Goal: Use online tool/utility: Utilize a website feature to perform a specific function

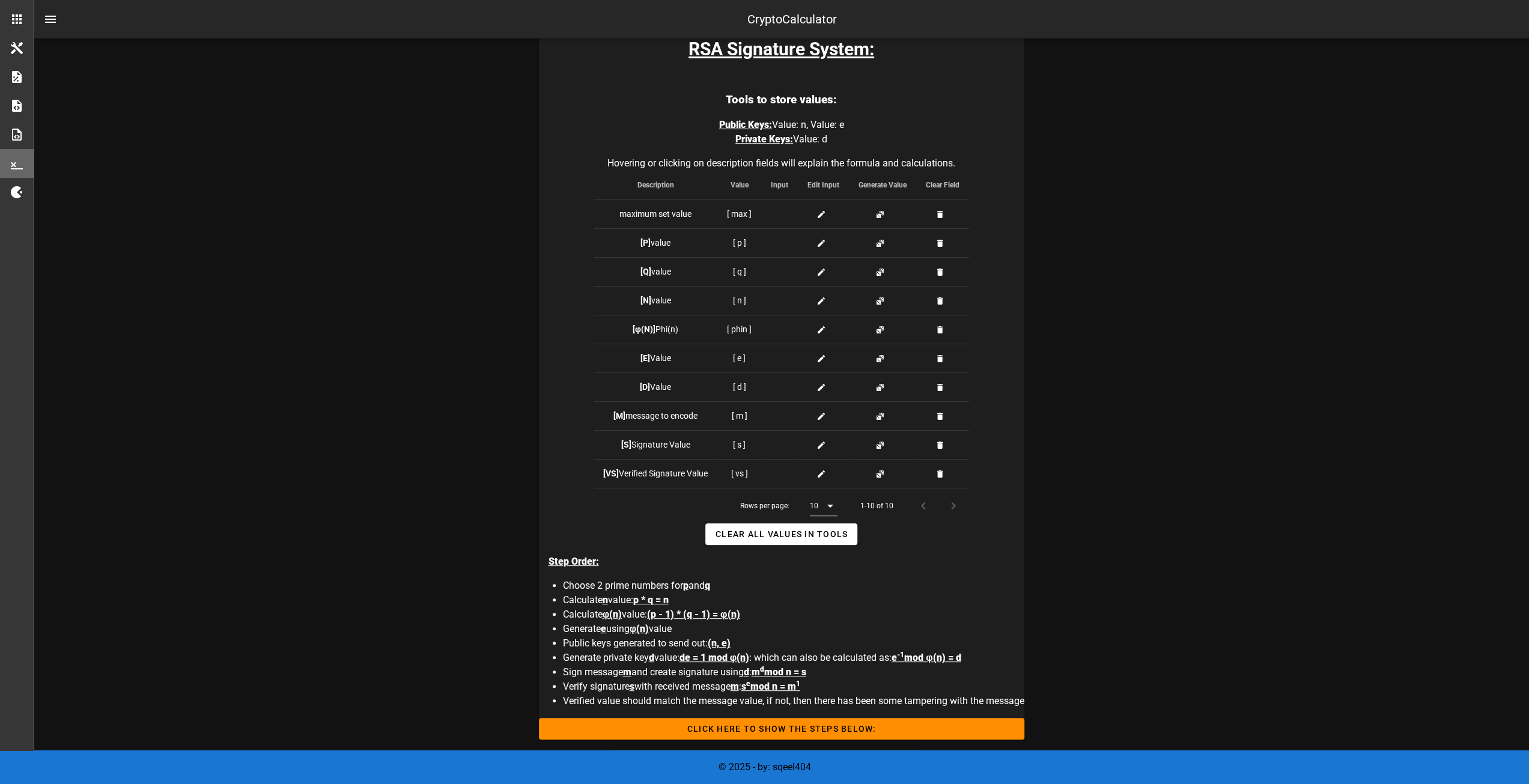
scroll to position [180, 0]
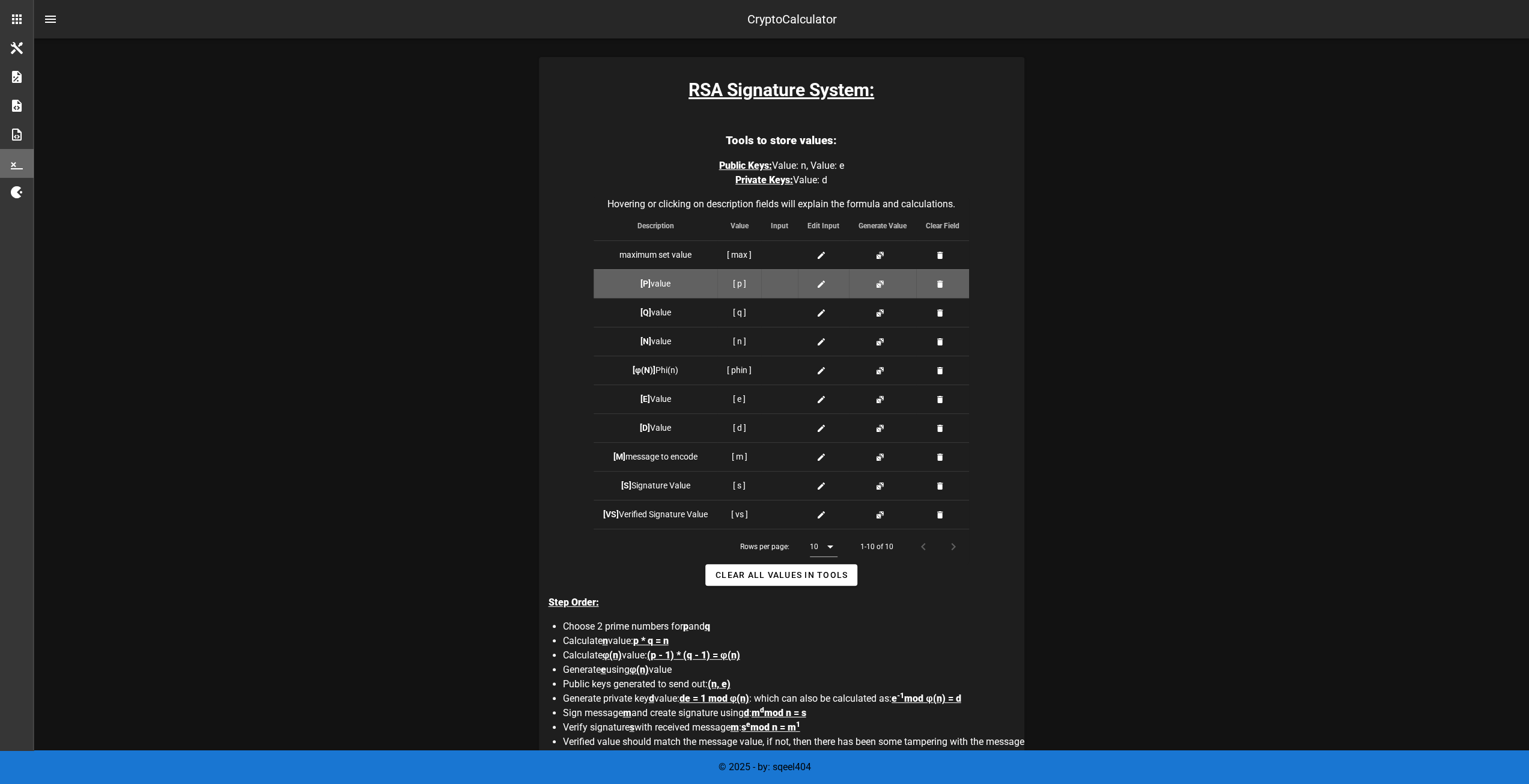
click at [779, 281] on div at bounding box center [780, 283] width 18 height 12
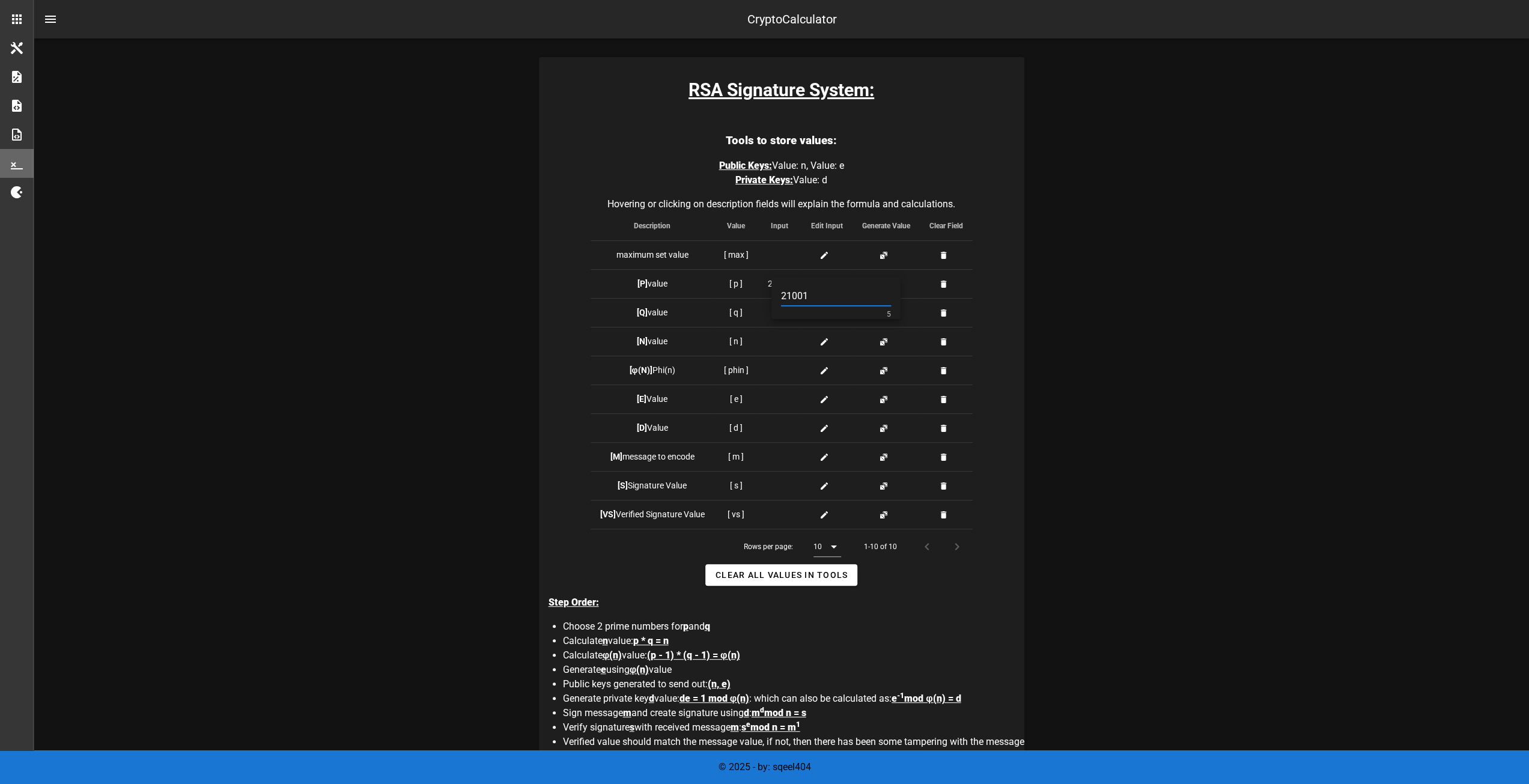
type input "21001"
click at [436, 326] on div "Digital Signature Calculator Digital signature calculators. This has some basic…" at bounding box center [782, 744] width 1058 height 1756
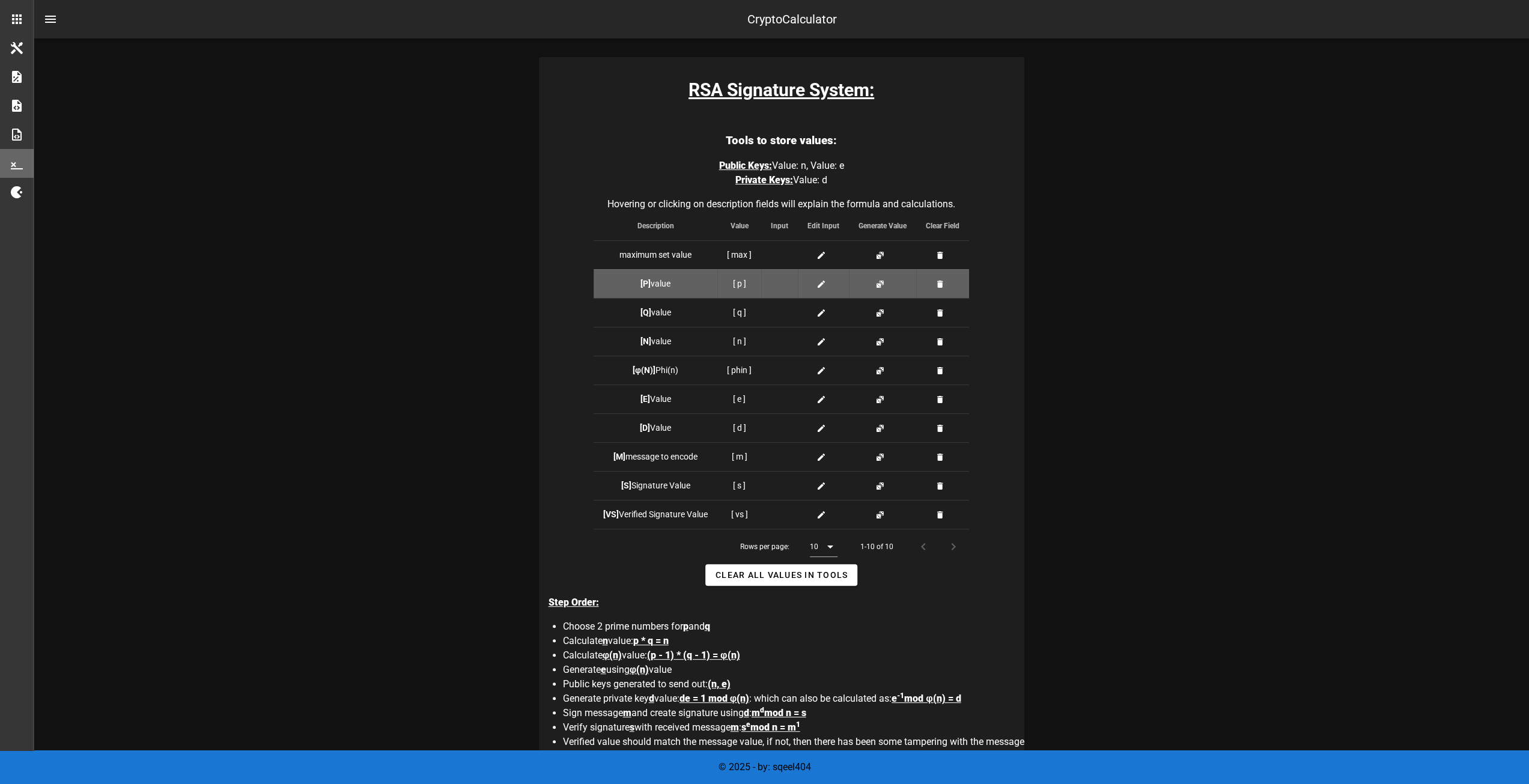
click at [827, 284] on span at bounding box center [823, 283] width 14 height 12
type input "21001"
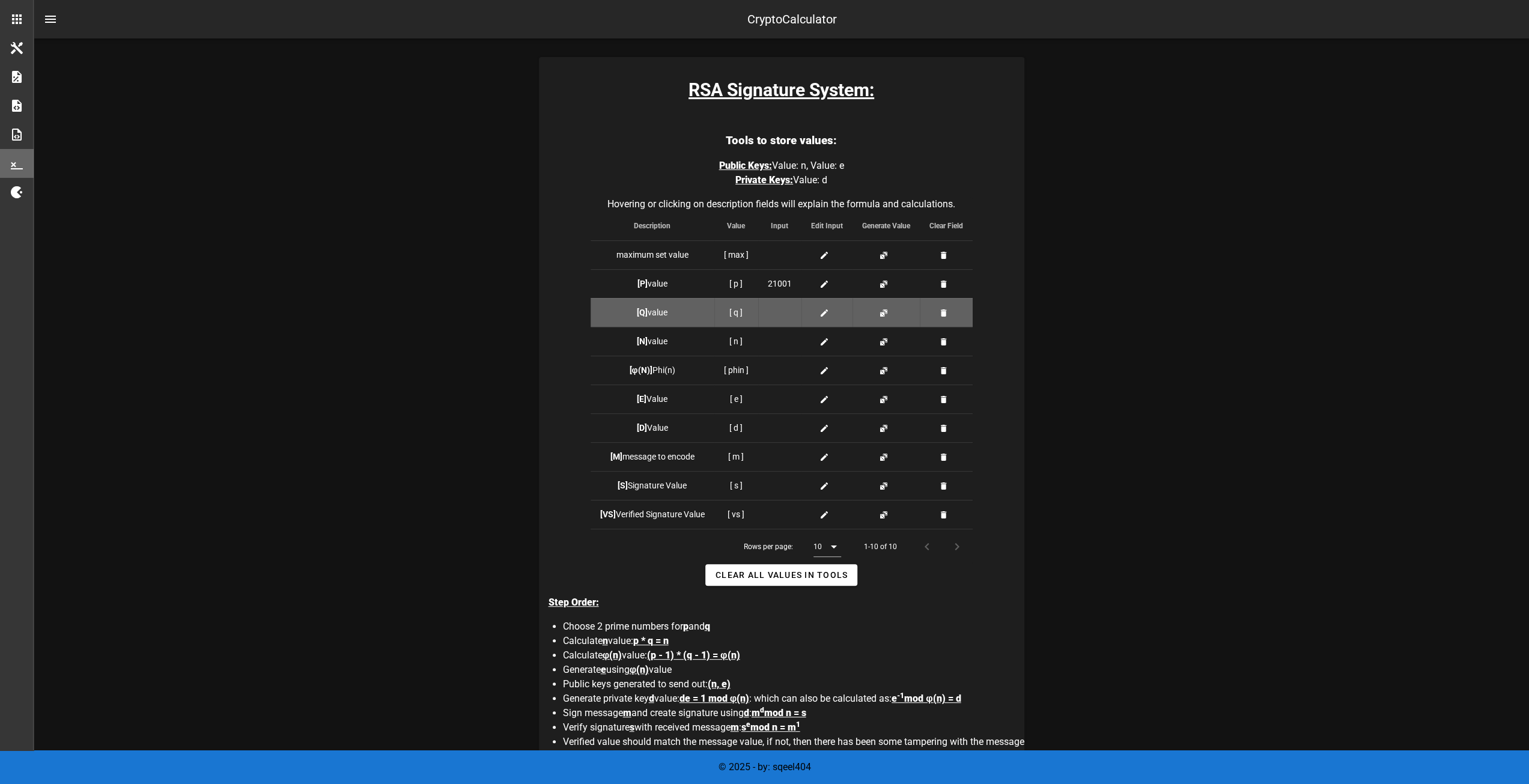
click at [778, 314] on div at bounding box center [779, 312] width 24 height 12
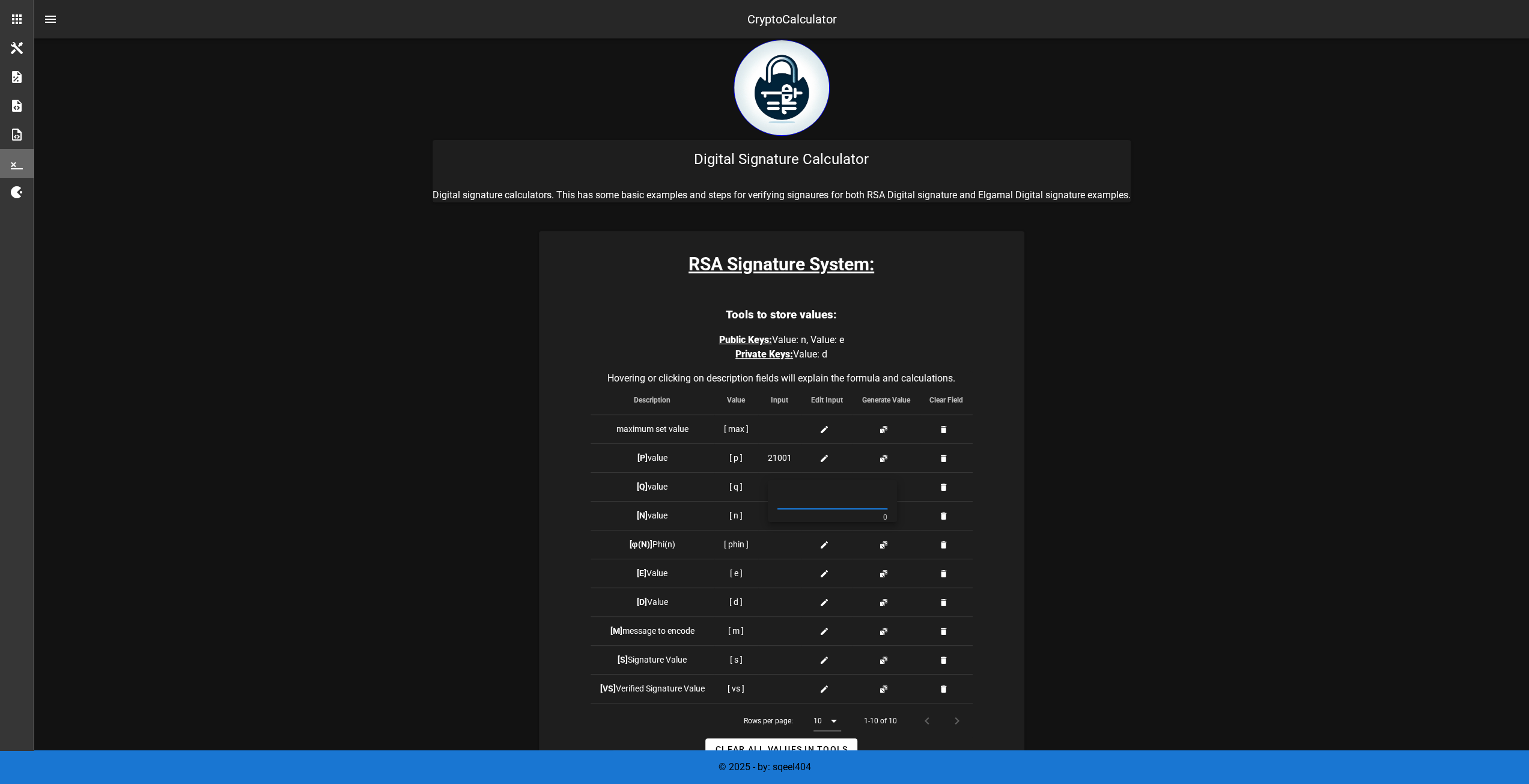
scroll to position [0, 0]
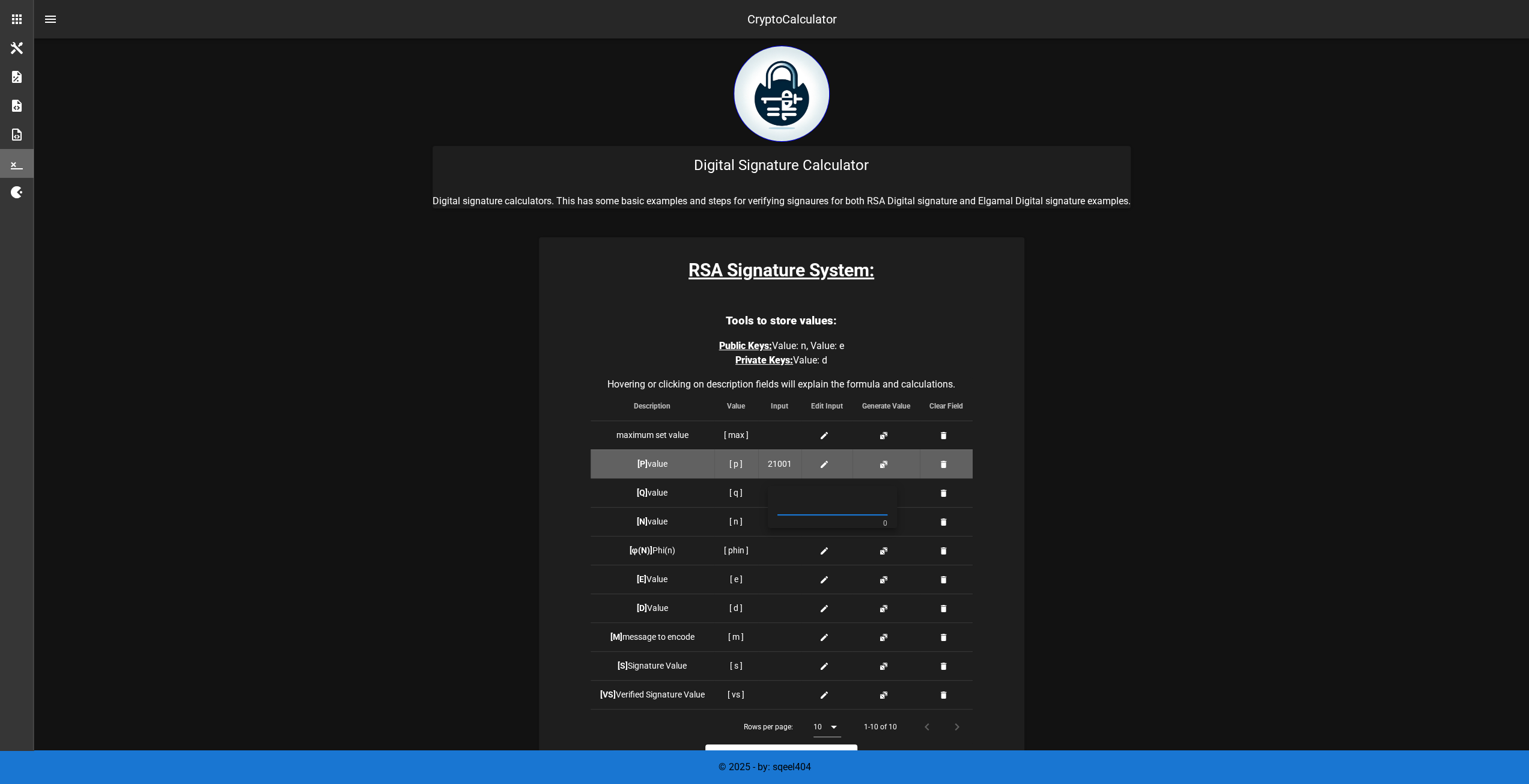
click at [784, 464] on span "21001" at bounding box center [779, 464] width 24 height 12
click at [0, 0] on div "21001 5" at bounding box center [0, 0] width 0 height 0
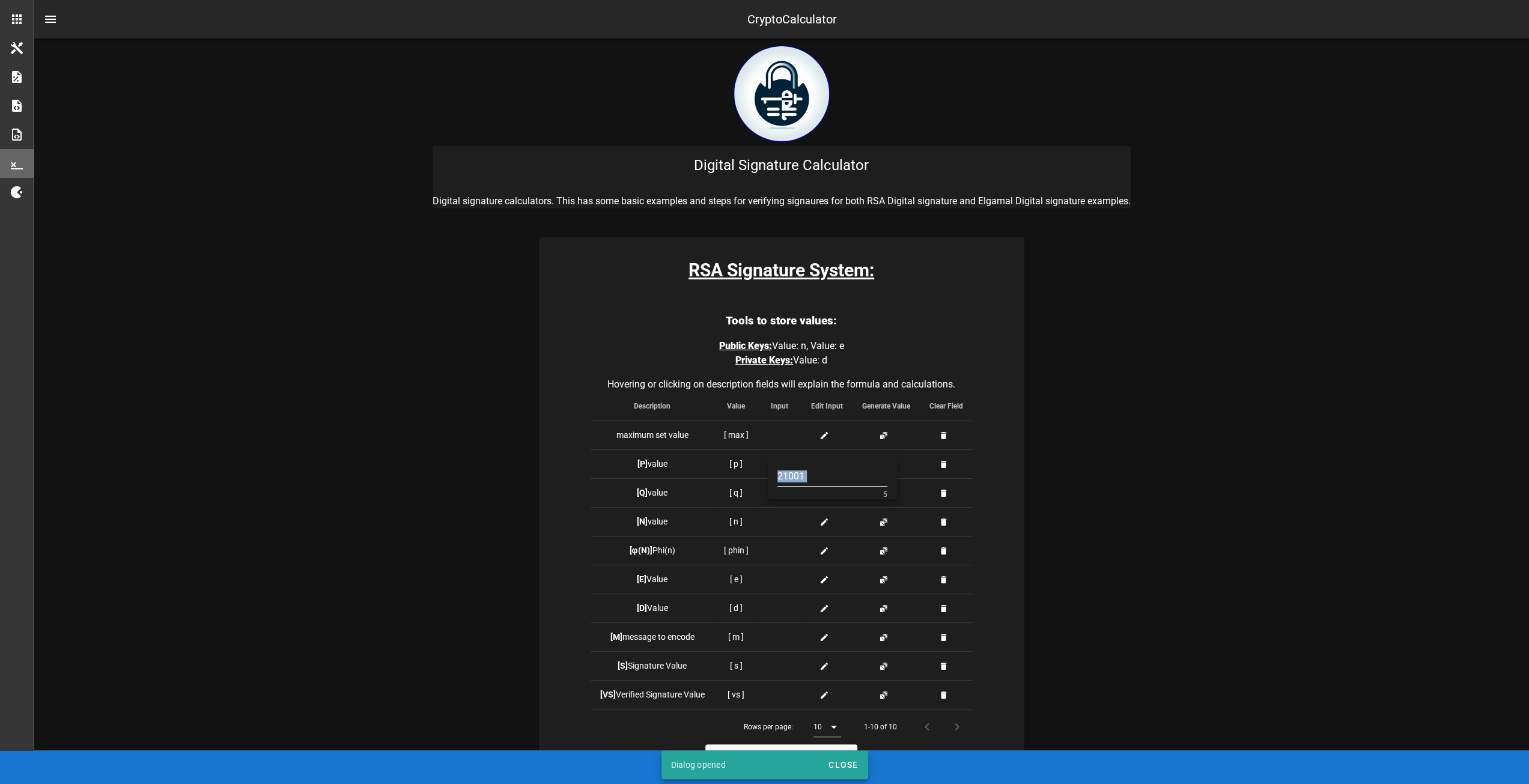
click at [804, 480] on input "21001" at bounding box center [832, 476] width 110 height 19
type input "2"
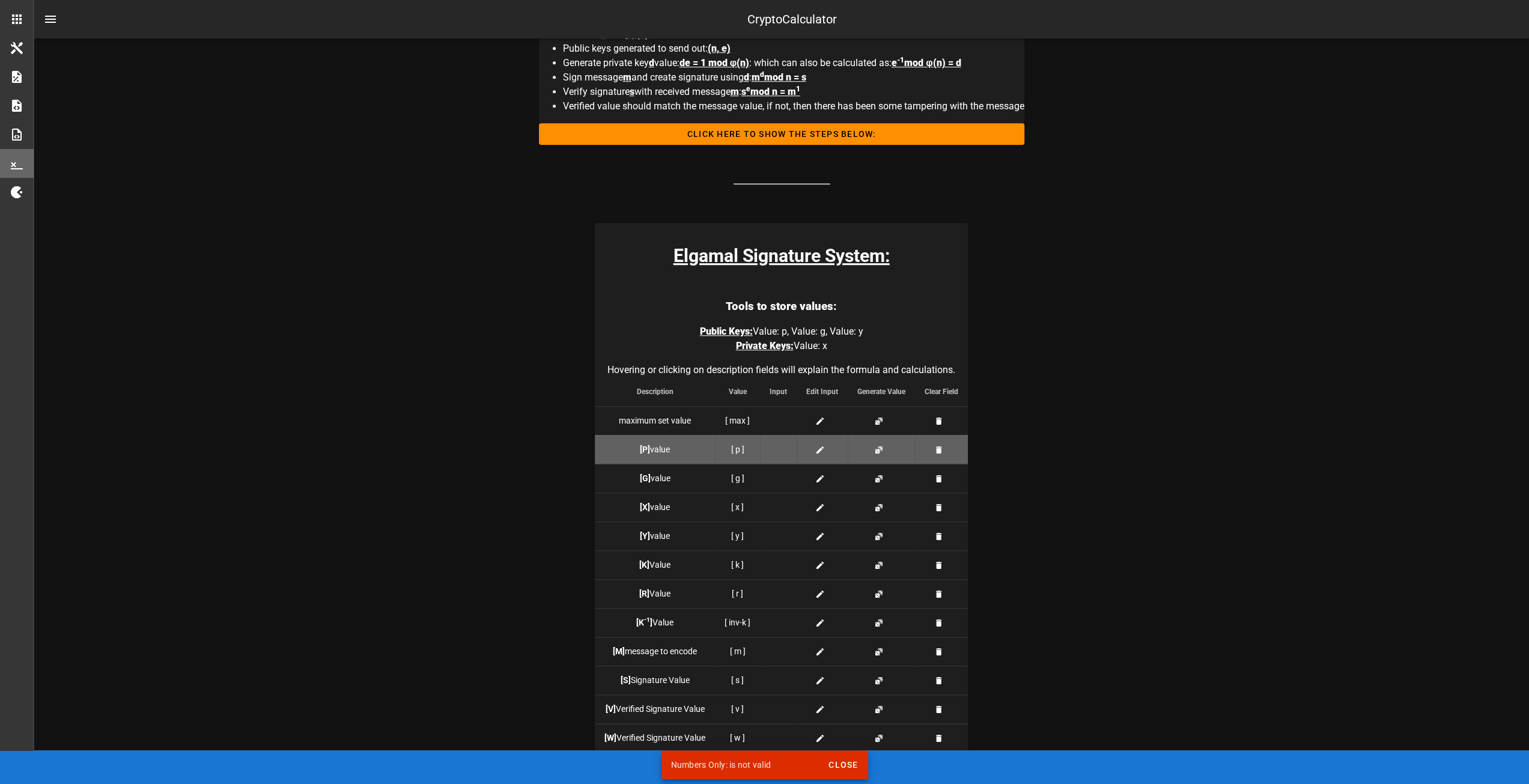
scroll to position [840, 0]
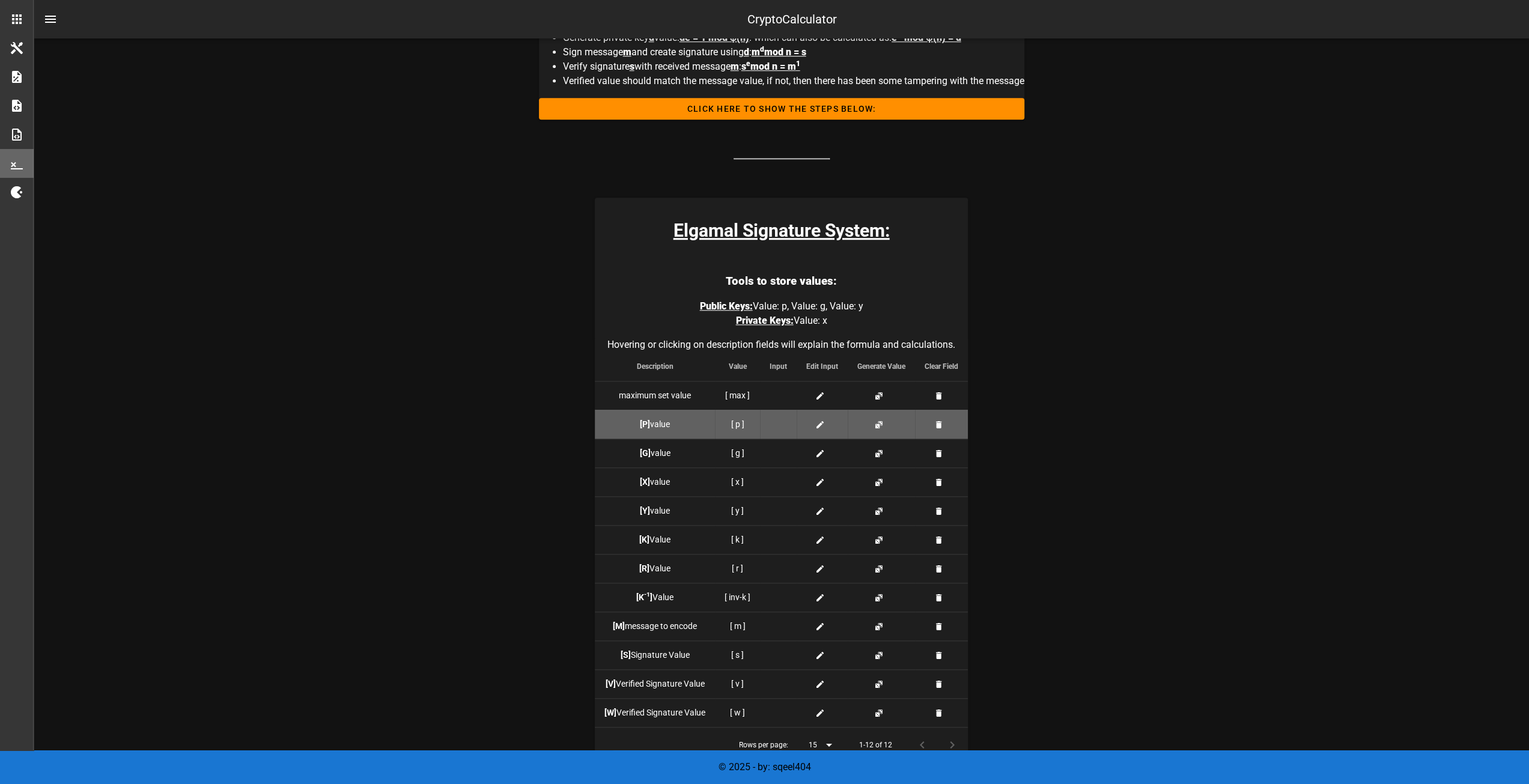
click at [780, 426] on div at bounding box center [778, 424] width 18 height 12
type input "21001"
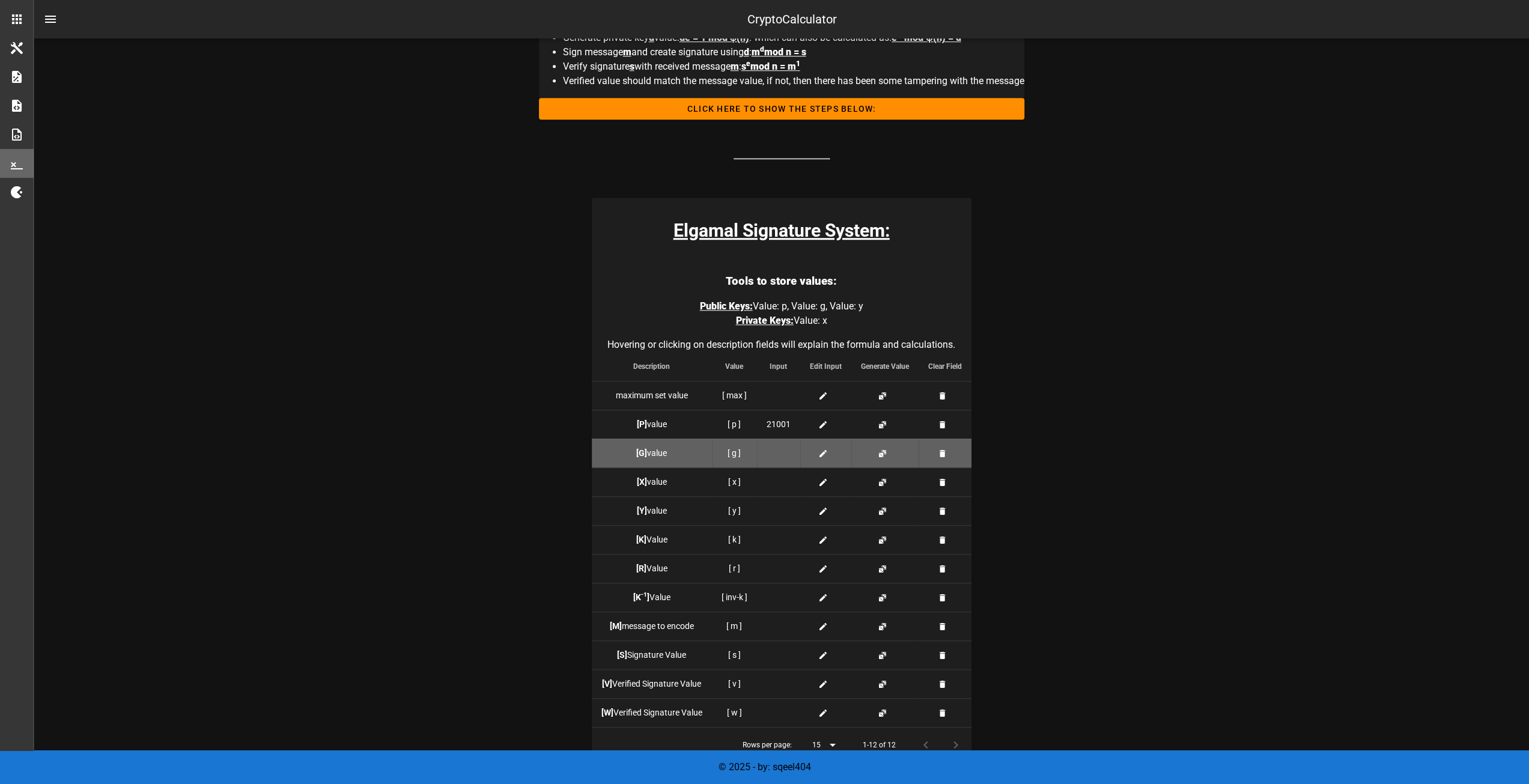
click at [774, 453] on div at bounding box center [778, 453] width 24 height 12
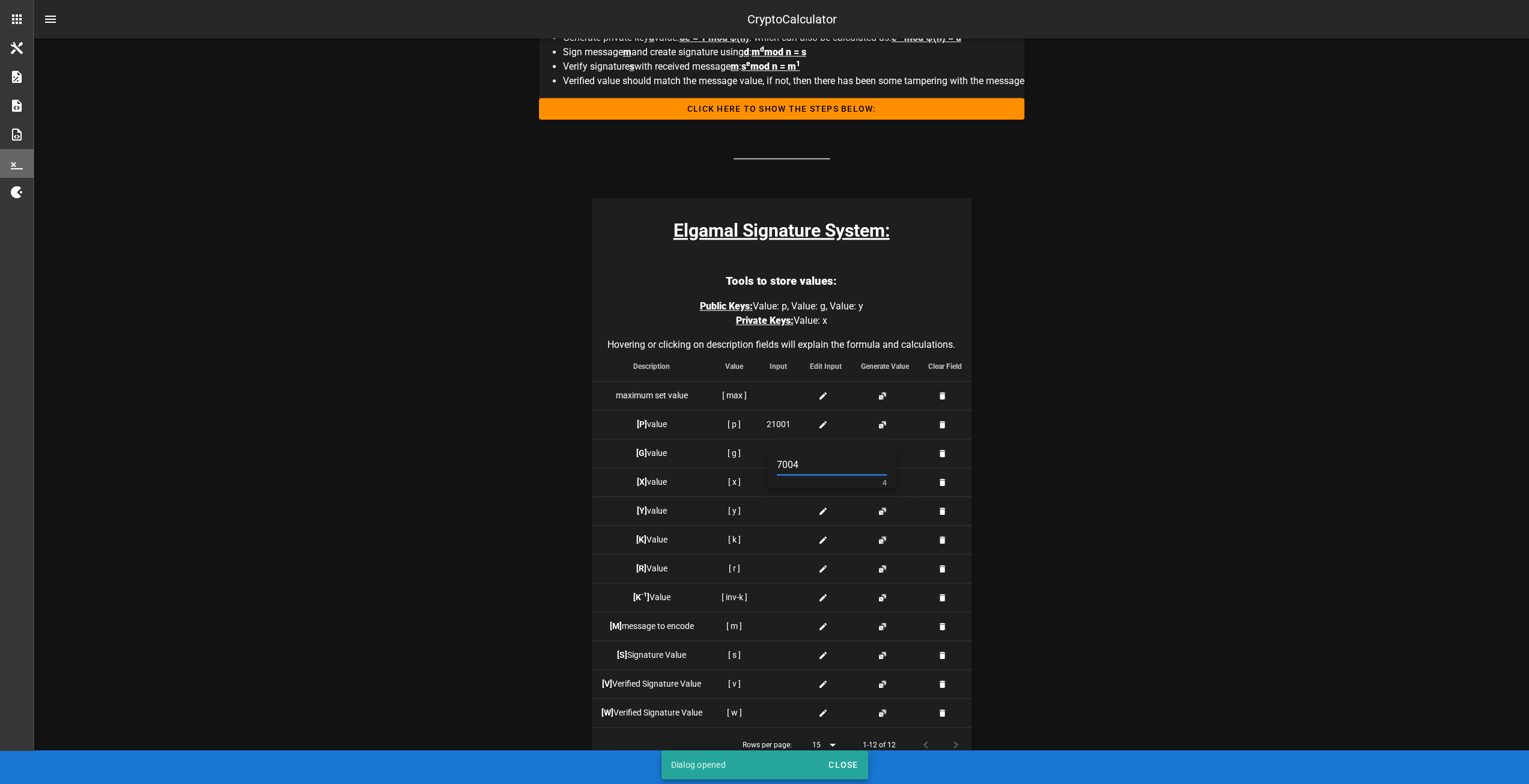
type input "7004"
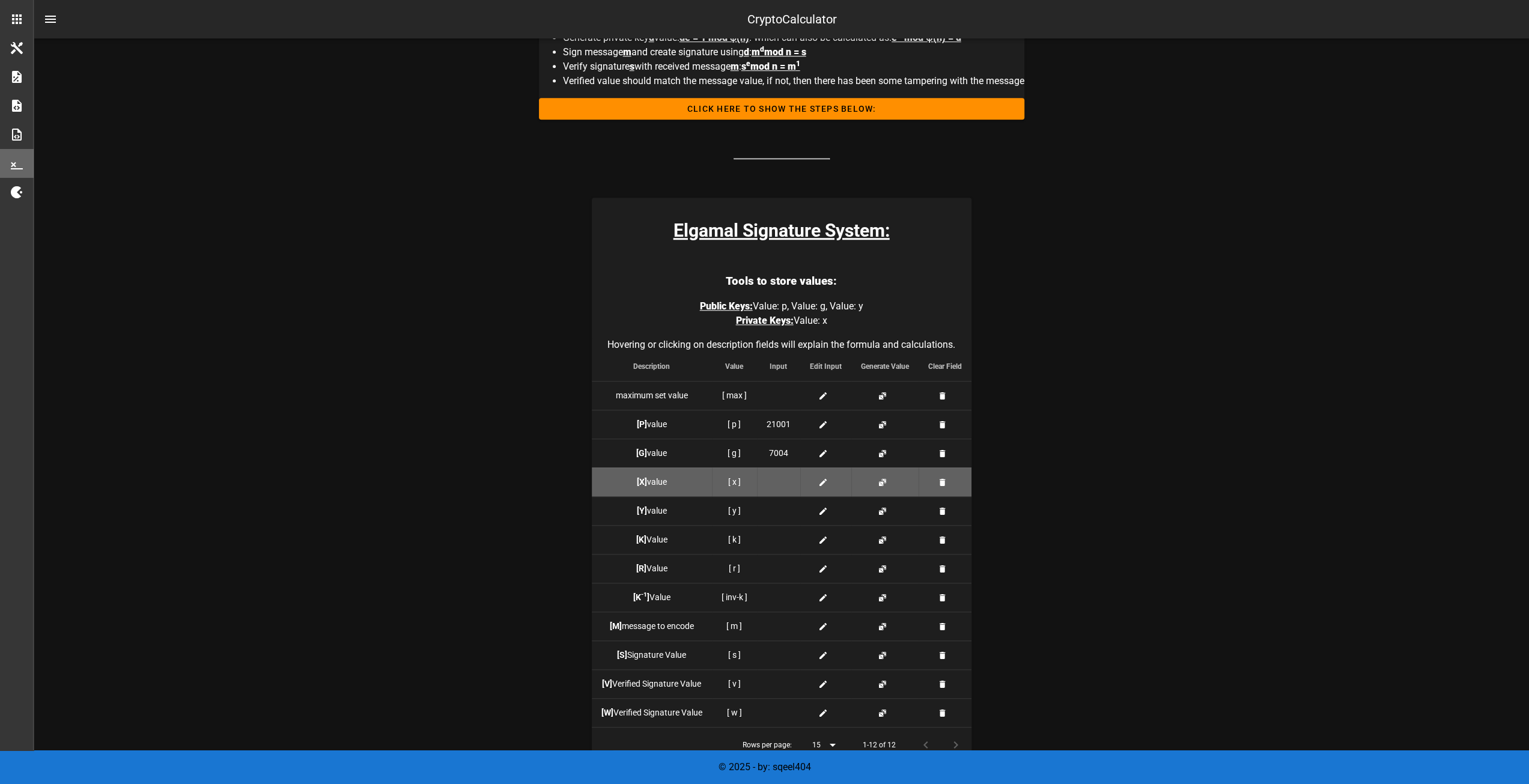
click at [786, 481] on div at bounding box center [778, 481] width 24 height 12
type input "11001"
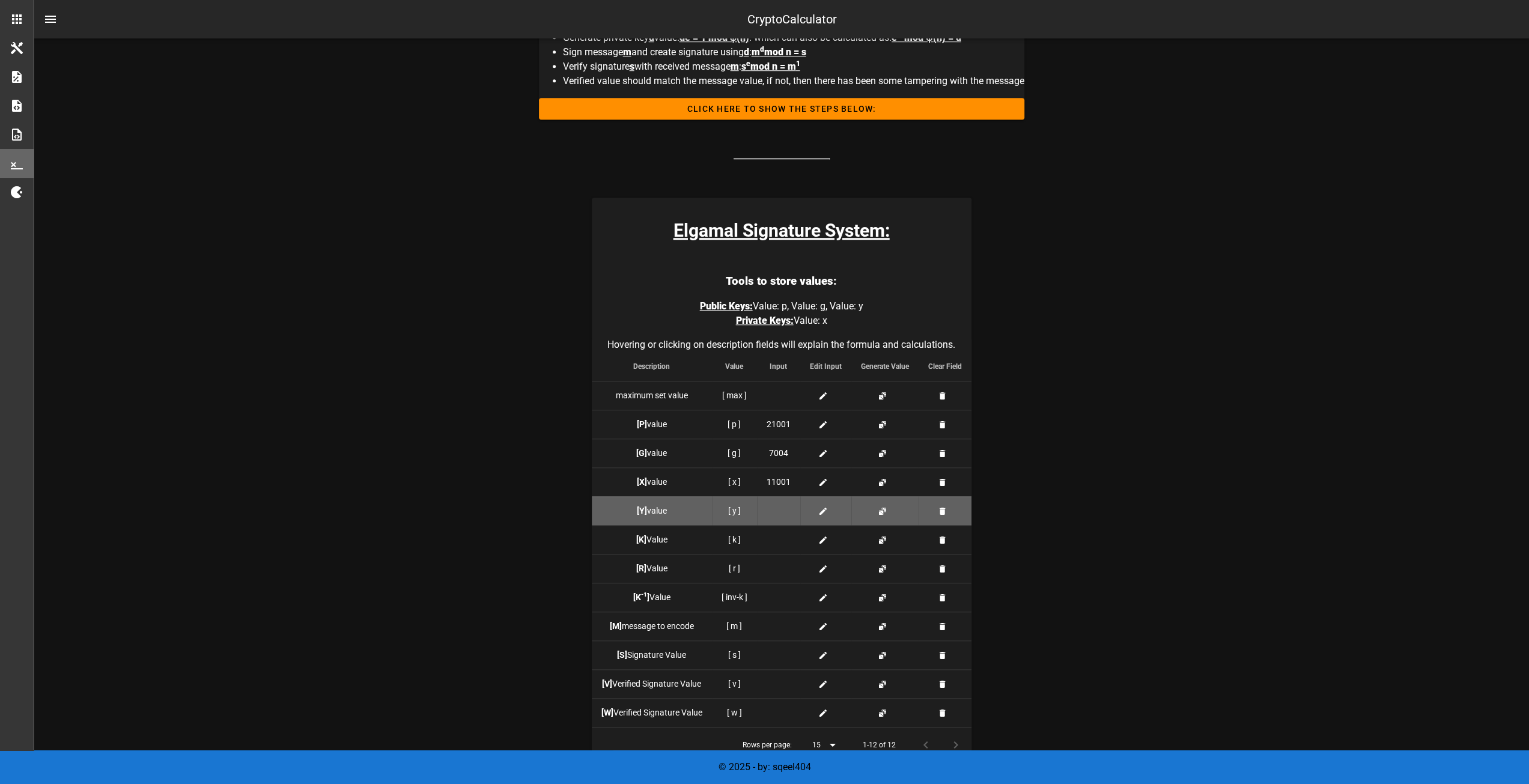
click at [773, 509] on div at bounding box center [778, 510] width 24 height 12
type input "12751"
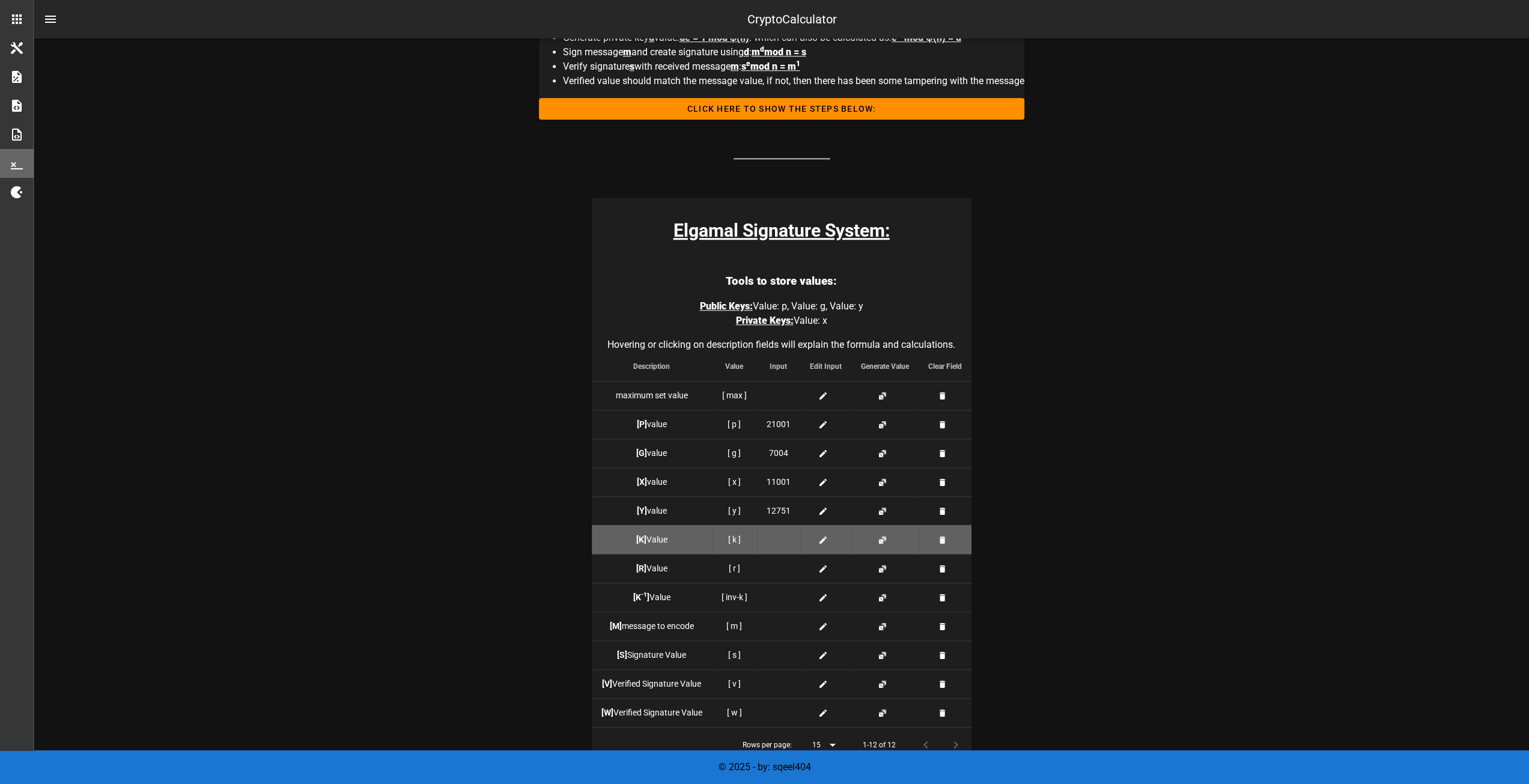
click at [783, 534] on div at bounding box center [778, 539] width 24 height 12
type input "20003"
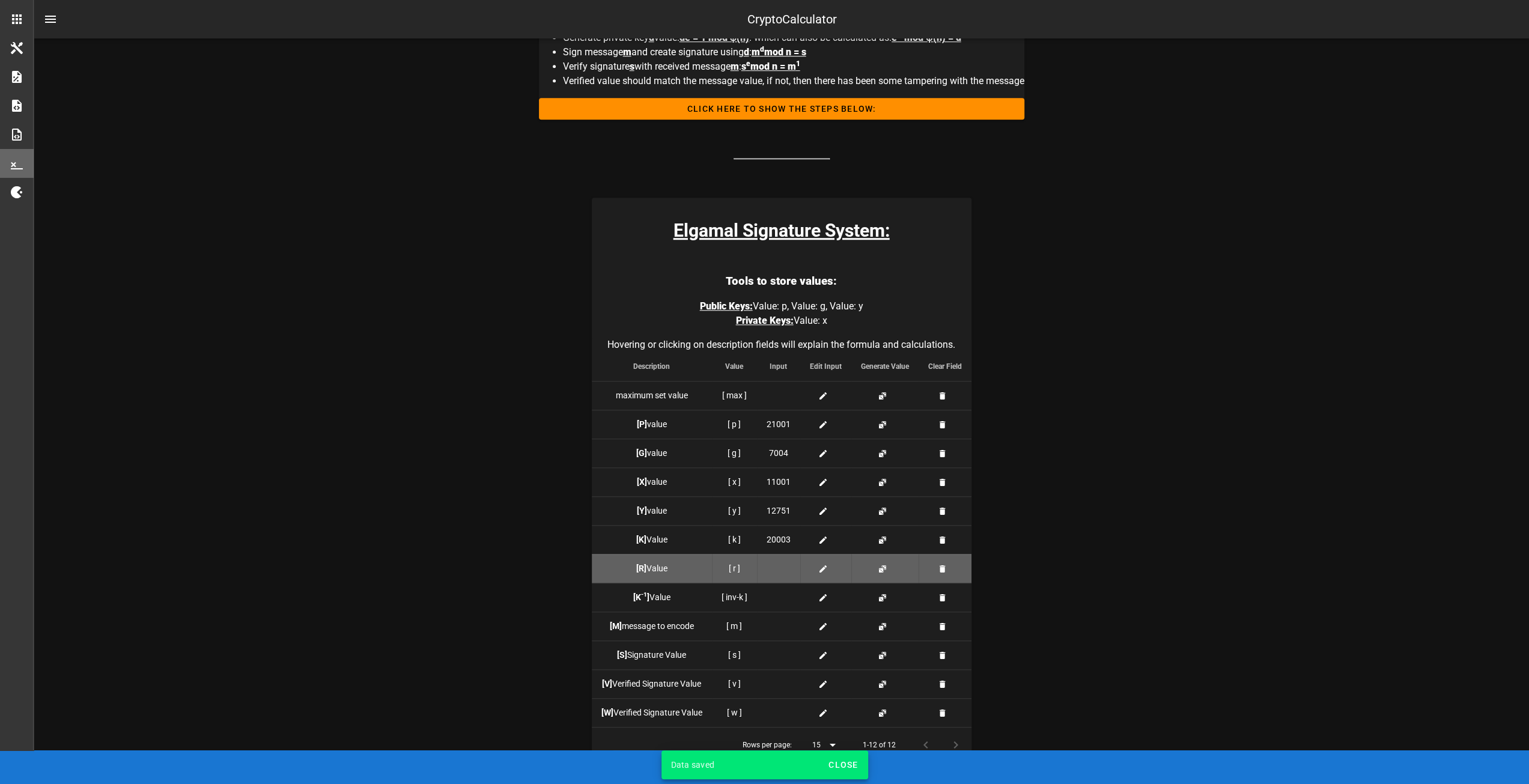
click at [779, 564] on div at bounding box center [778, 568] width 24 height 12
type input "14233"
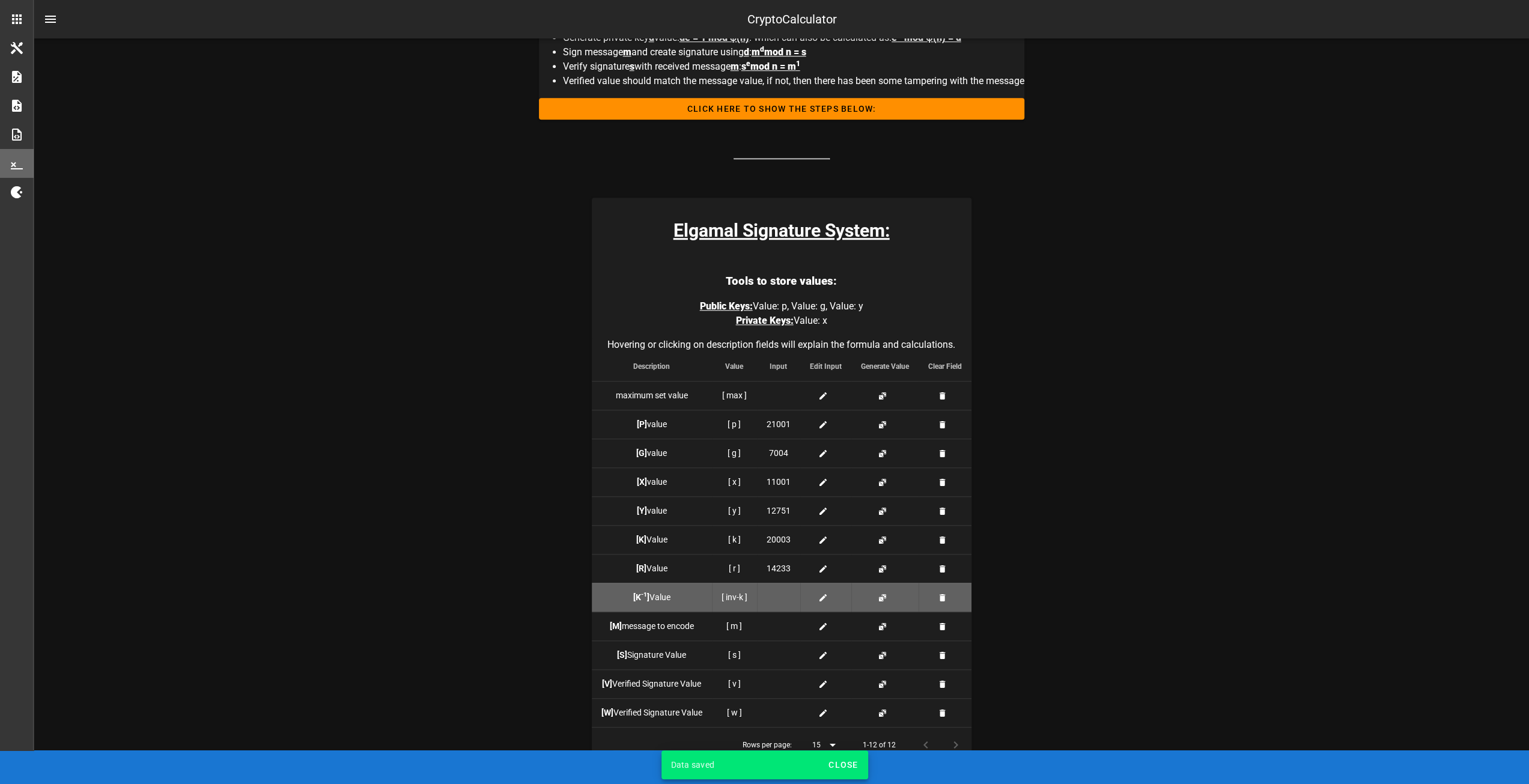
click at [780, 593] on div at bounding box center [778, 597] width 24 height 12
type input "7667"
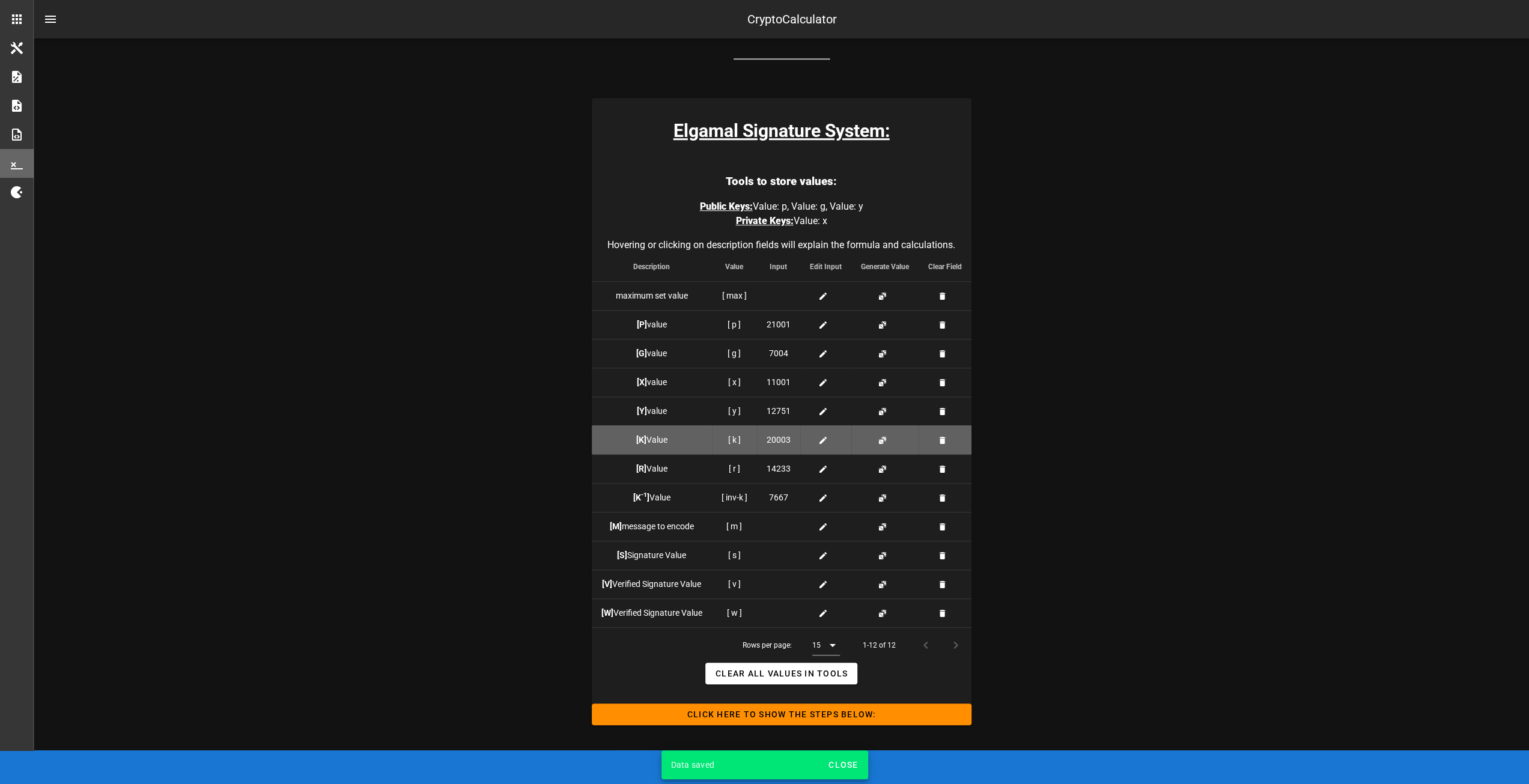
scroll to position [961, 0]
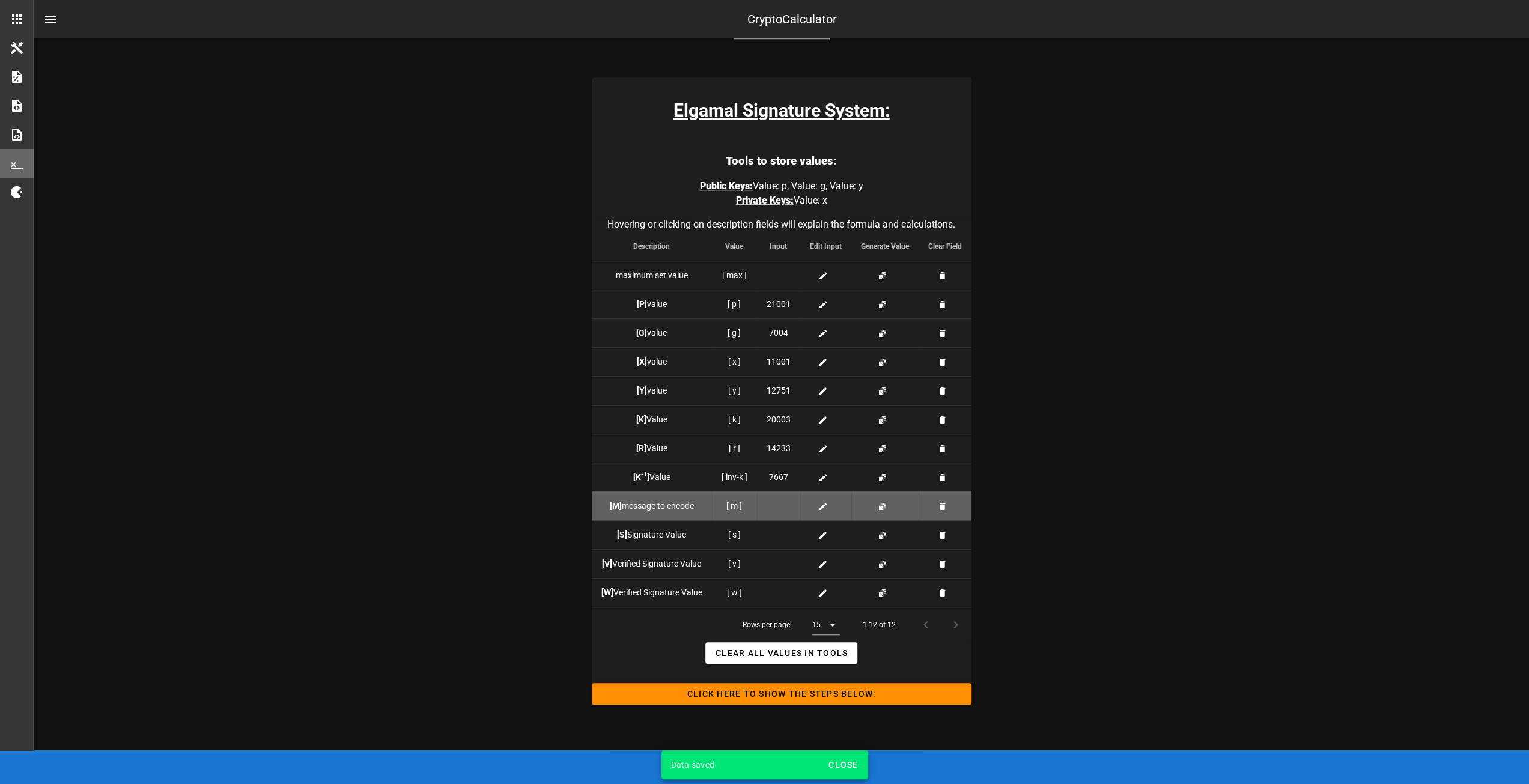
click at [782, 506] on div at bounding box center [778, 506] width 24 height 12
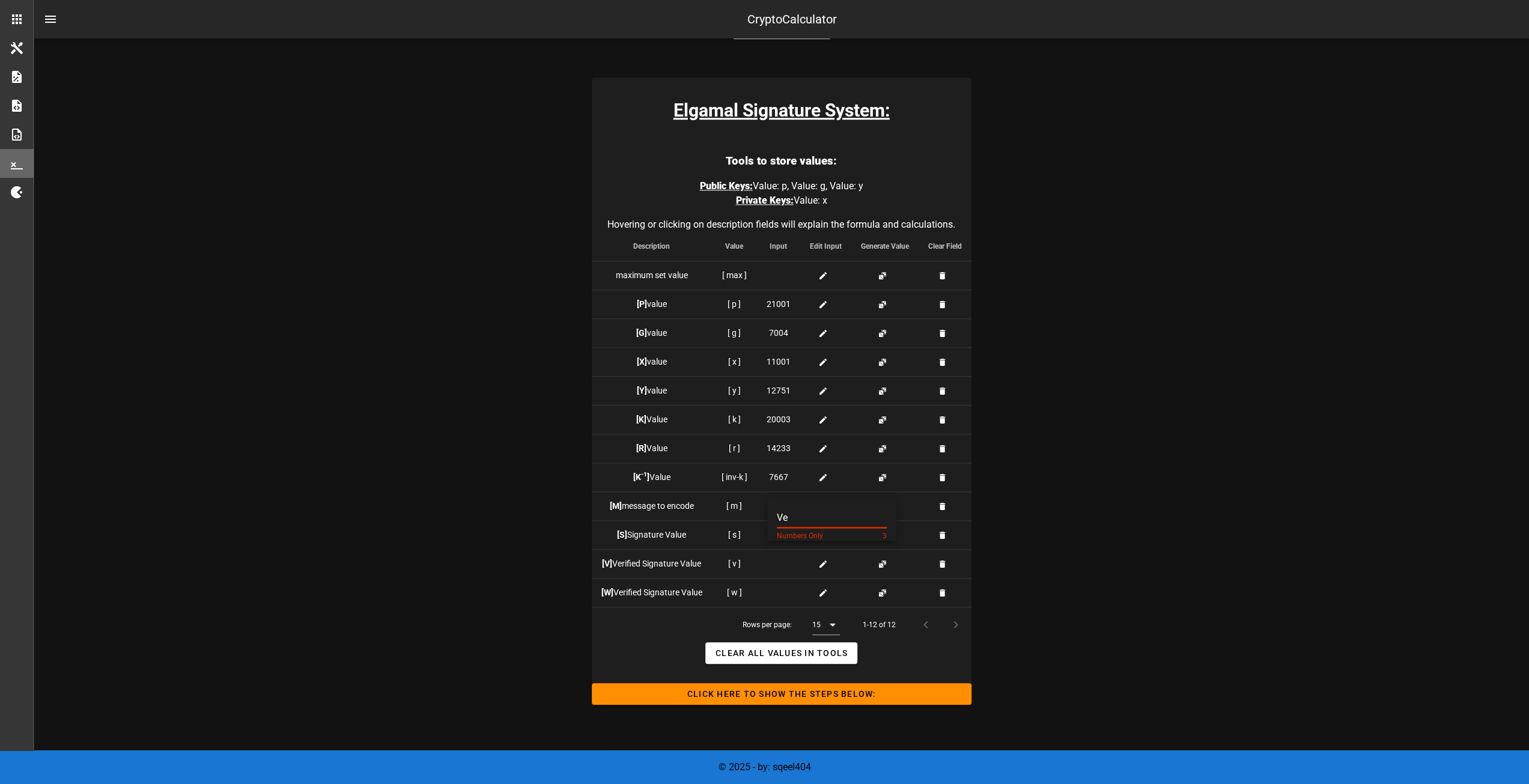
type input "V"
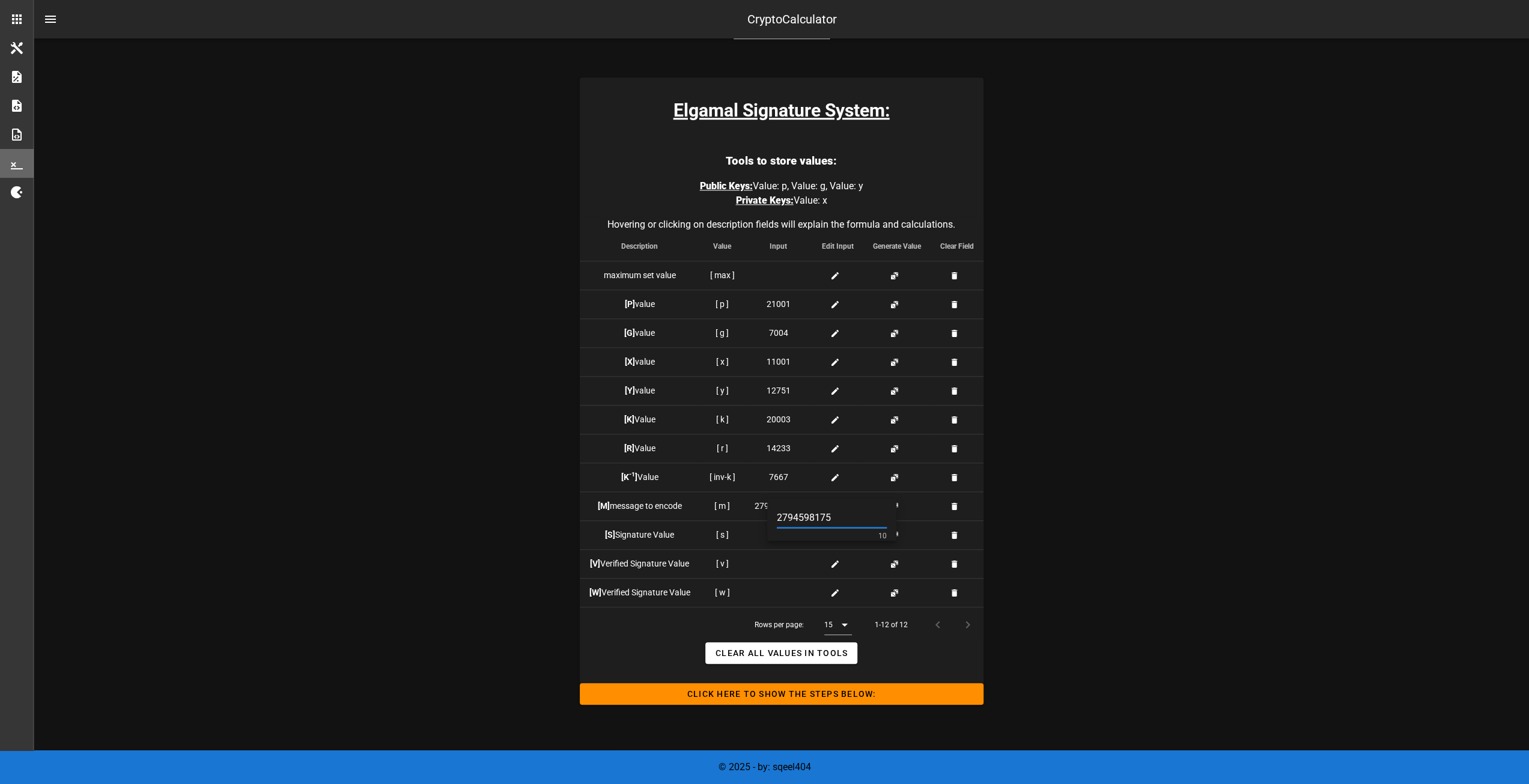
type input "2794598175"
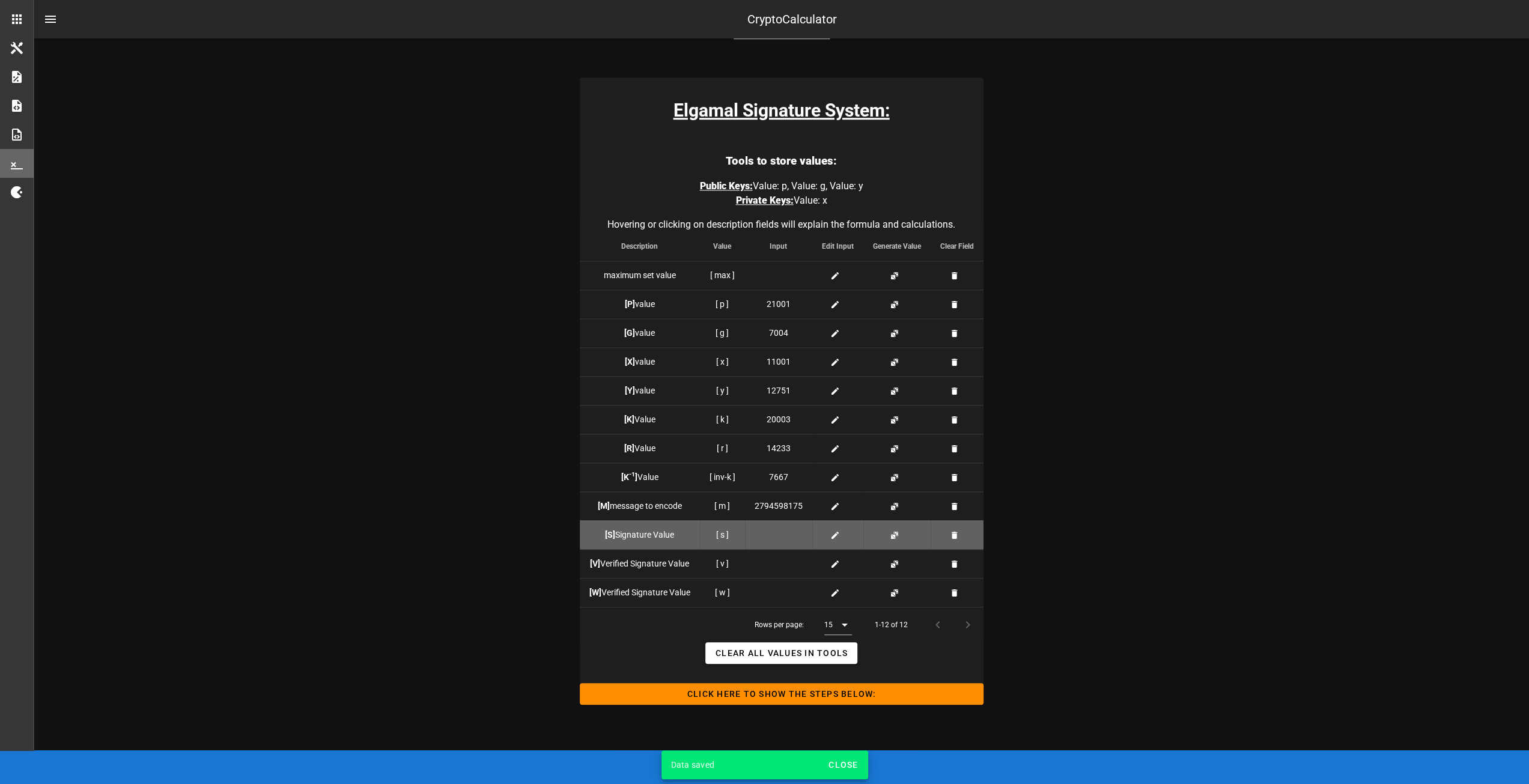
click at [778, 535] on div at bounding box center [778, 535] width 48 height 12
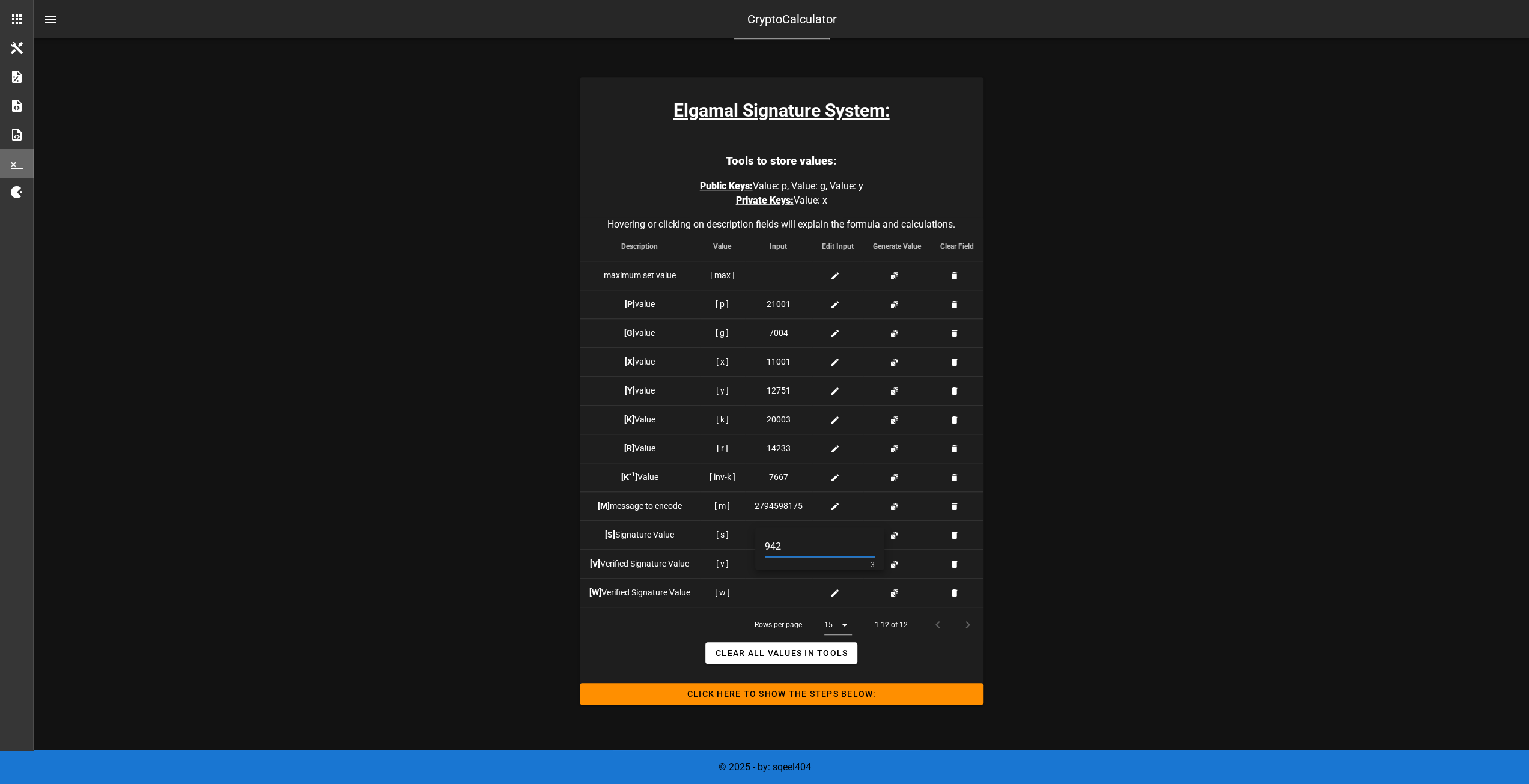
type input "942"
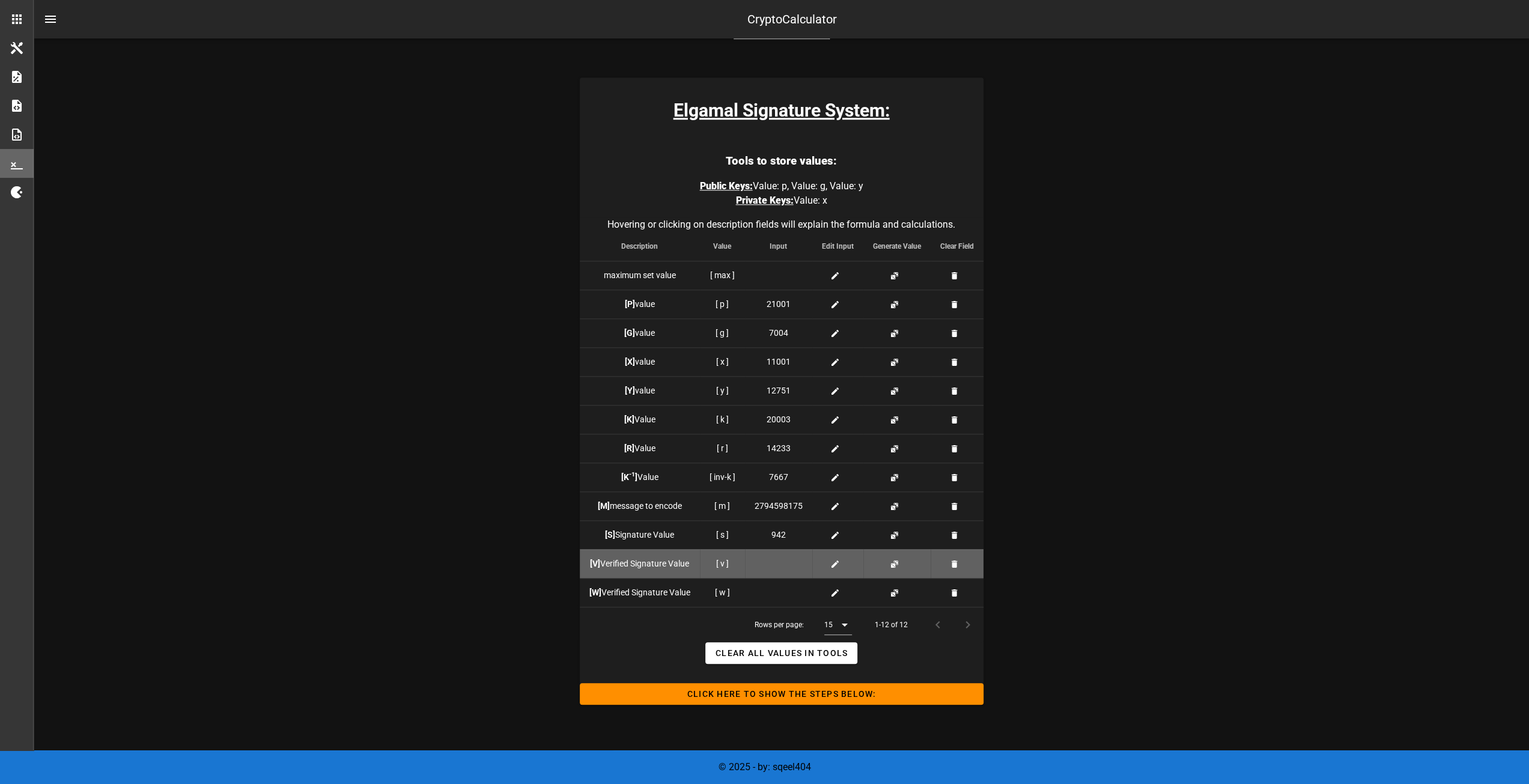
click at [757, 559] on div at bounding box center [778, 563] width 48 height 12
type input "14369"
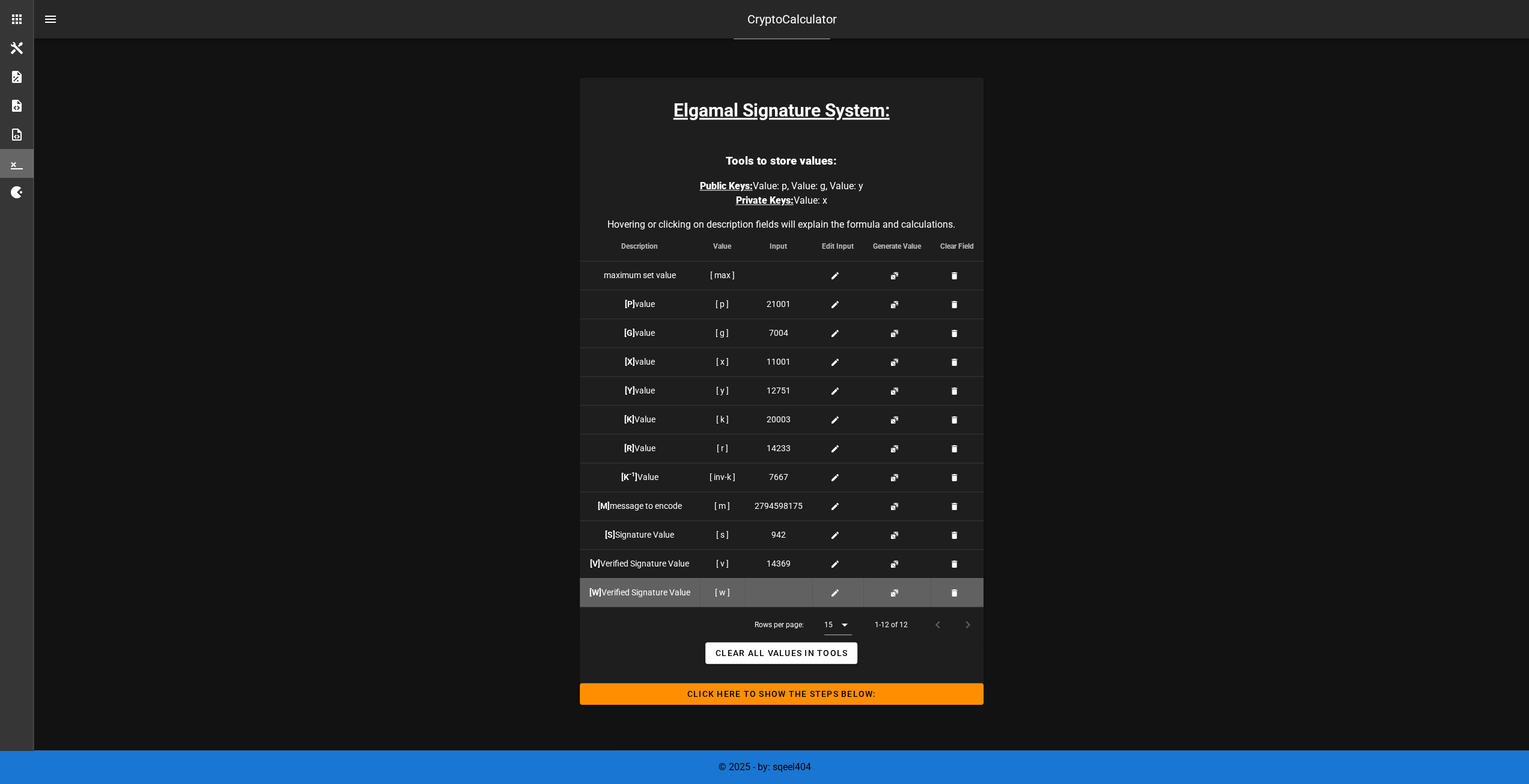
click at [776, 588] on div at bounding box center [778, 592] width 48 height 12
type input "16953"
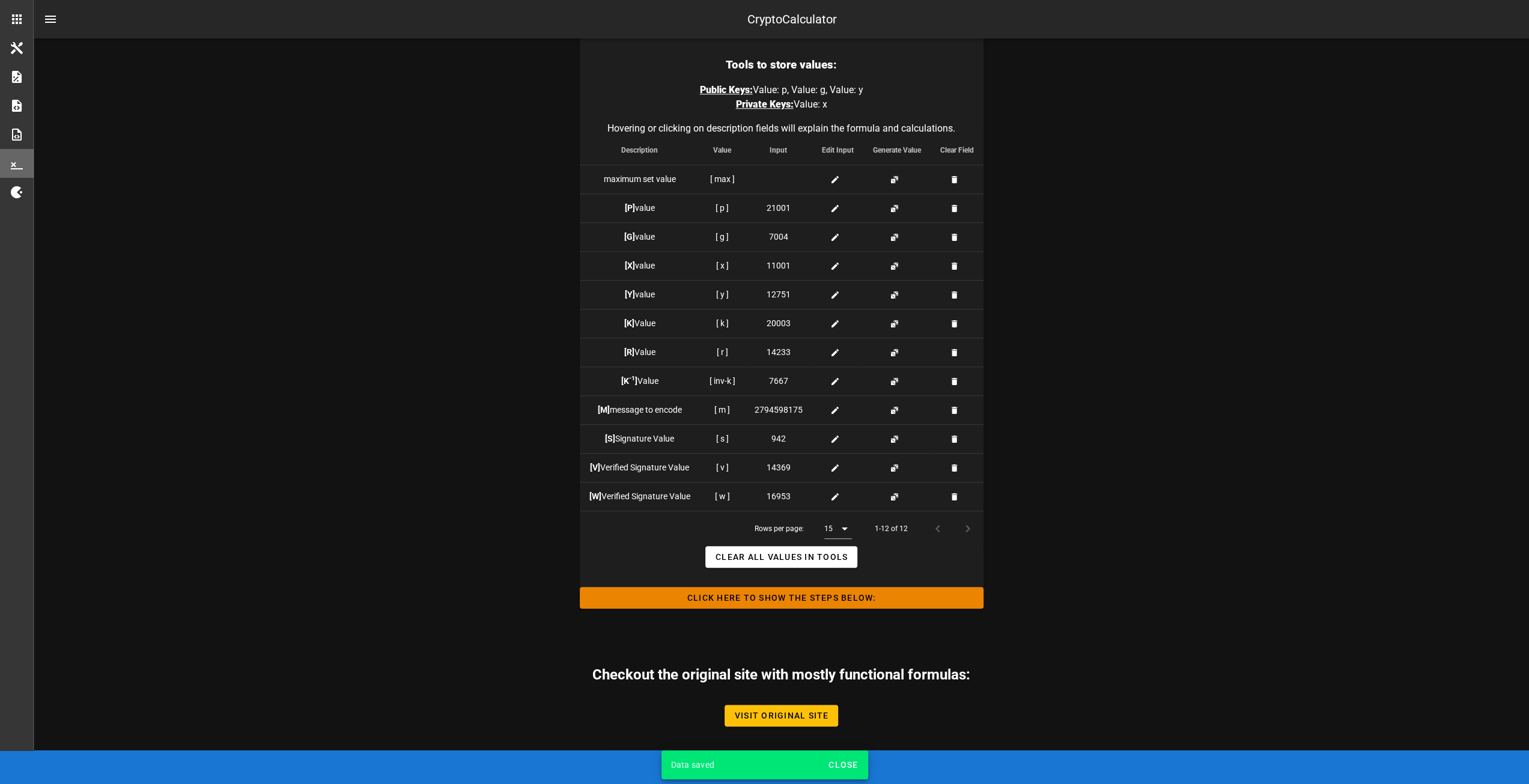
scroll to position [1058, 0]
click at [788, 593] on span "Click HERE to Show the Steps Below:" at bounding box center [781, 596] width 385 height 10
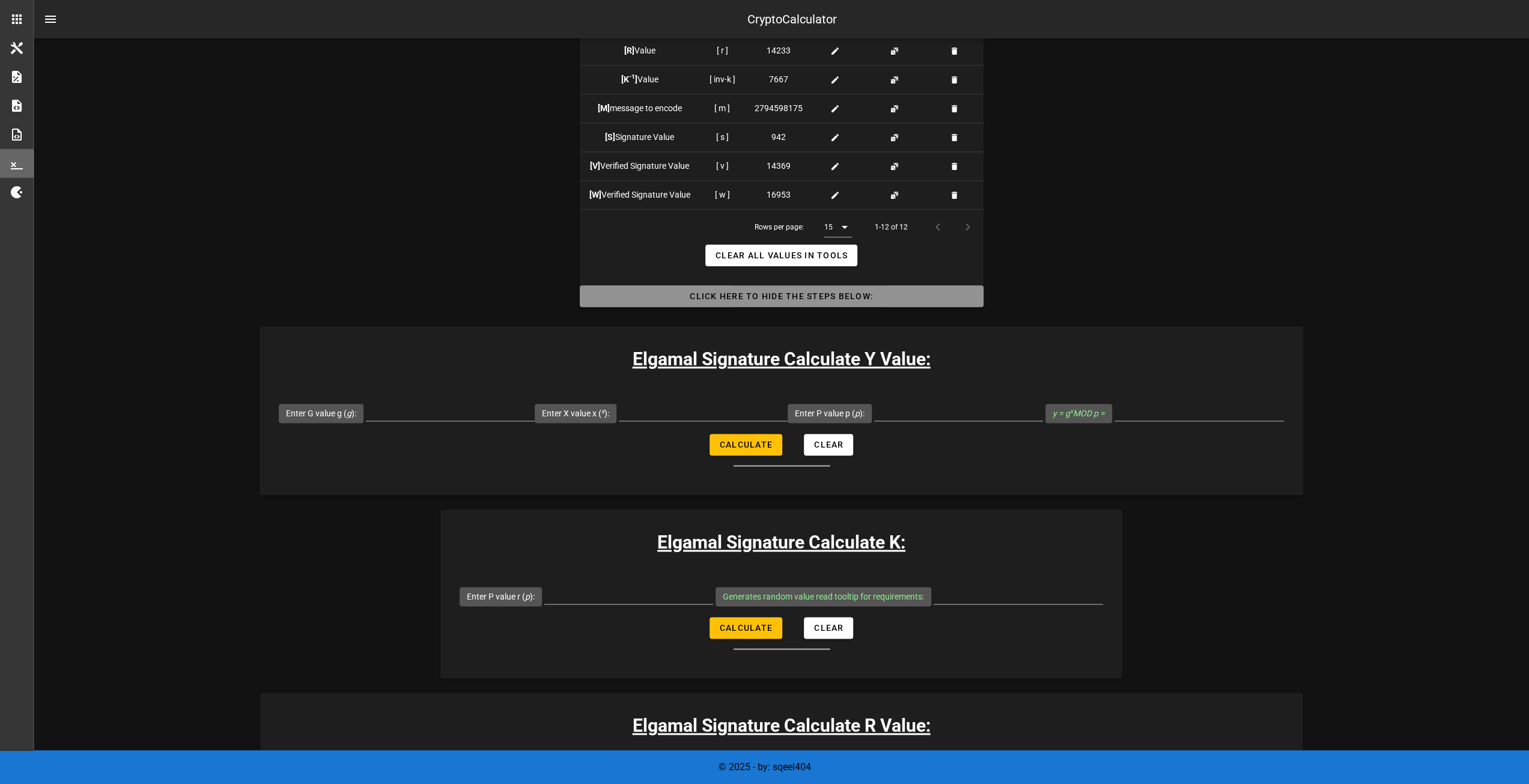
click at [722, 289] on button "Click HERE to Hide the Steps Below:" at bounding box center [782, 296] width 404 height 22
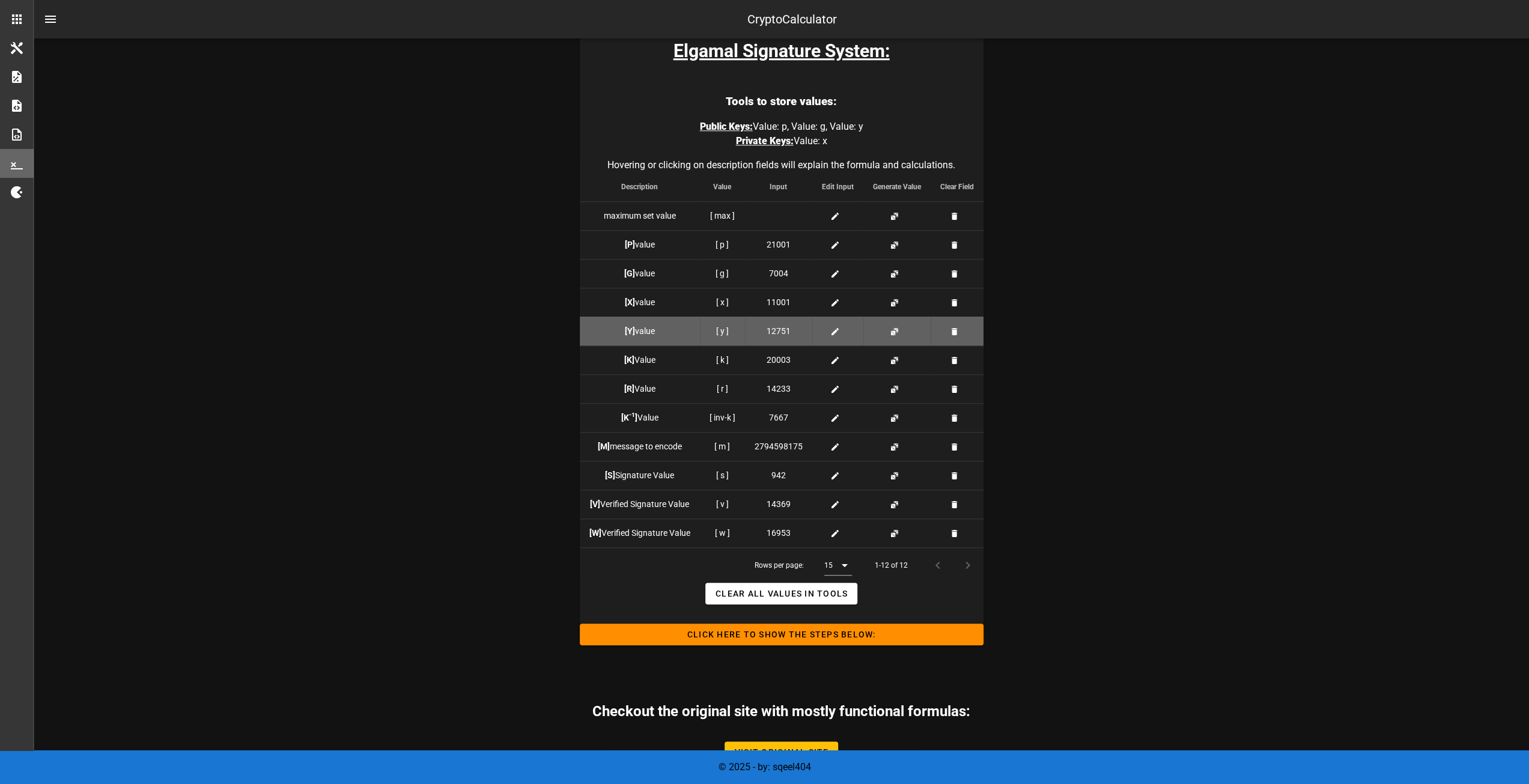
scroll to position [817, 0]
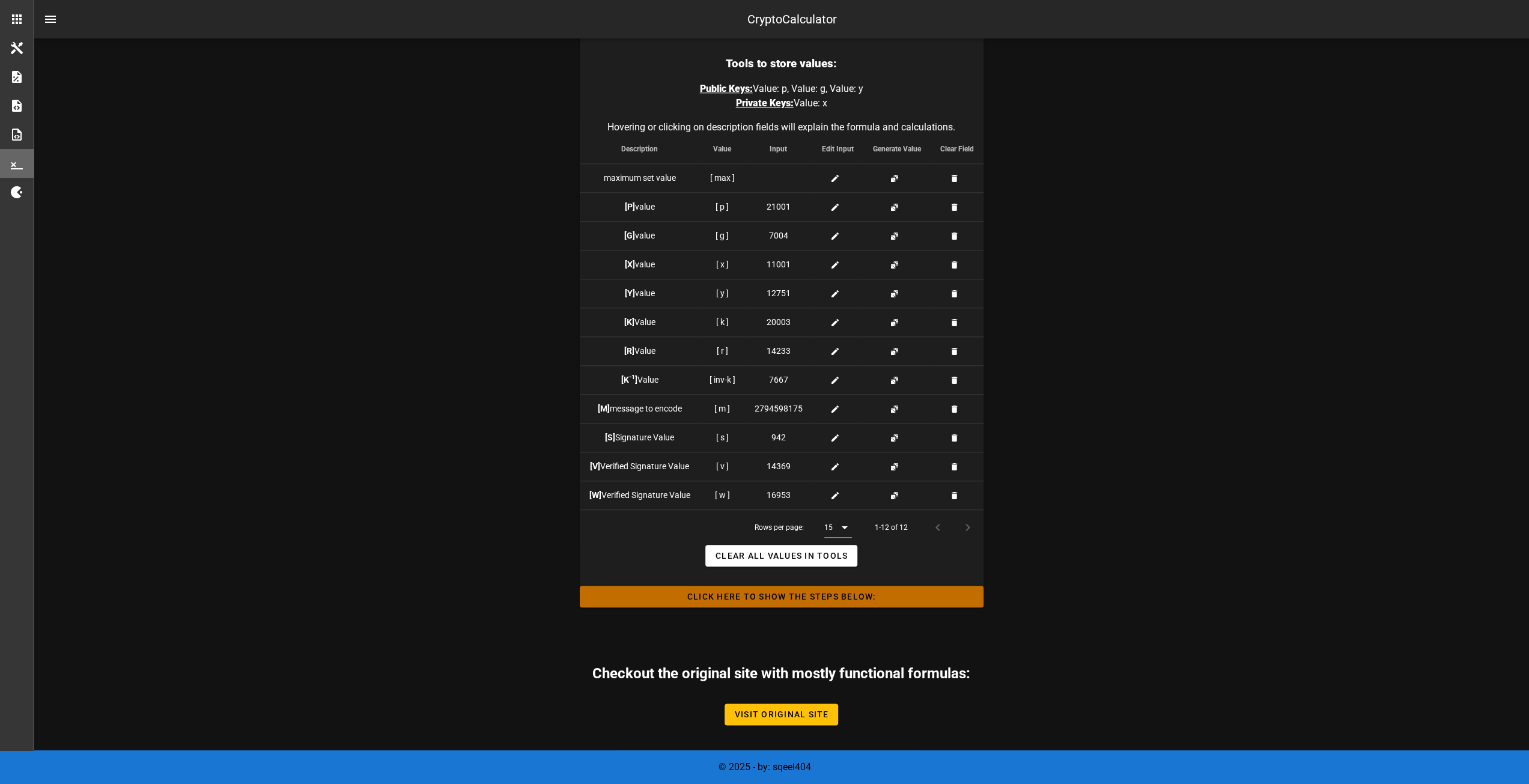
click at [769, 602] on button "Click HERE to Show the Steps Below:" at bounding box center [782, 596] width 404 height 22
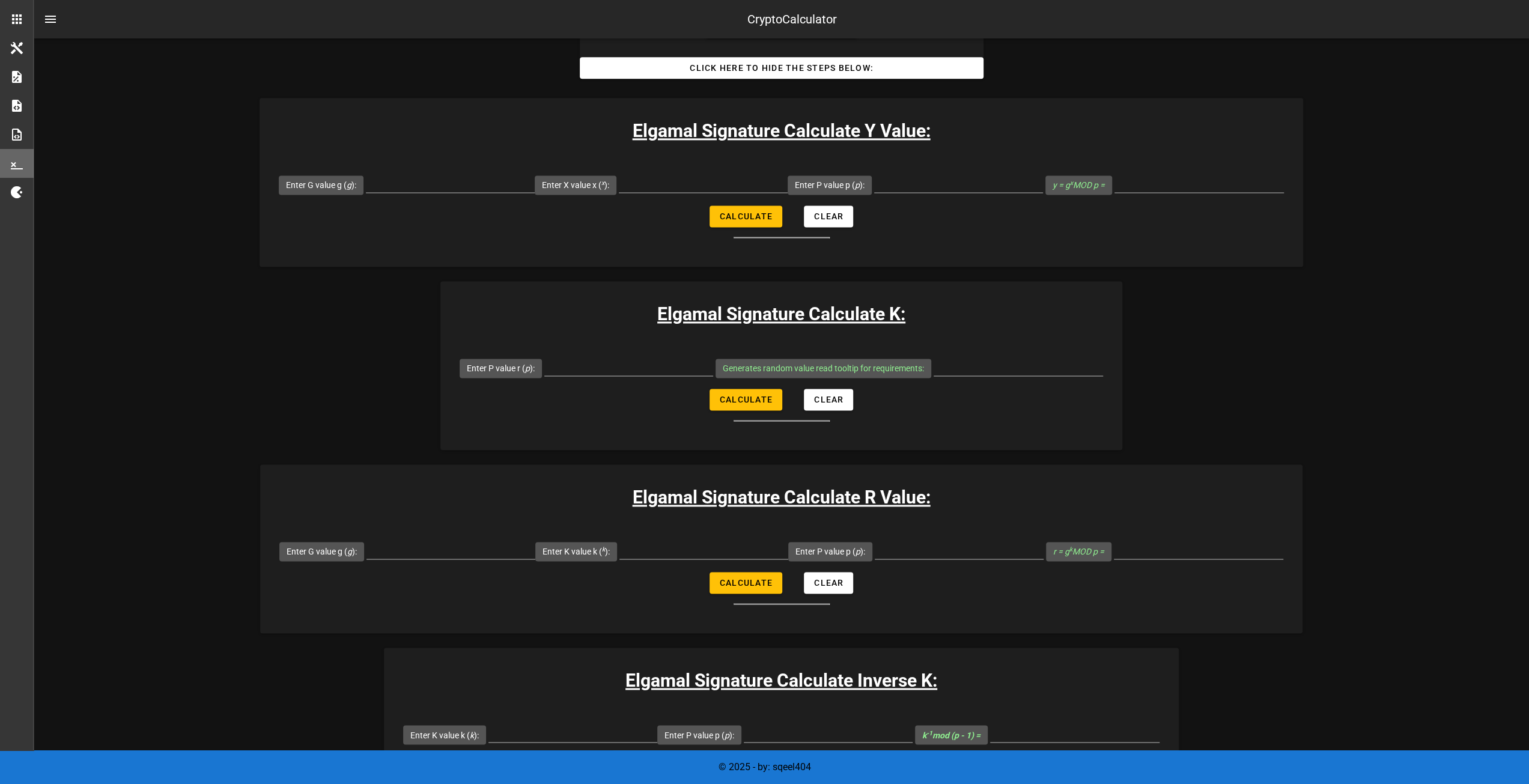
scroll to position [1599, 0]
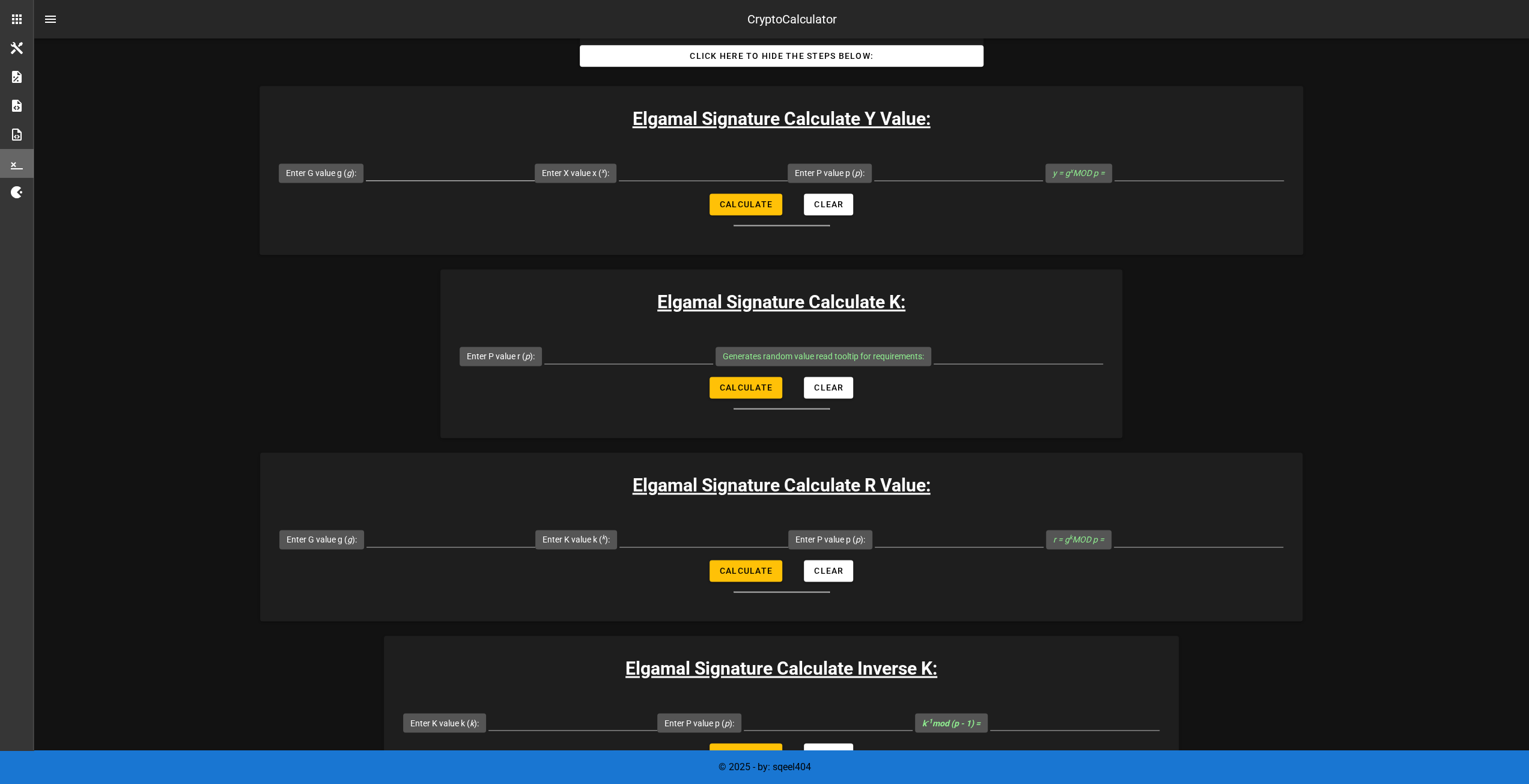
click at [399, 175] on input "Enter G value g ( g ):" at bounding box center [451, 171] width 169 height 19
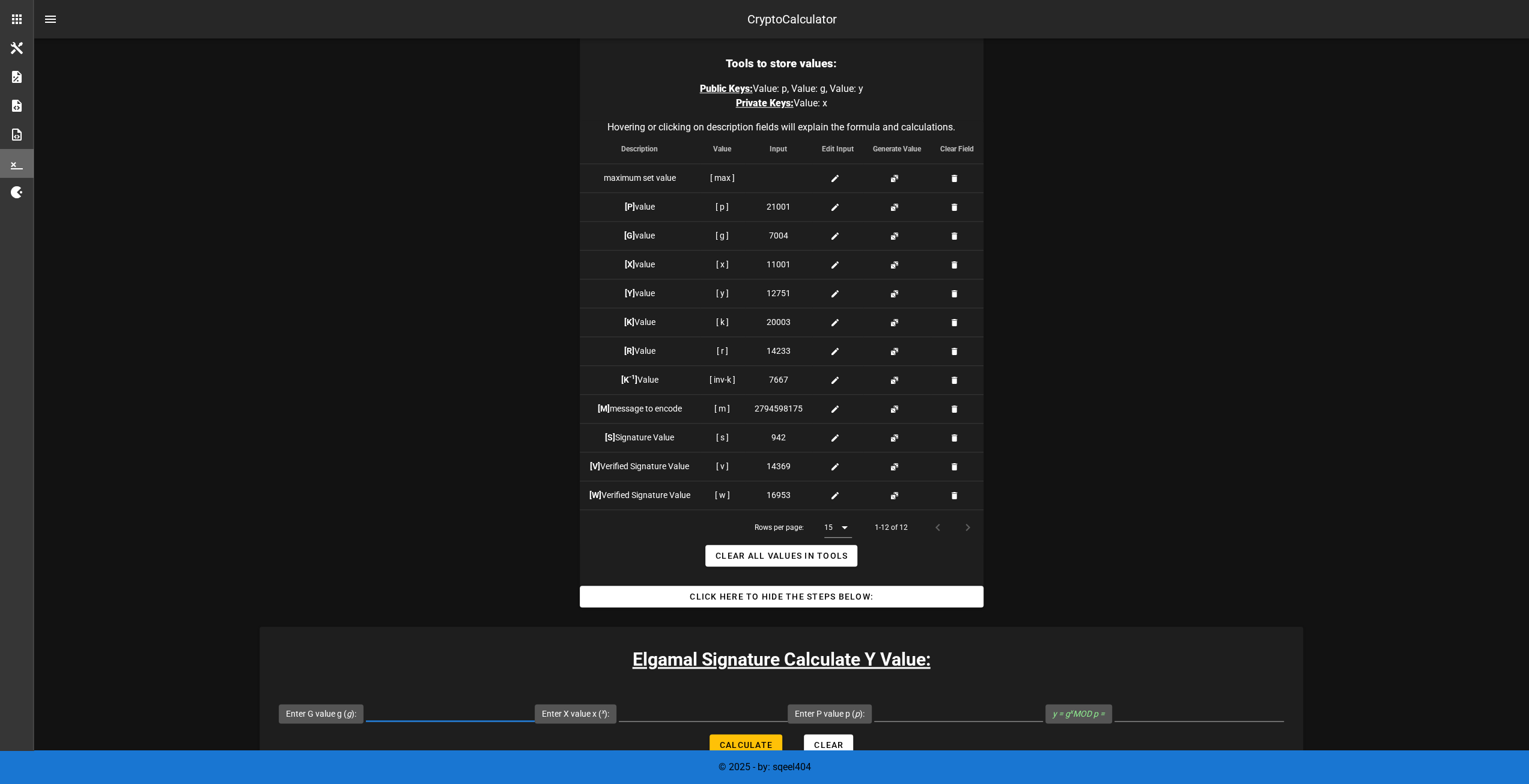
scroll to position [1359, 0]
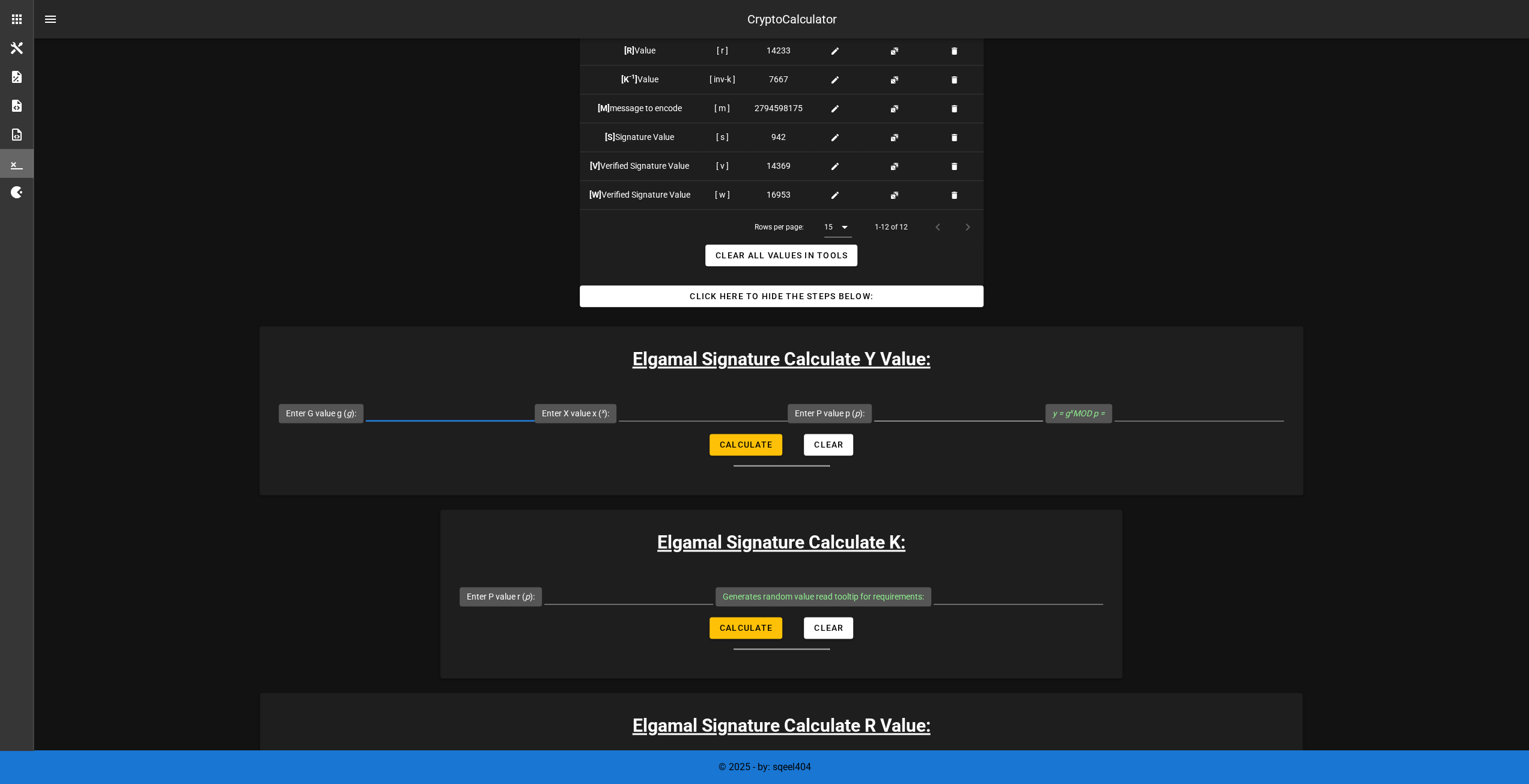
click at [933, 408] on input "Enter P value p ( p ):" at bounding box center [959, 411] width 169 height 19
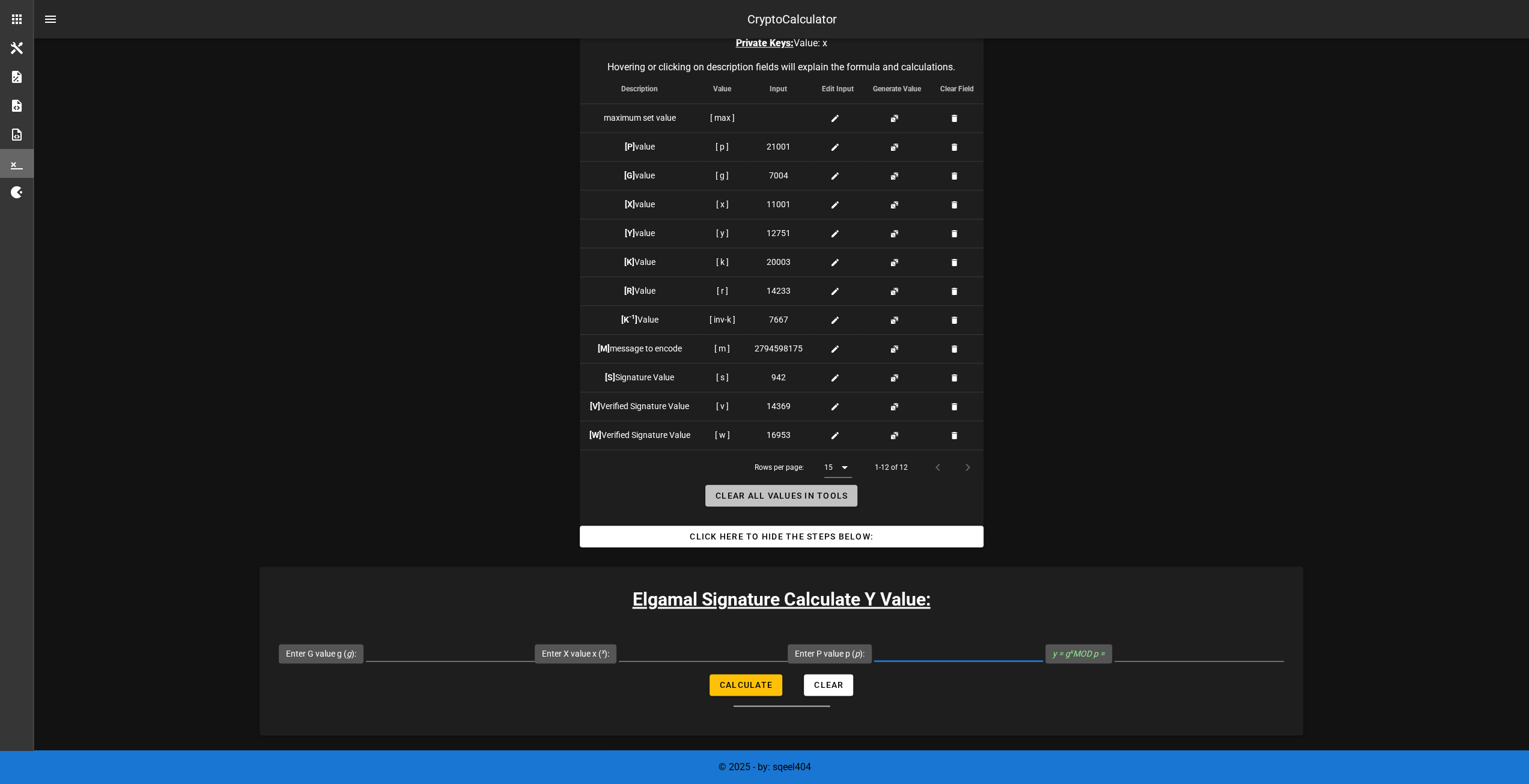
click at [811, 495] on span "Clear all Values in Tools" at bounding box center [781, 495] width 133 height 10
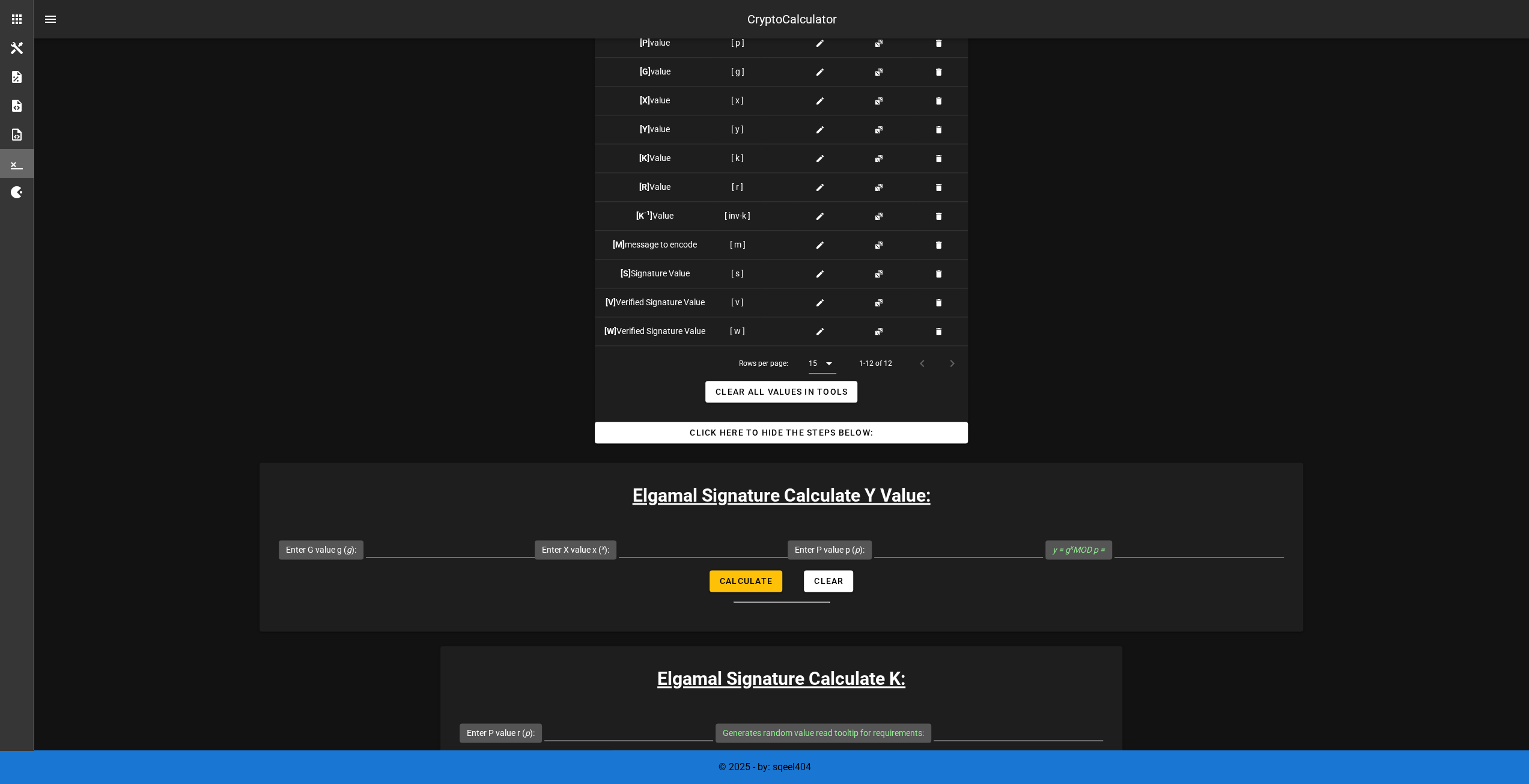
scroll to position [1238, 0]
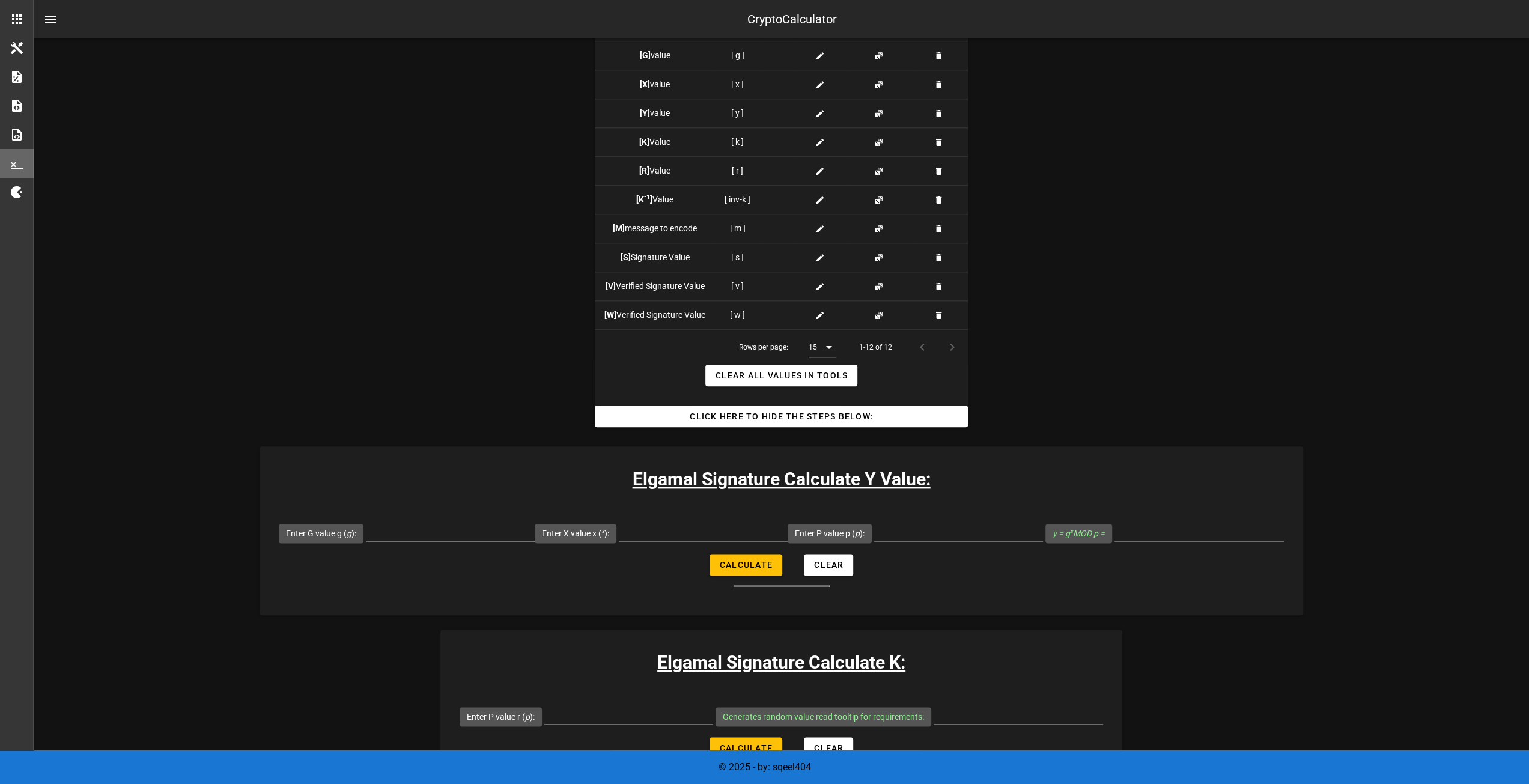
click at [479, 525] on input "Enter G value g ( g ):" at bounding box center [451, 531] width 169 height 19
type input "7004"
click at [650, 529] on input "Enter X value x ( x ):" at bounding box center [703, 531] width 169 height 19
type input "11001"
click at [954, 535] on input "Enter P value p ( p ):" at bounding box center [959, 531] width 169 height 19
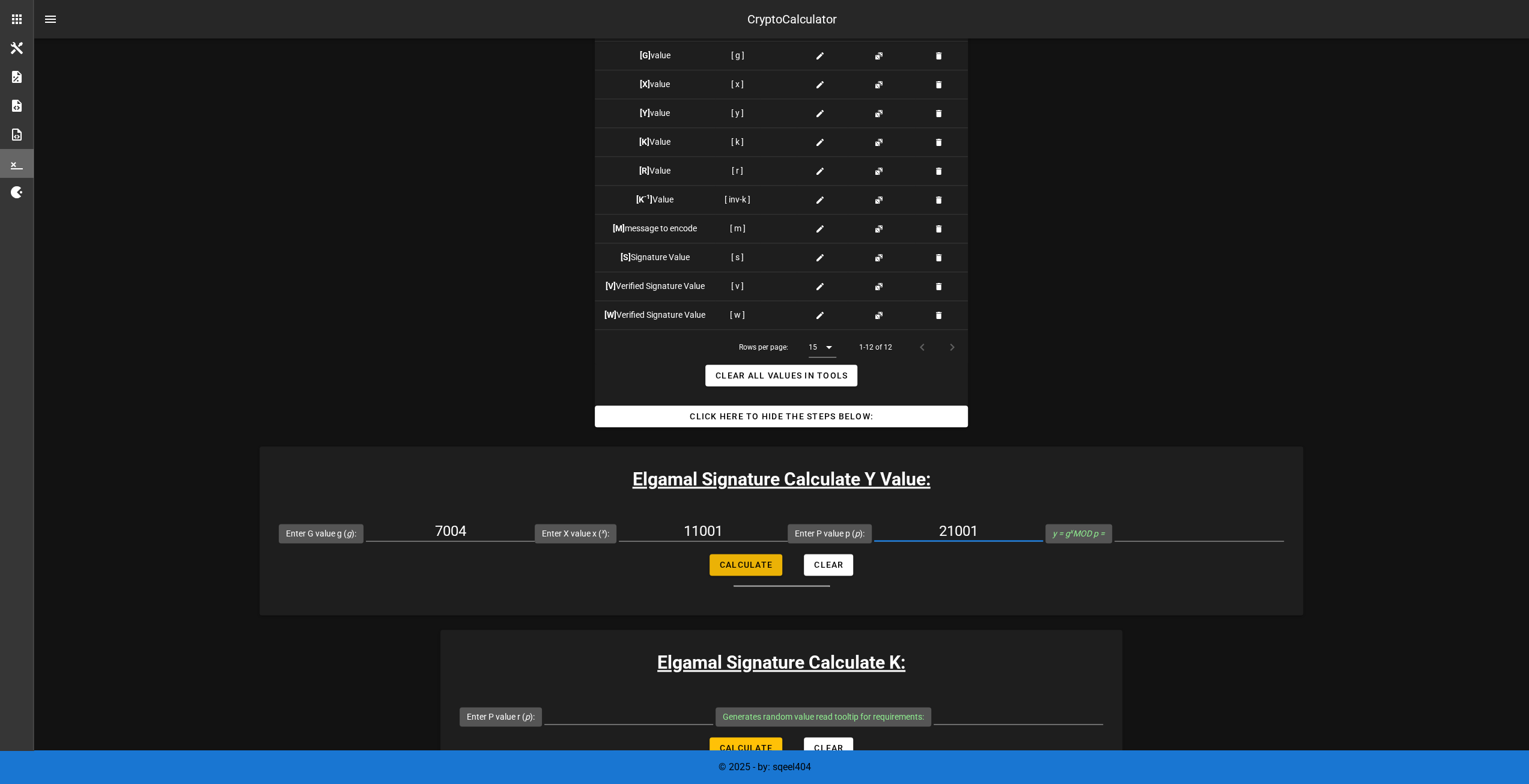
type input "21001"
click at [738, 568] on span "Calculate" at bounding box center [746, 564] width 54 height 10
type input "12751"
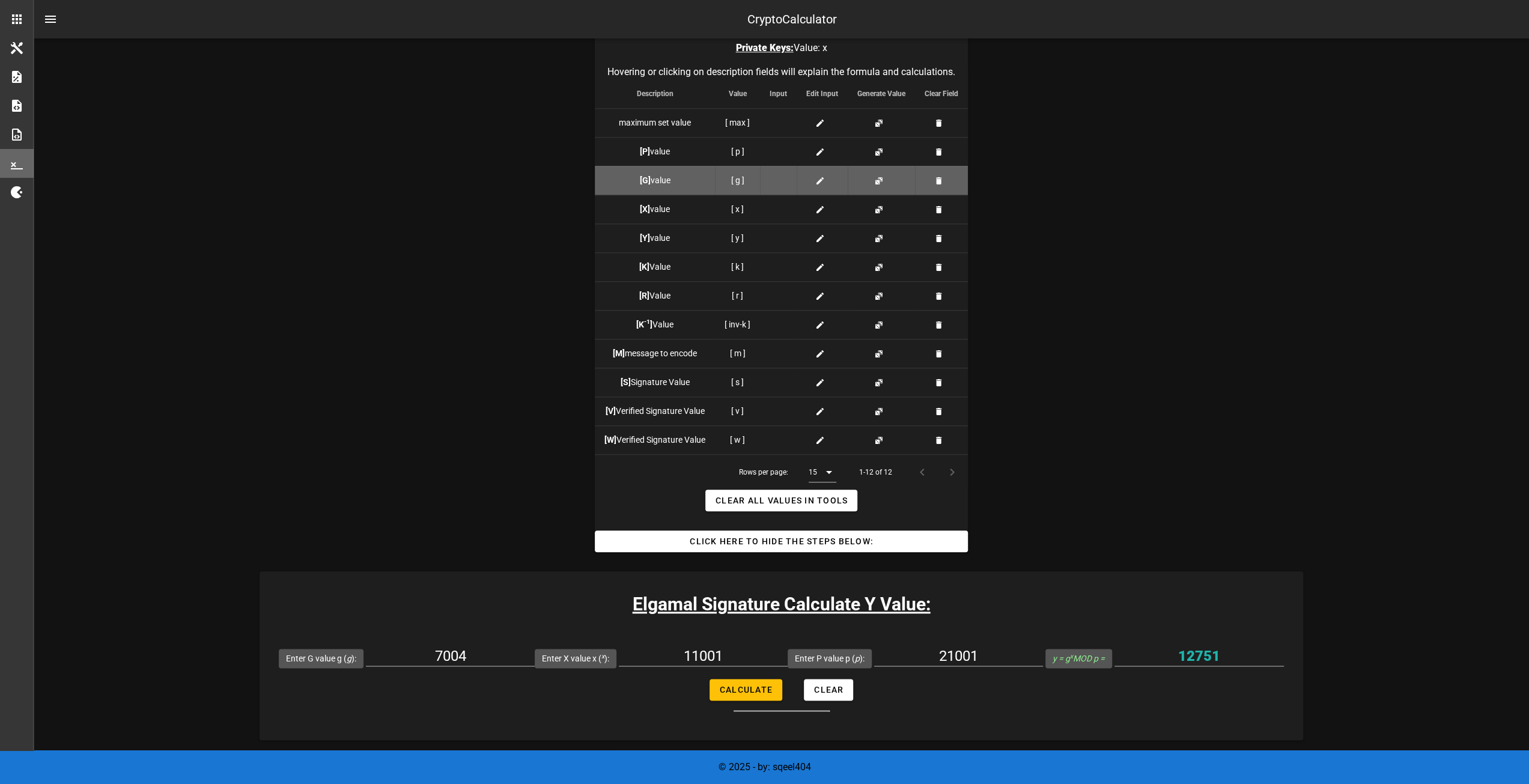
scroll to position [1118, 0]
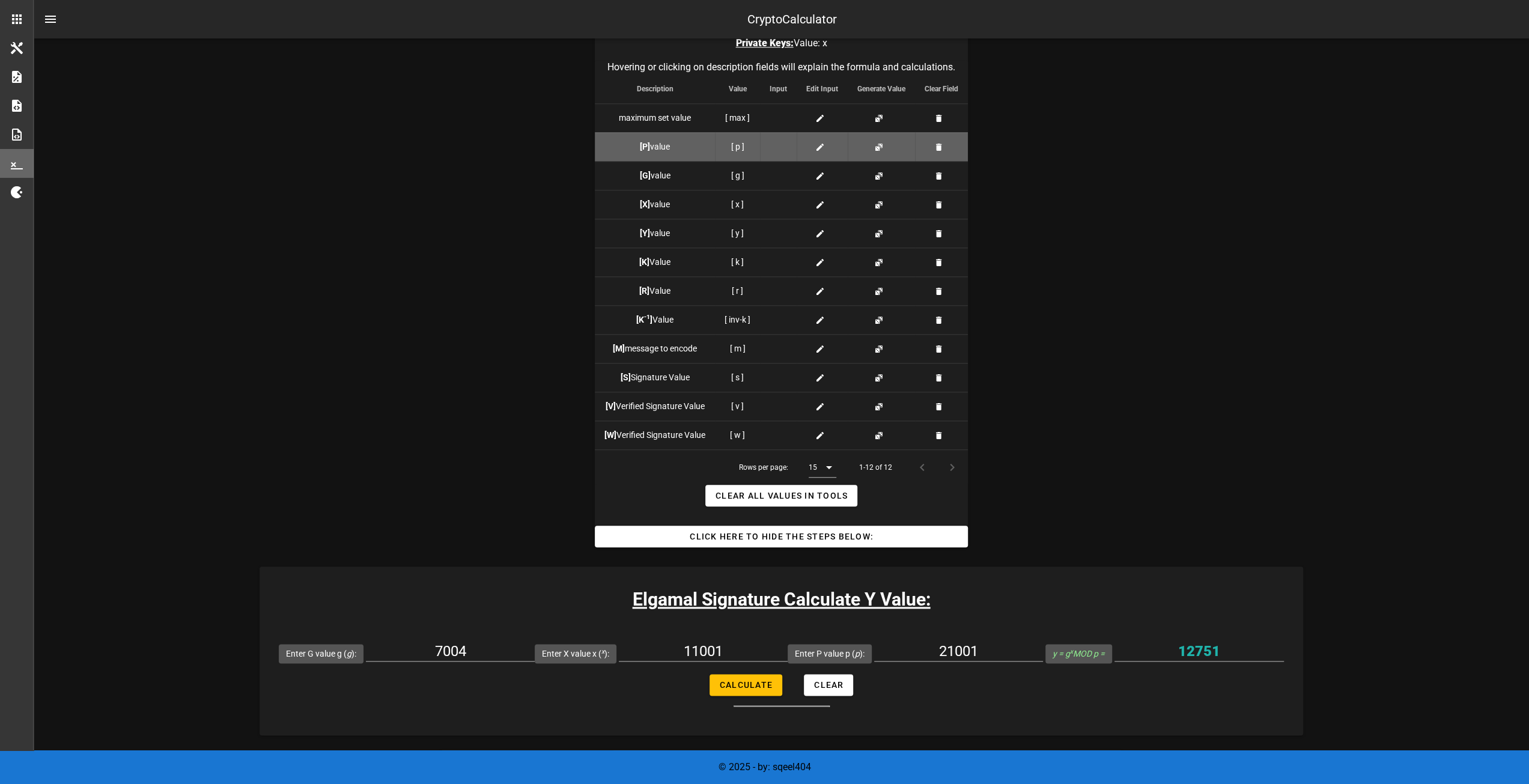
click at [775, 149] on div at bounding box center [778, 147] width 18 height 12
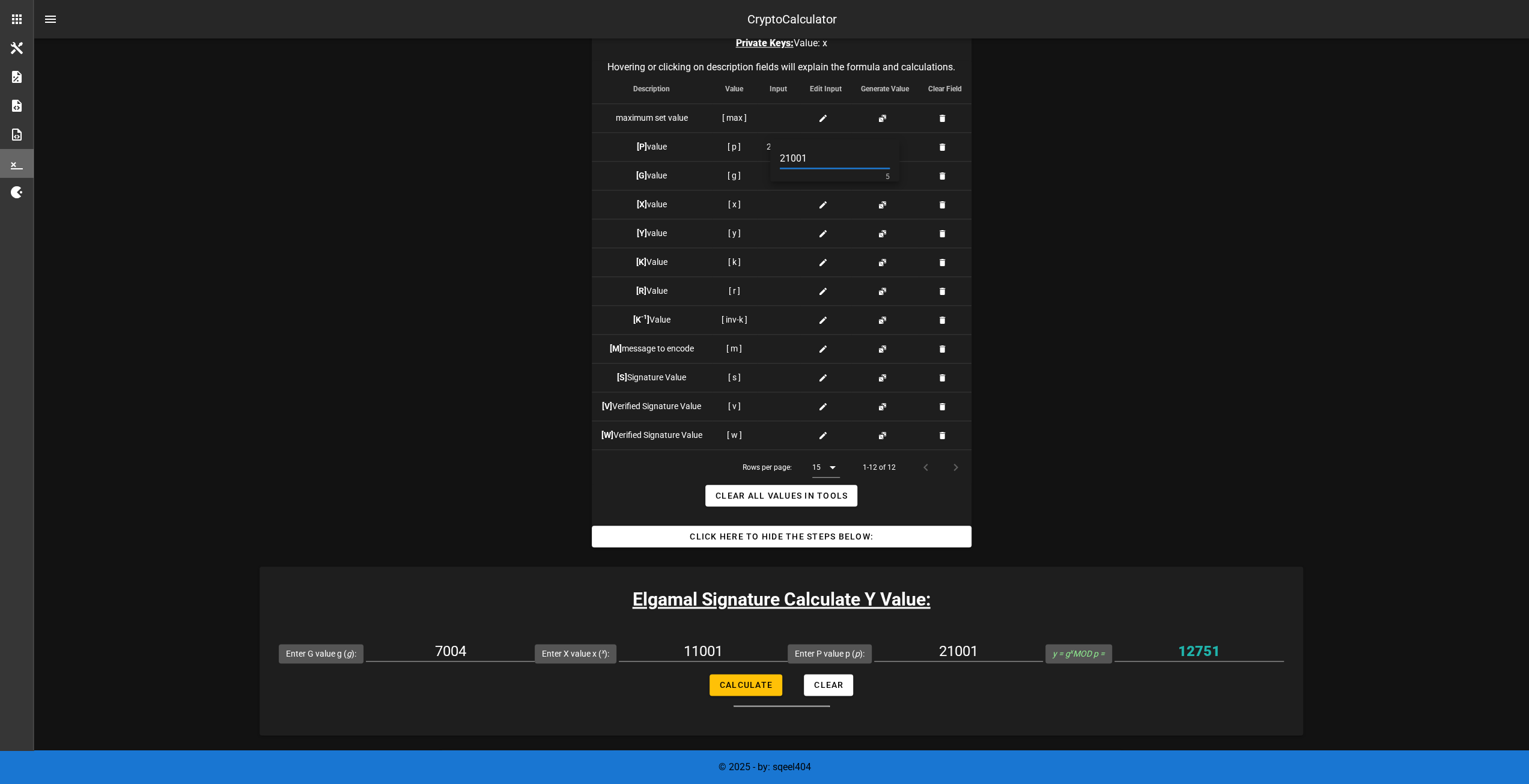
type input "21001"
click at [447, 225] on div "Digital Signature Calculator Digital signature calculators. This has some basic…" at bounding box center [782, 601] width 1058 height 3347
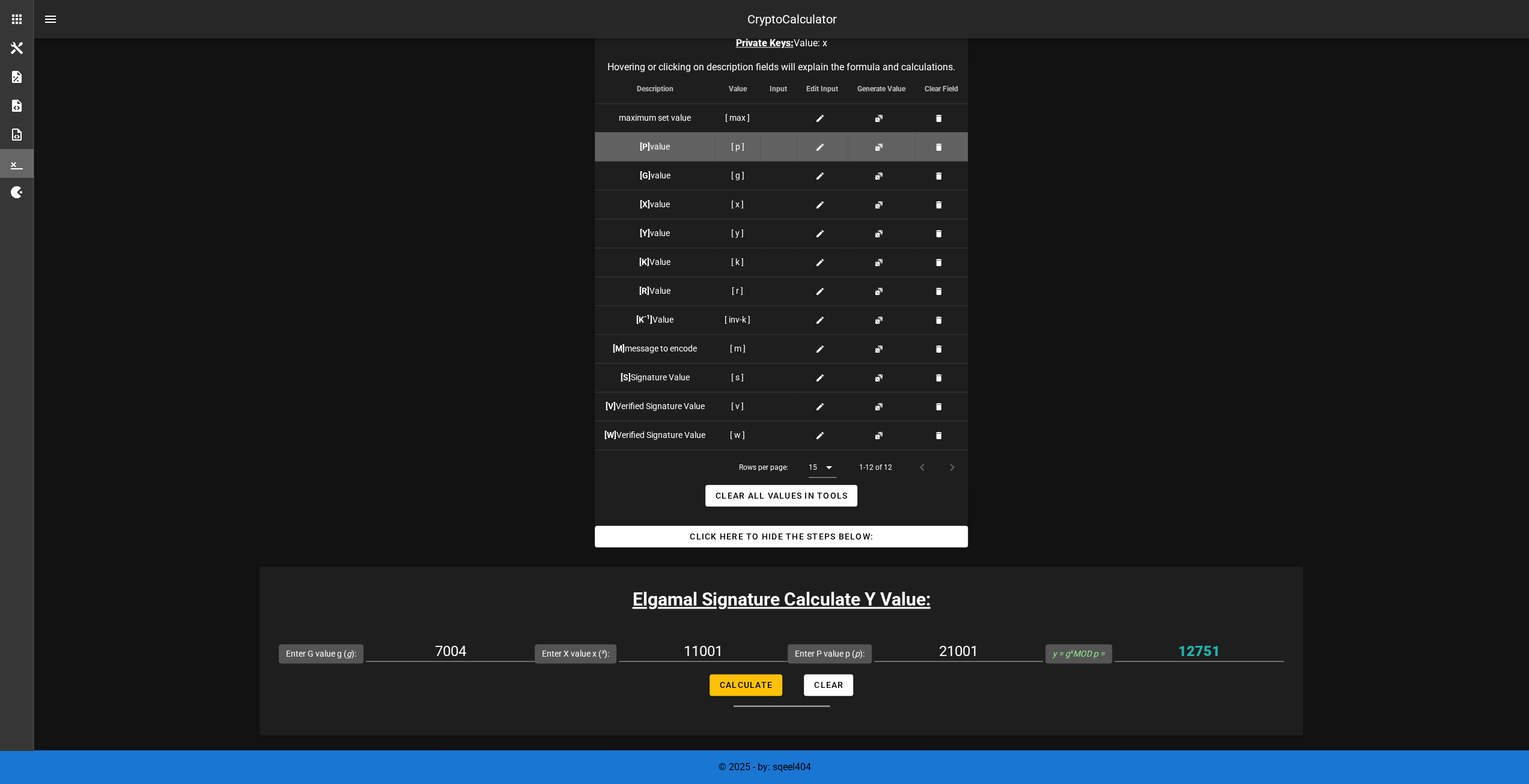
click at [773, 143] on div at bounding box center [778, 147] width 18 height 12
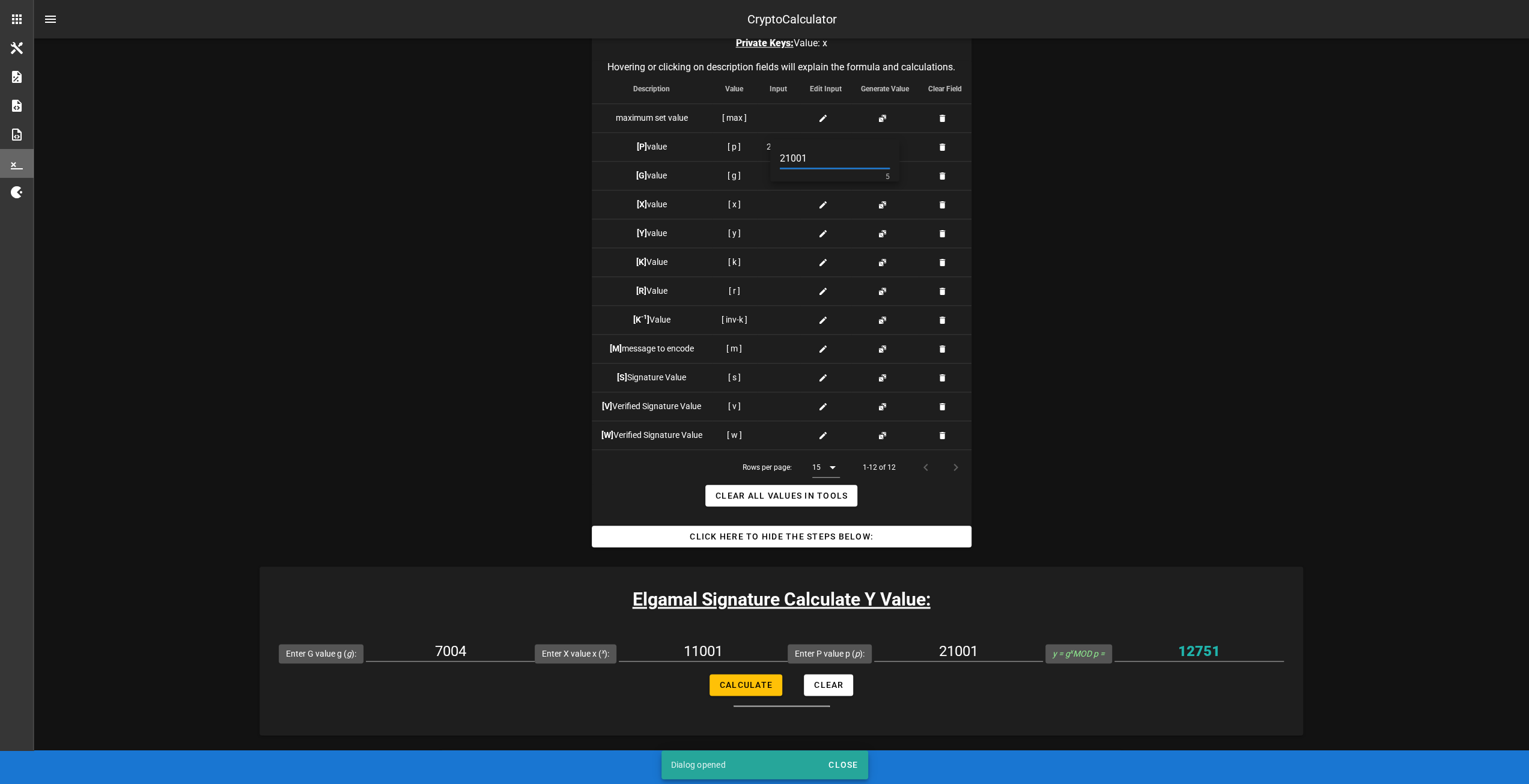
type input "21001"
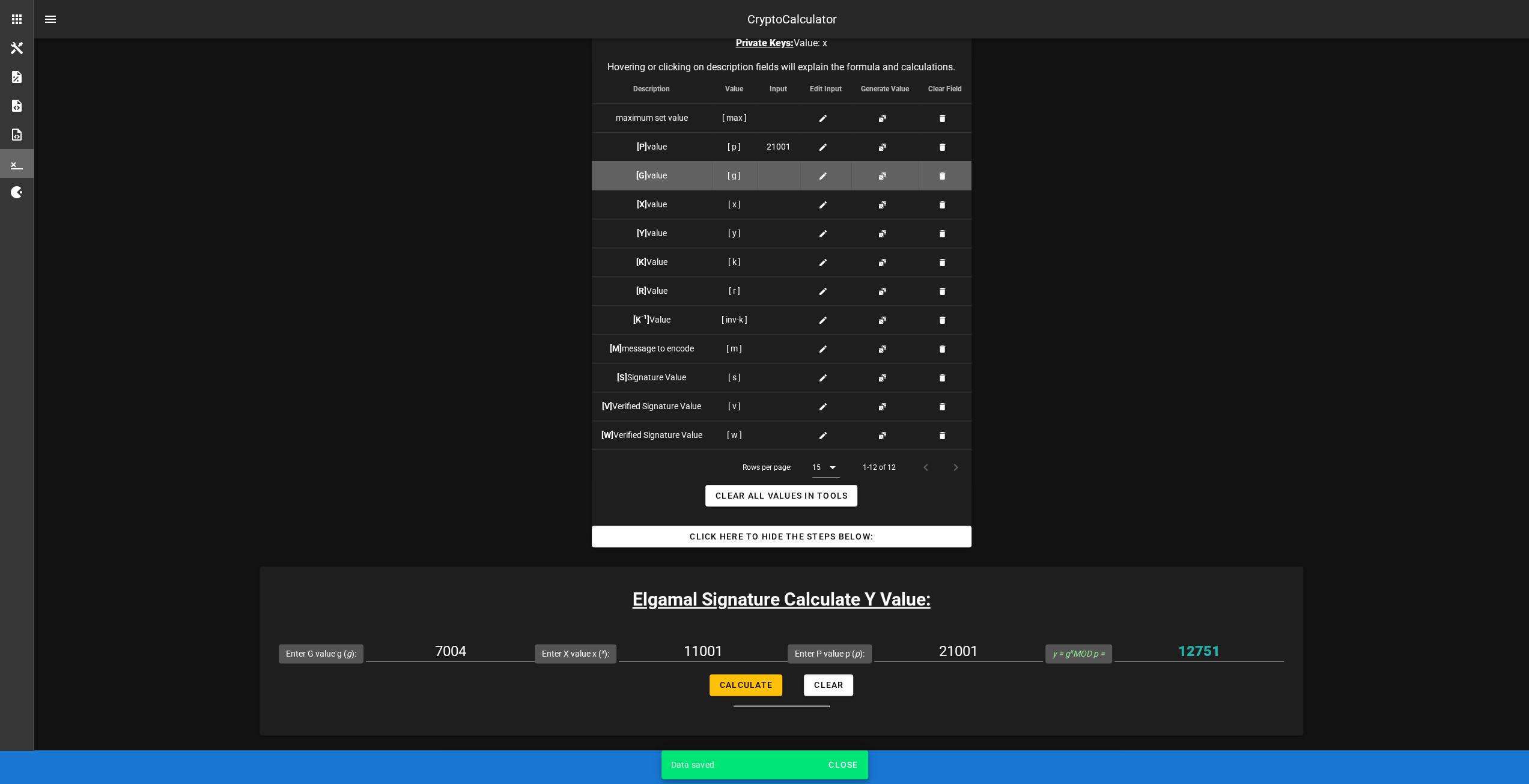
click at [777, 175] on div at bounding box center [778, 175] width 24 height 12
type input "7004"
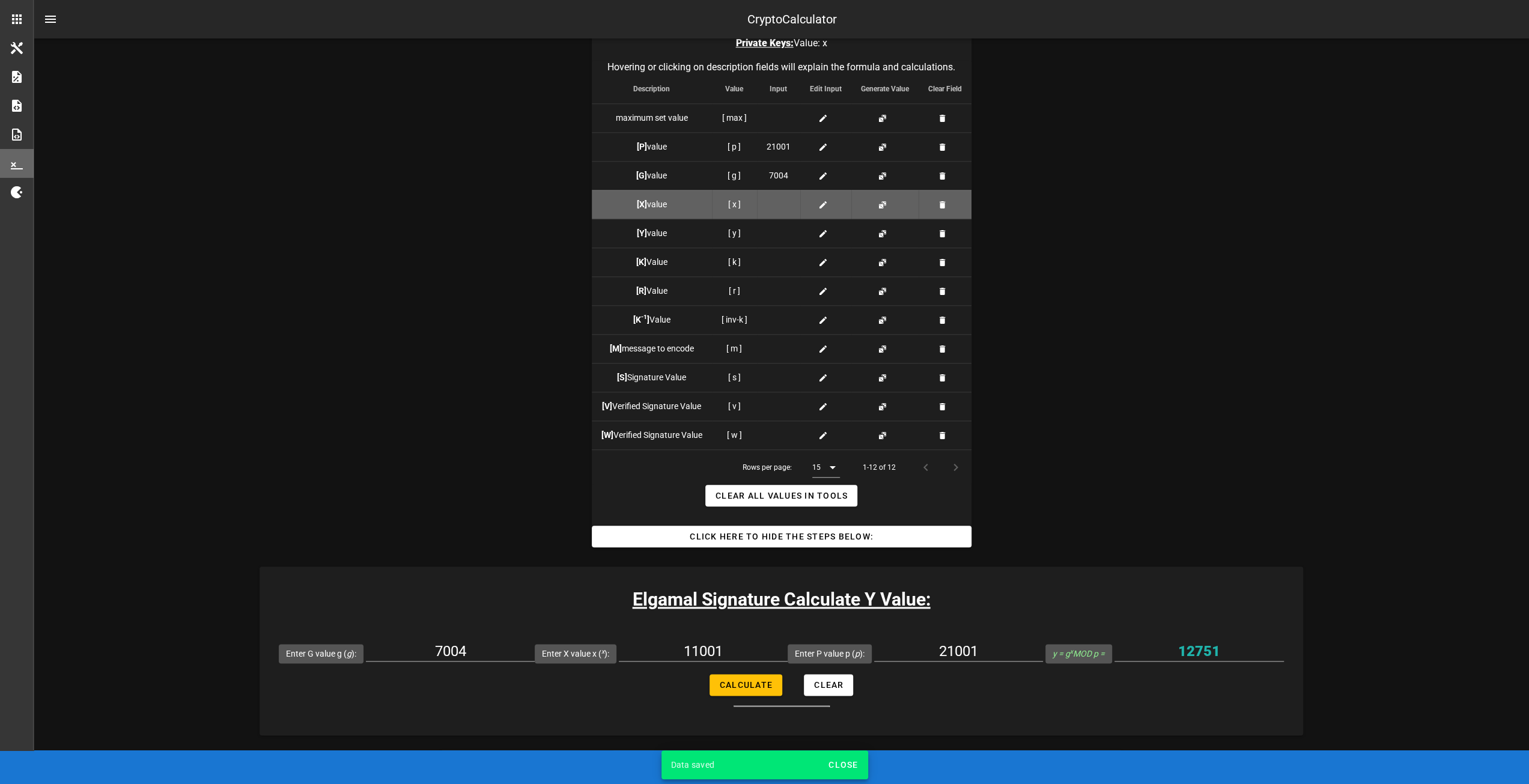
click at [780, 202] on div at bounding box center [778, 204] width 24 height 12
type input "11011"
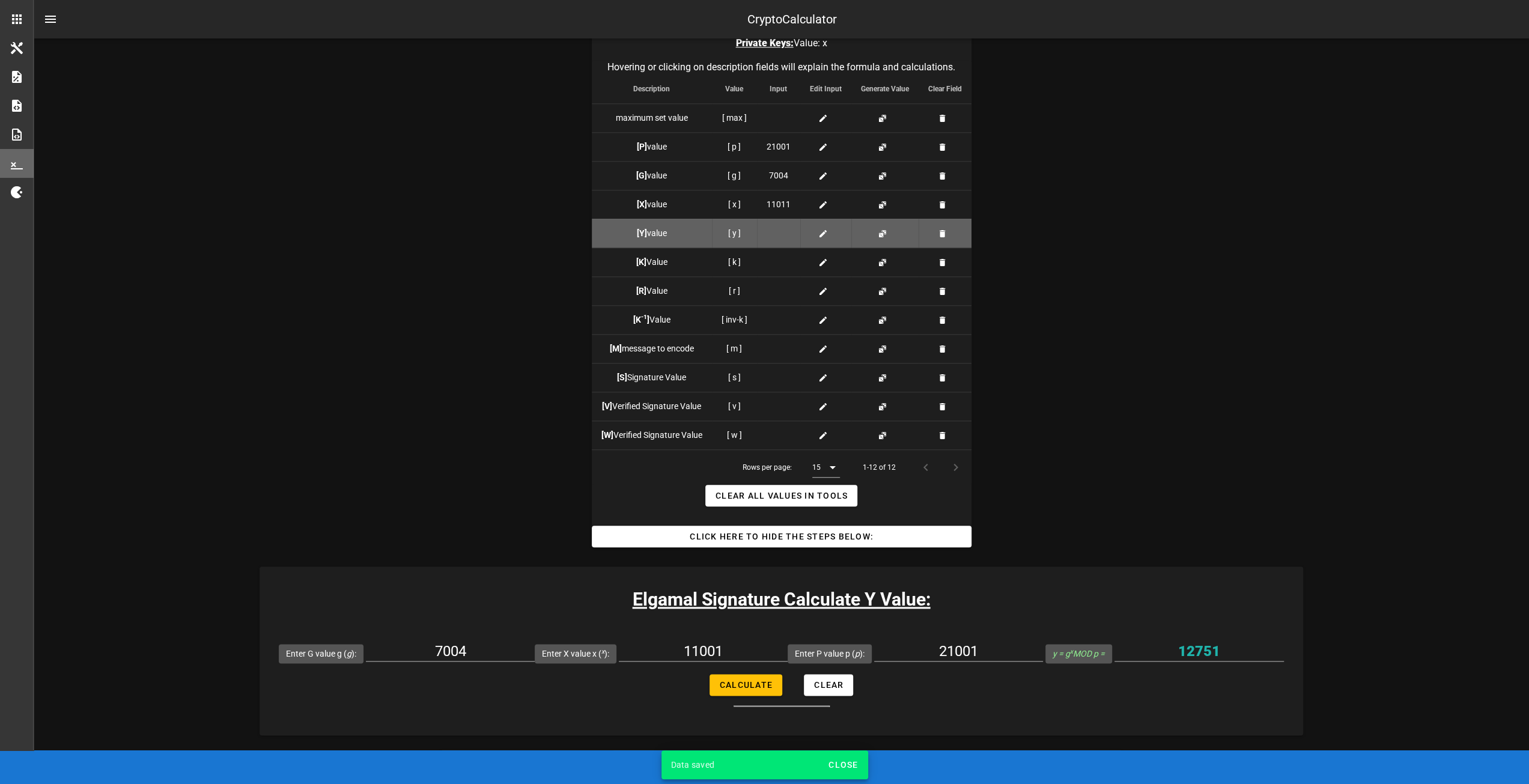
click at [778, 231] on div at bounding box center [778, 233] width 24 height 12
type input "21751"
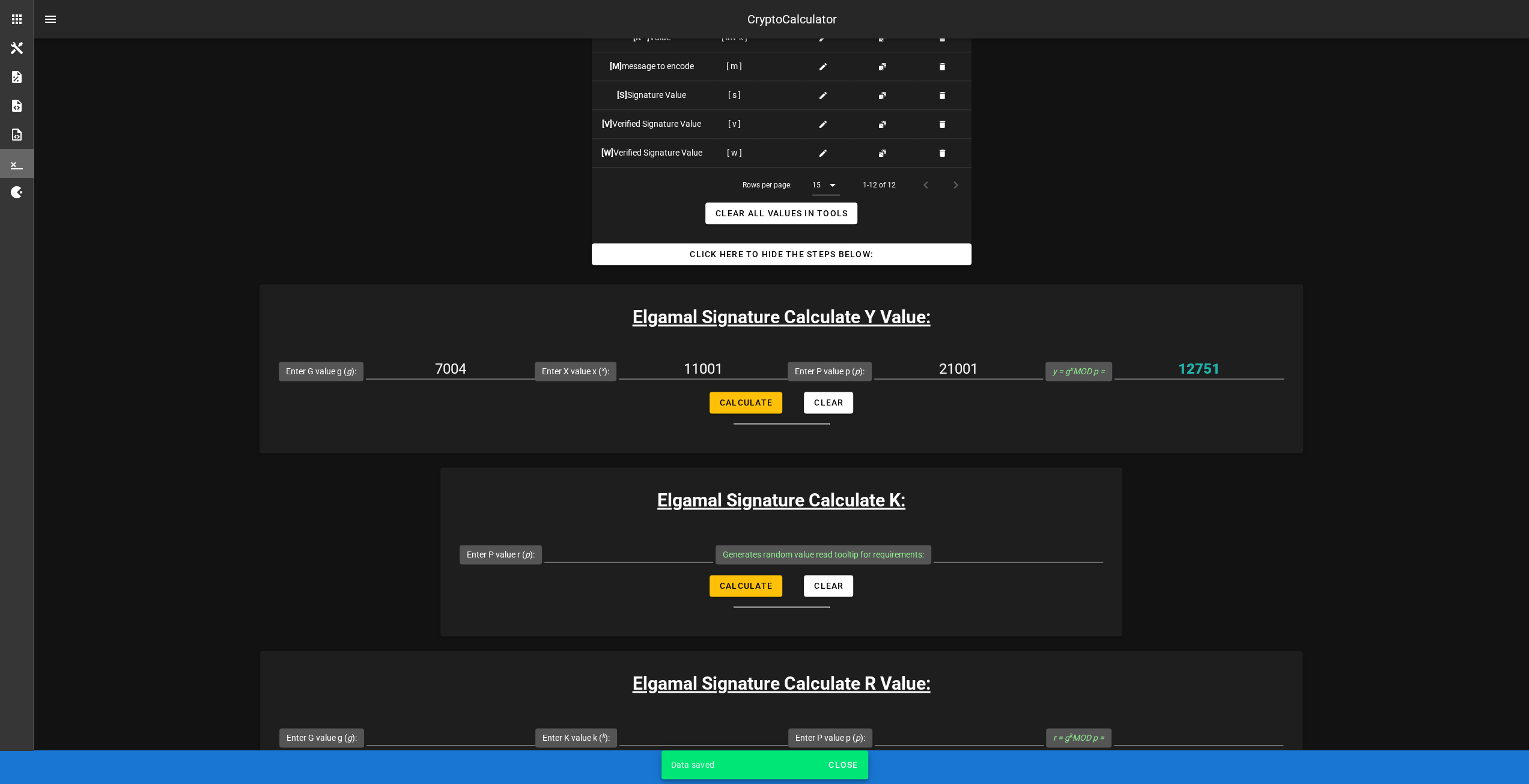
scroll to position [1418, 0]
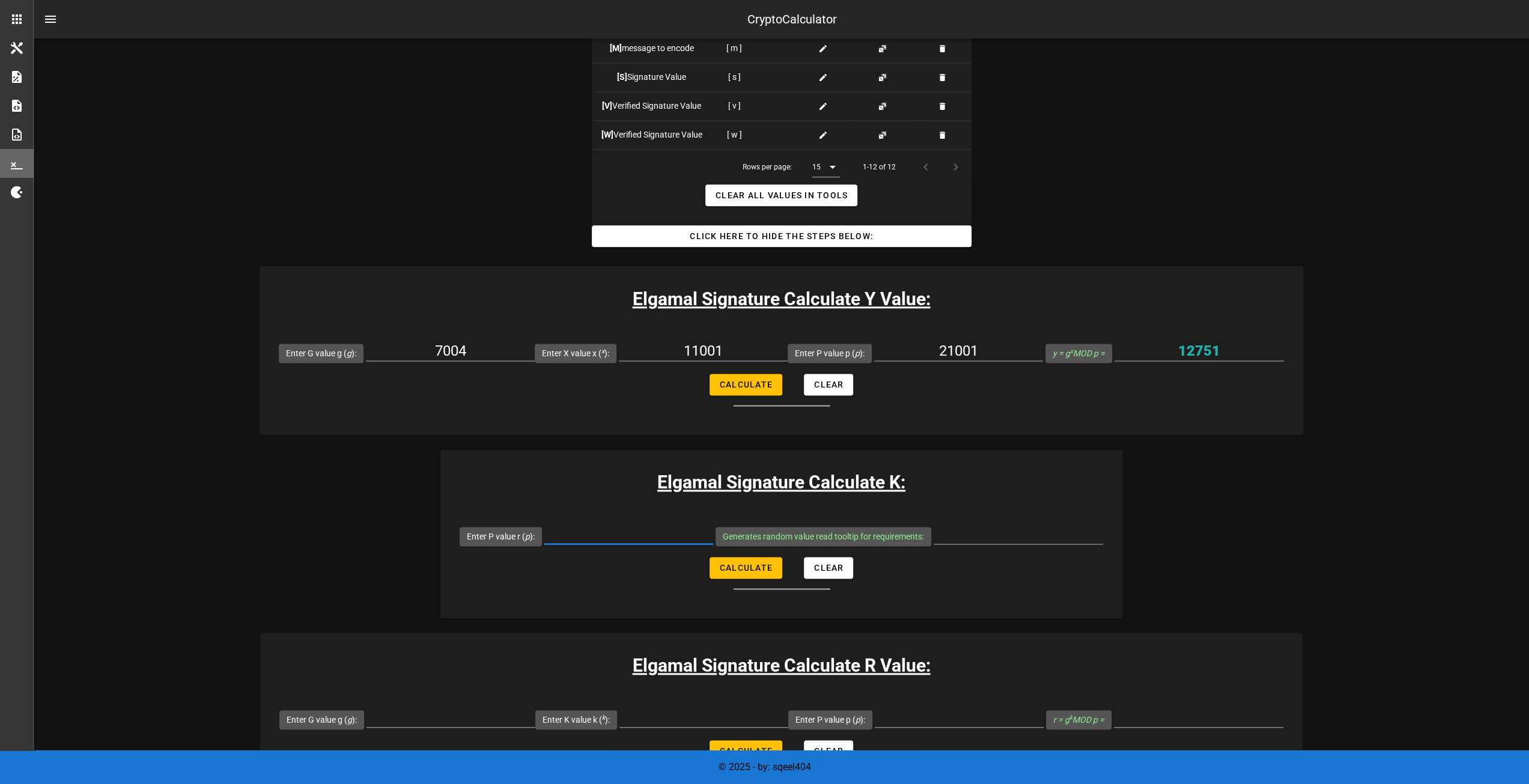
click at [600, 534] on input "Enter P value r ( p ):" at bounding box center [629, 534] width 169 height 19
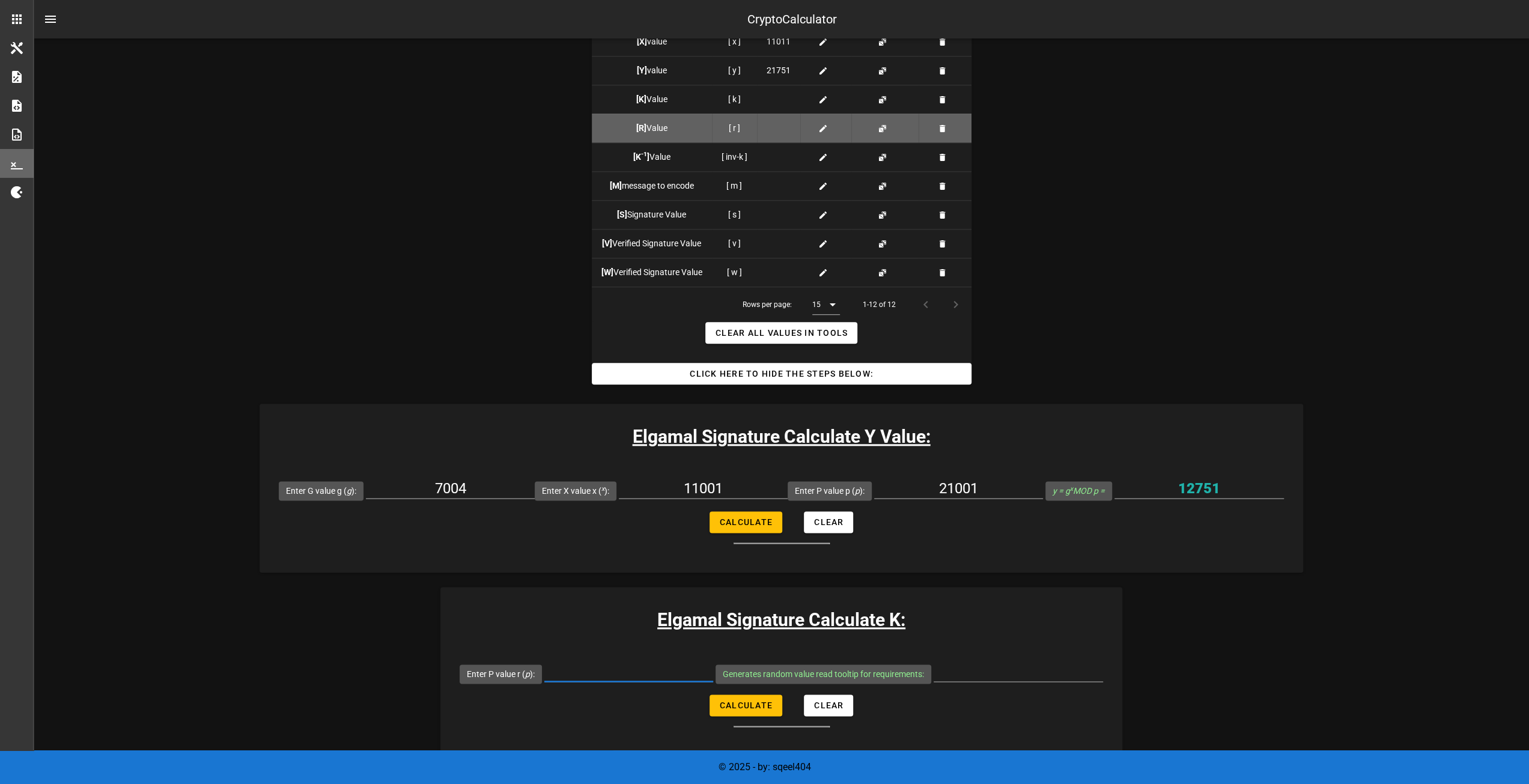
scroll to position [1238, 0]
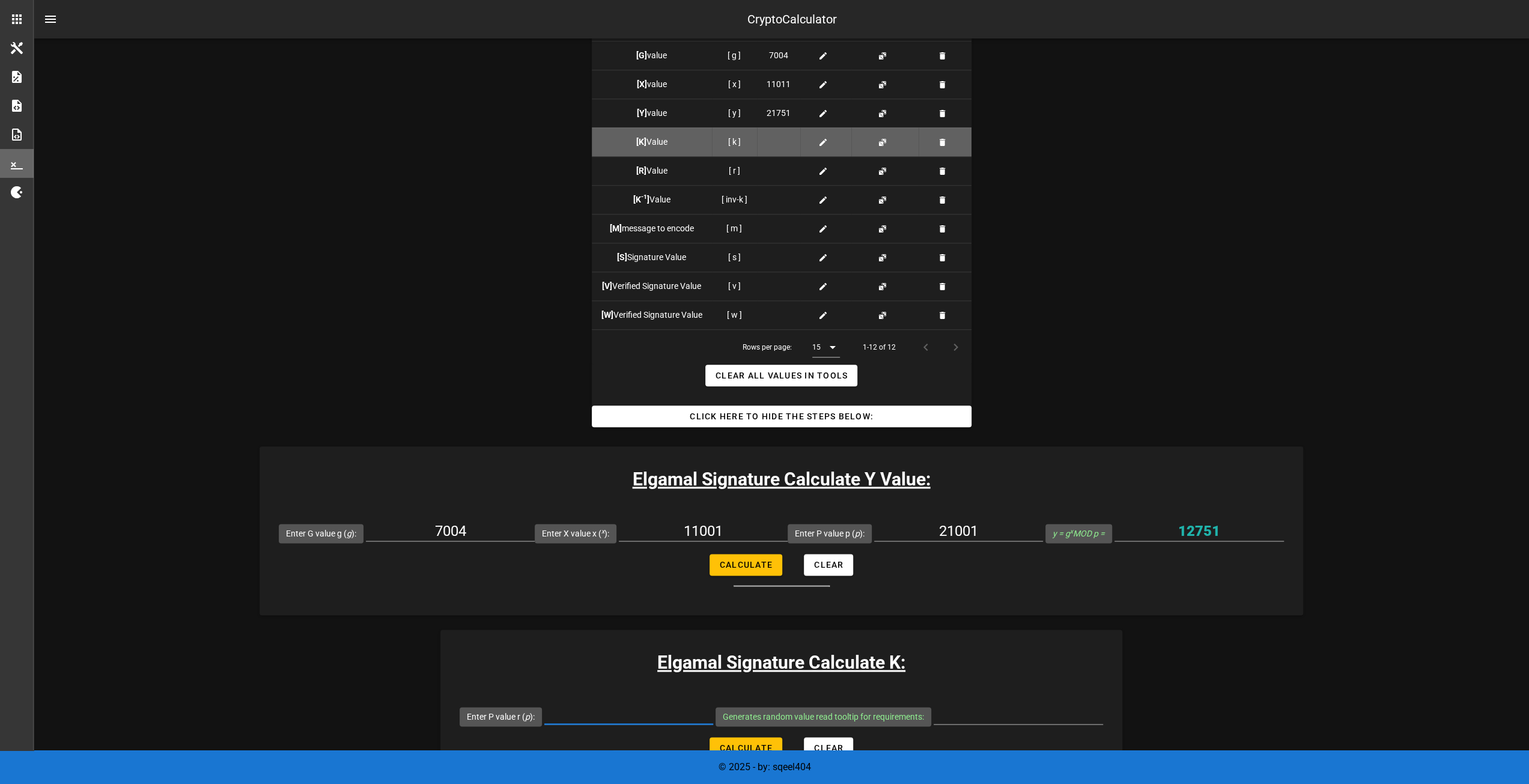
click at [773, 141] on div at bounding box center [778, 142] width 24 height 12
type input "20003"
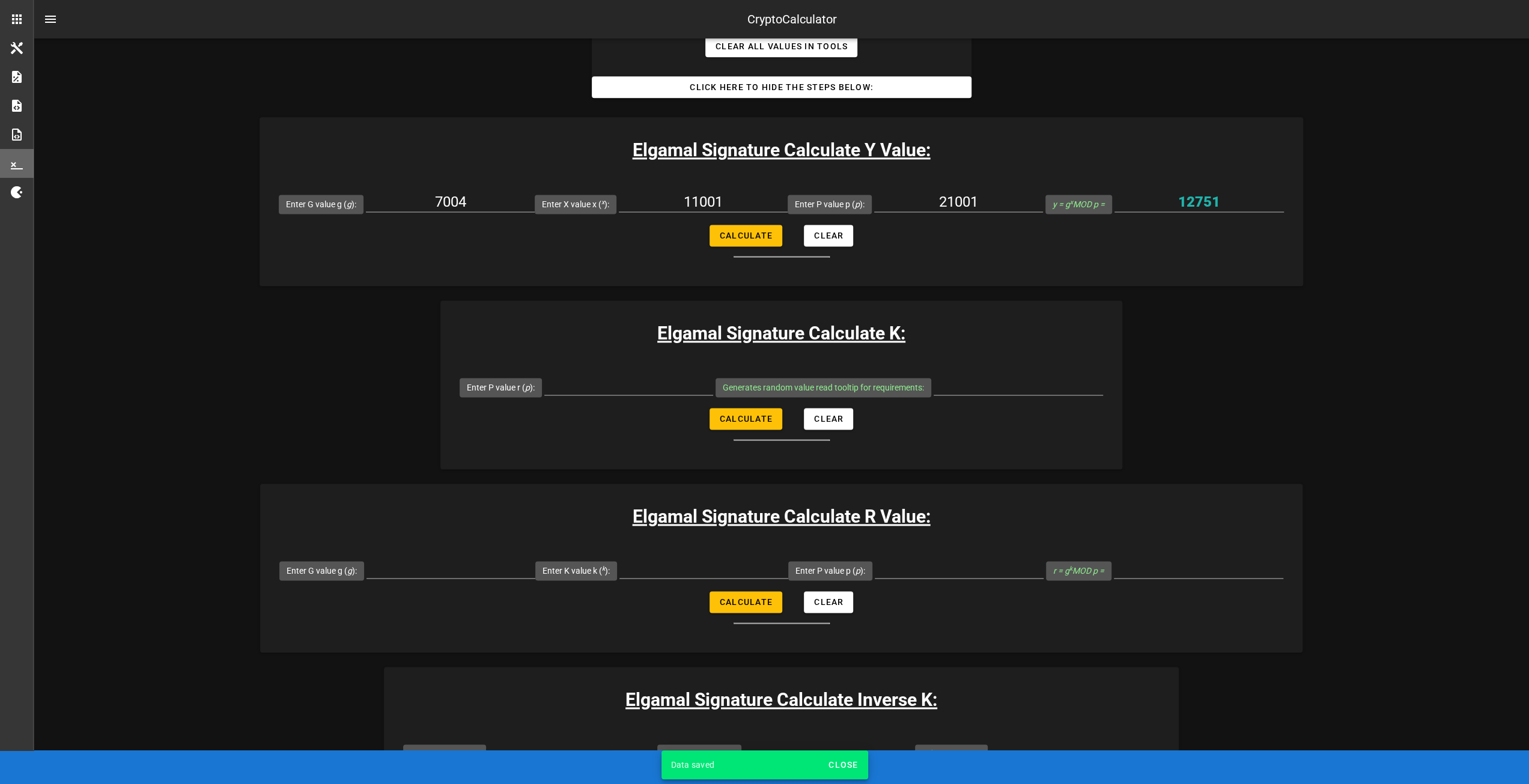
scroll to position [1659, 0]
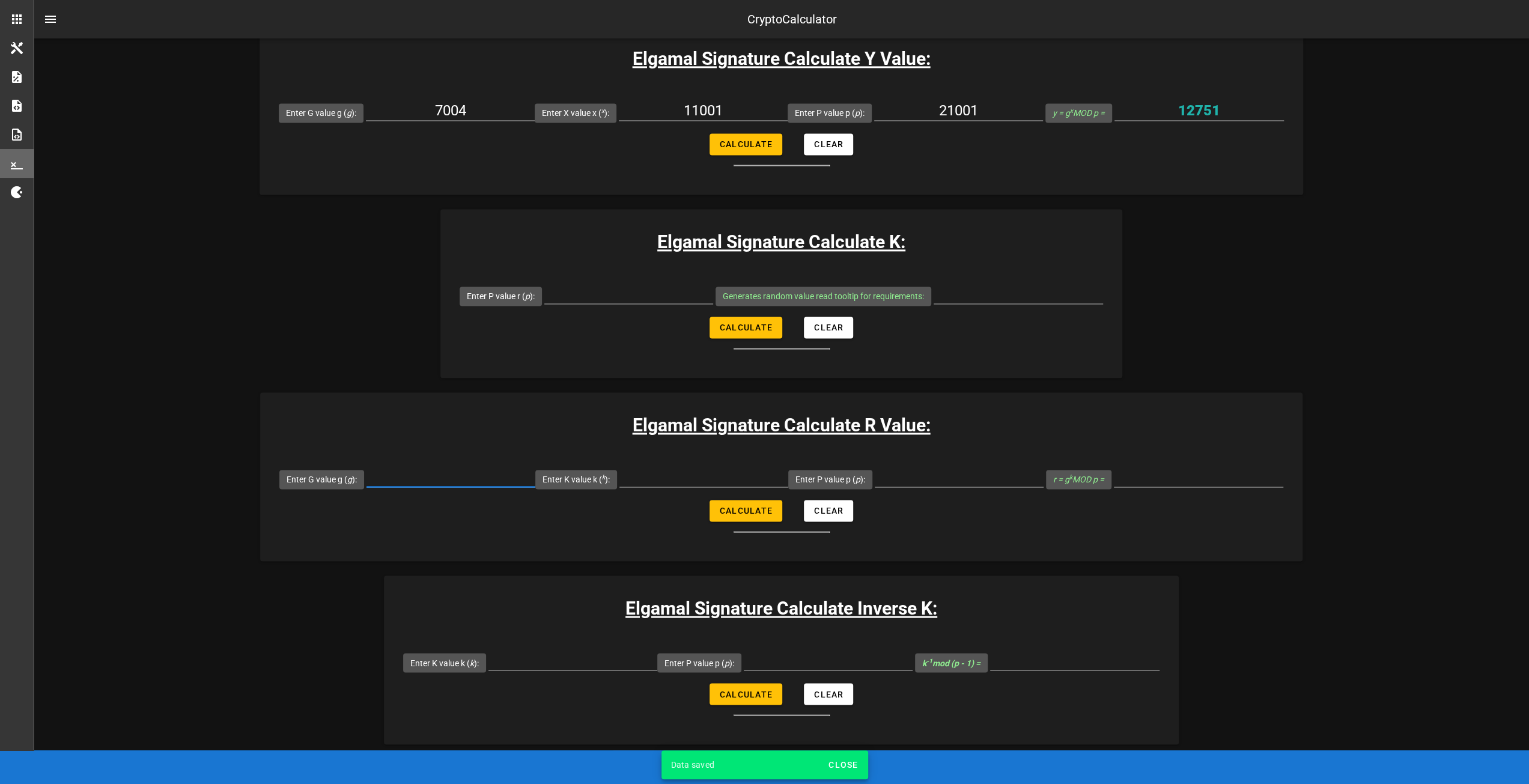
click at [488, 481] on input "Enter G value g ( g ):" at bounding box center [451, 477] width 169 height 19
type input "7004"
click at [650, 481] on input "Enter K value k ( k ):" at bounding box center [704, 477] width 169 height 19
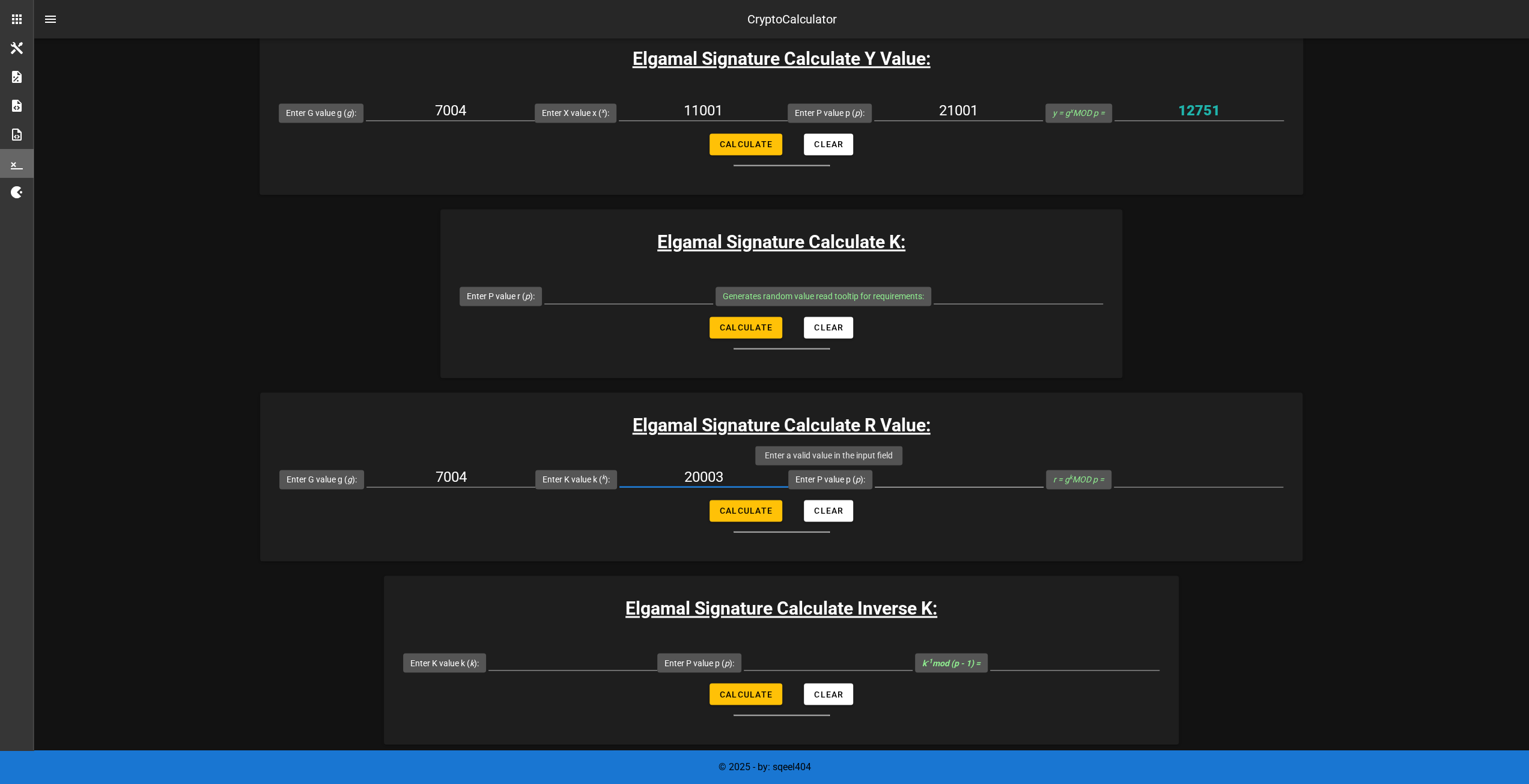
type input "20003"
click at [899, 473] on input "Enter P value p ( p ):" at bounding box center [959, 477] width 169 height 19
type input "1"
type input "21001"
click at [765, 500] on button "Calculate" at bounding box center [746, 510] width 73 height 22
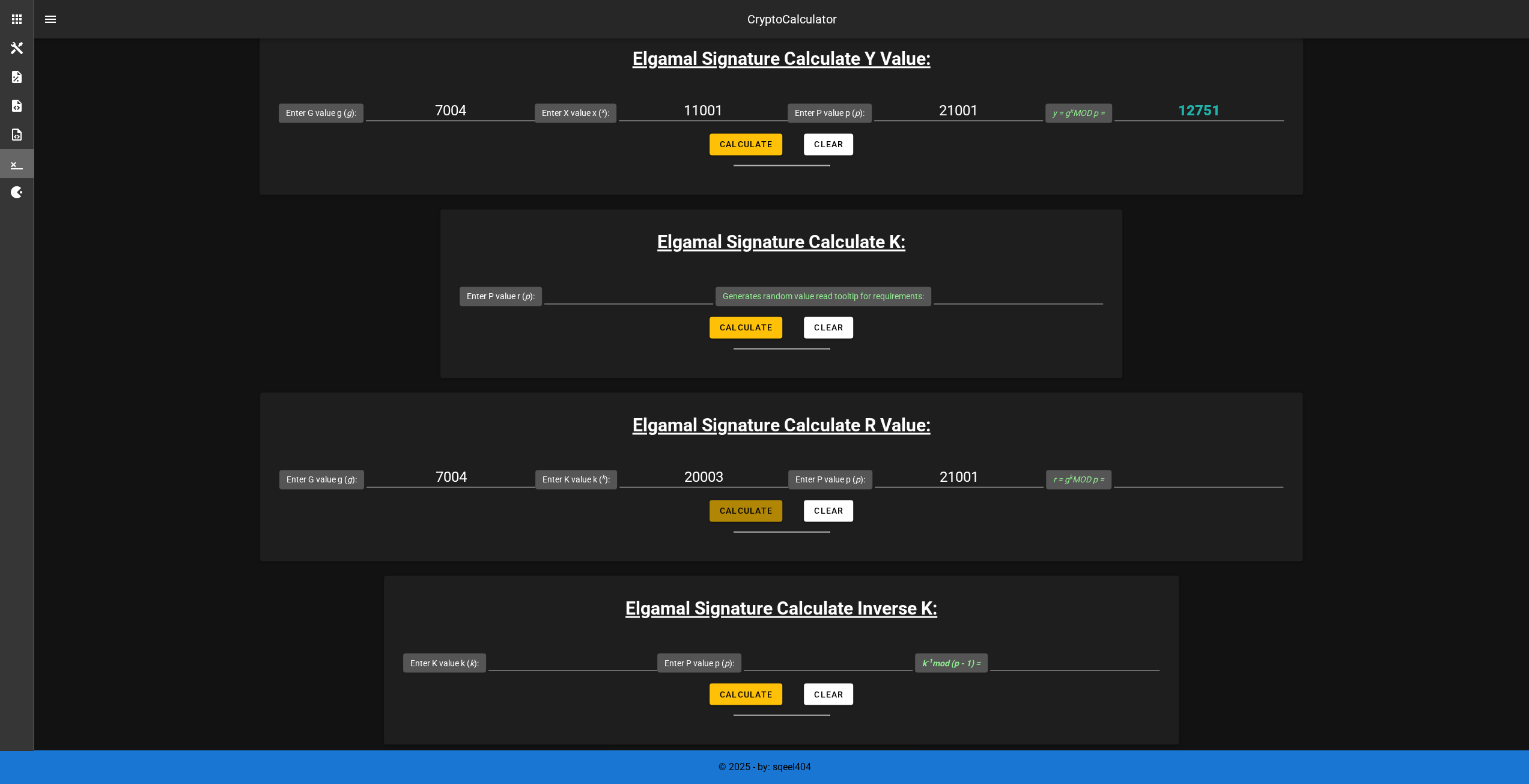
type input "14233"
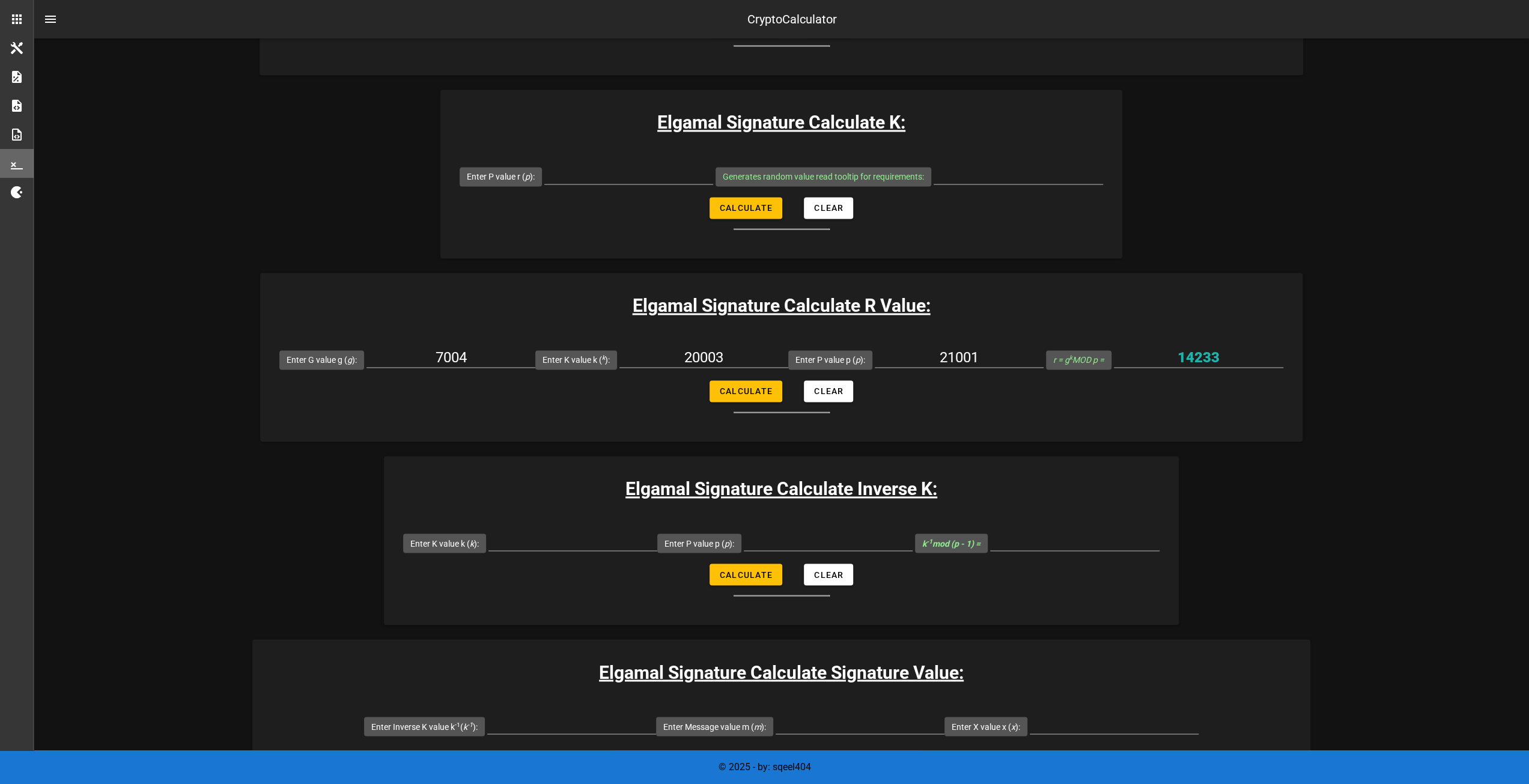
scroll to position [1778, 0]
click at [596, 541] on input "Enter K value k ( k ):" at bounding box center [573, 540] width 169 height 19
type input "20003"
click at [782, 540] on input "Enter P value p ( p ):" at bounding box center [828, 540] width 169 height 19
click at [801, 540] on input "Enter P value p ( p ):" at bounding box center [828, 540] width 169 height 19
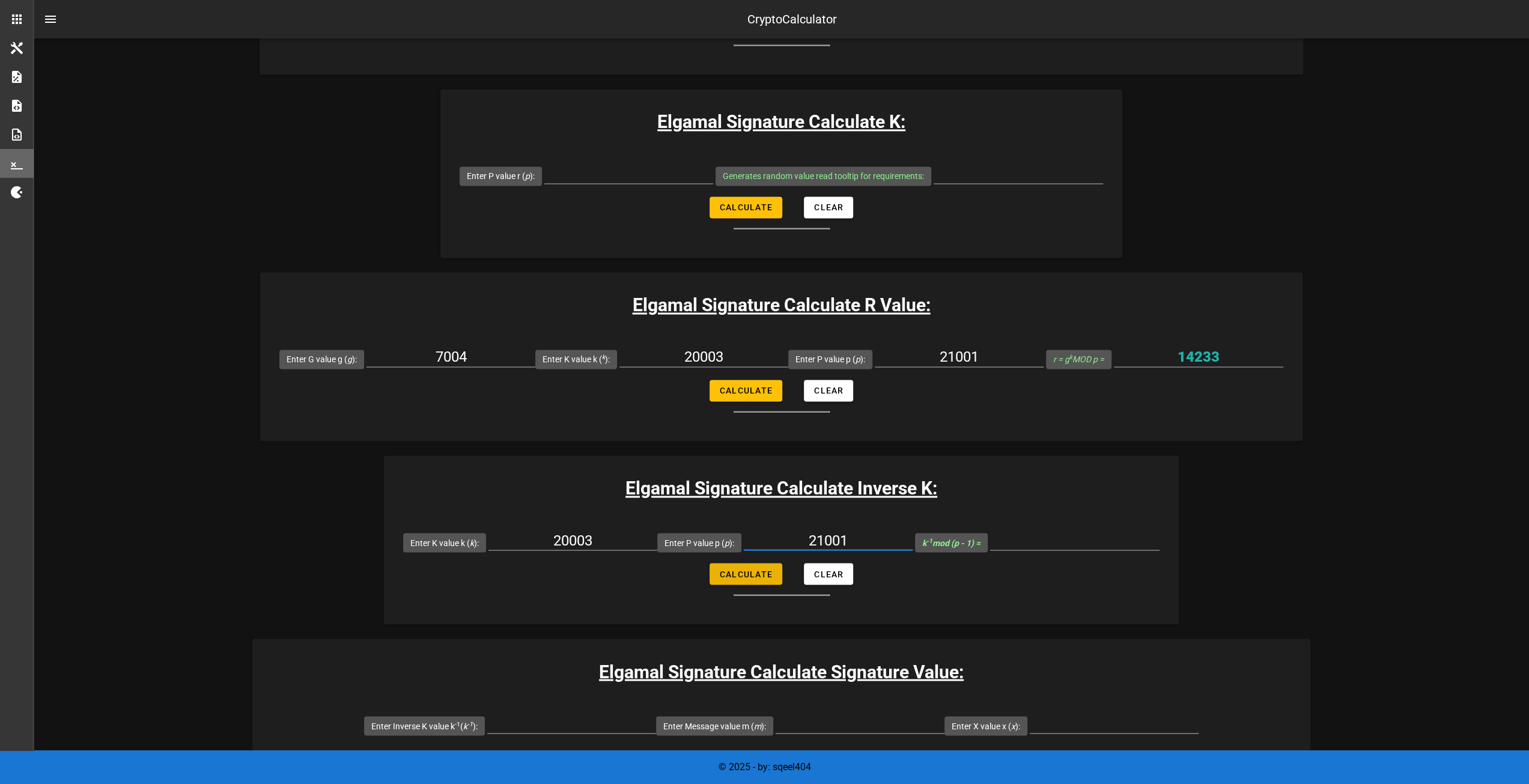
type input "21001"
click at [725, 568] on span "Calculate" at bounding box center [746, 573] width 54 height 10
type input "7667"
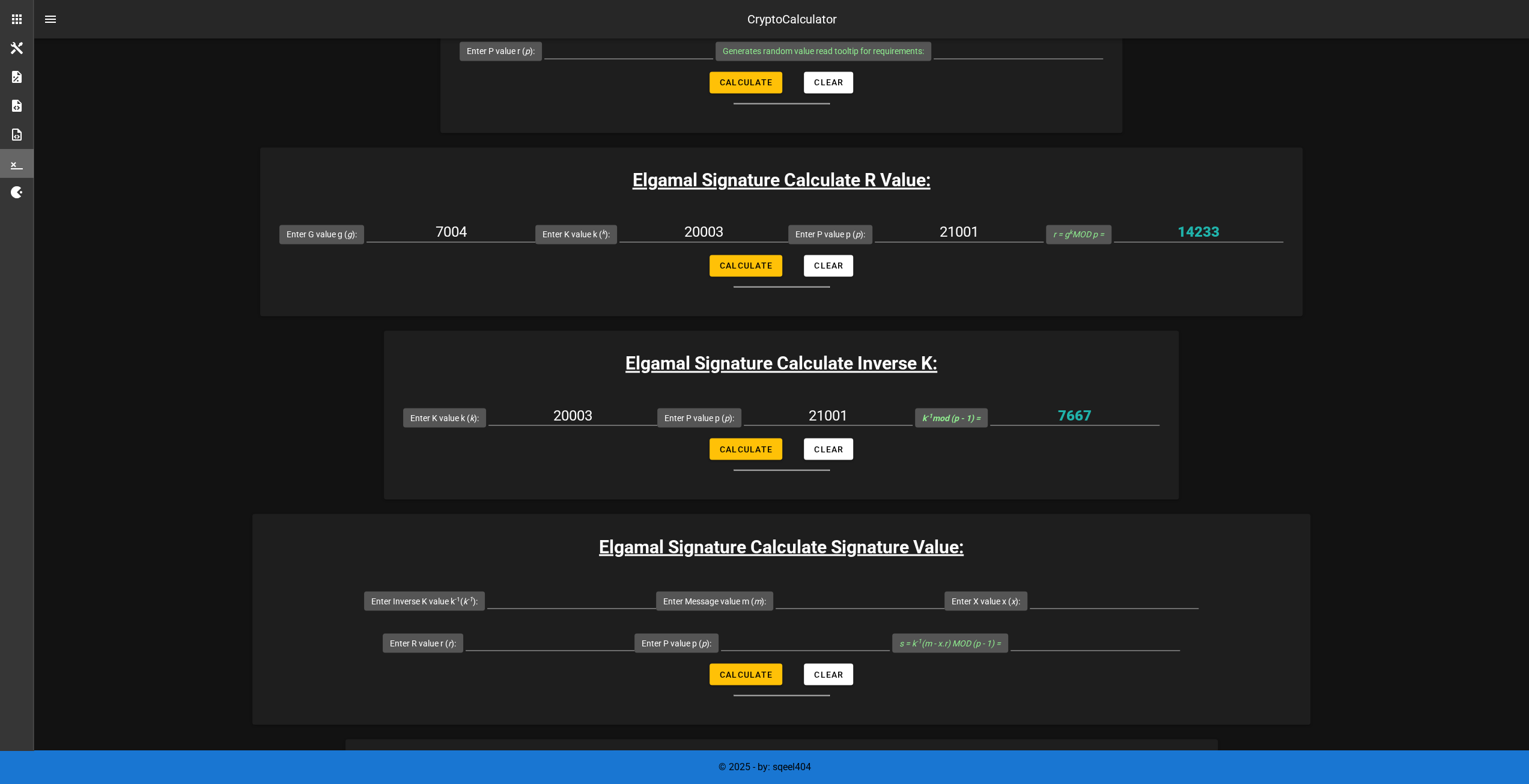
scroll to position [1959, 0]
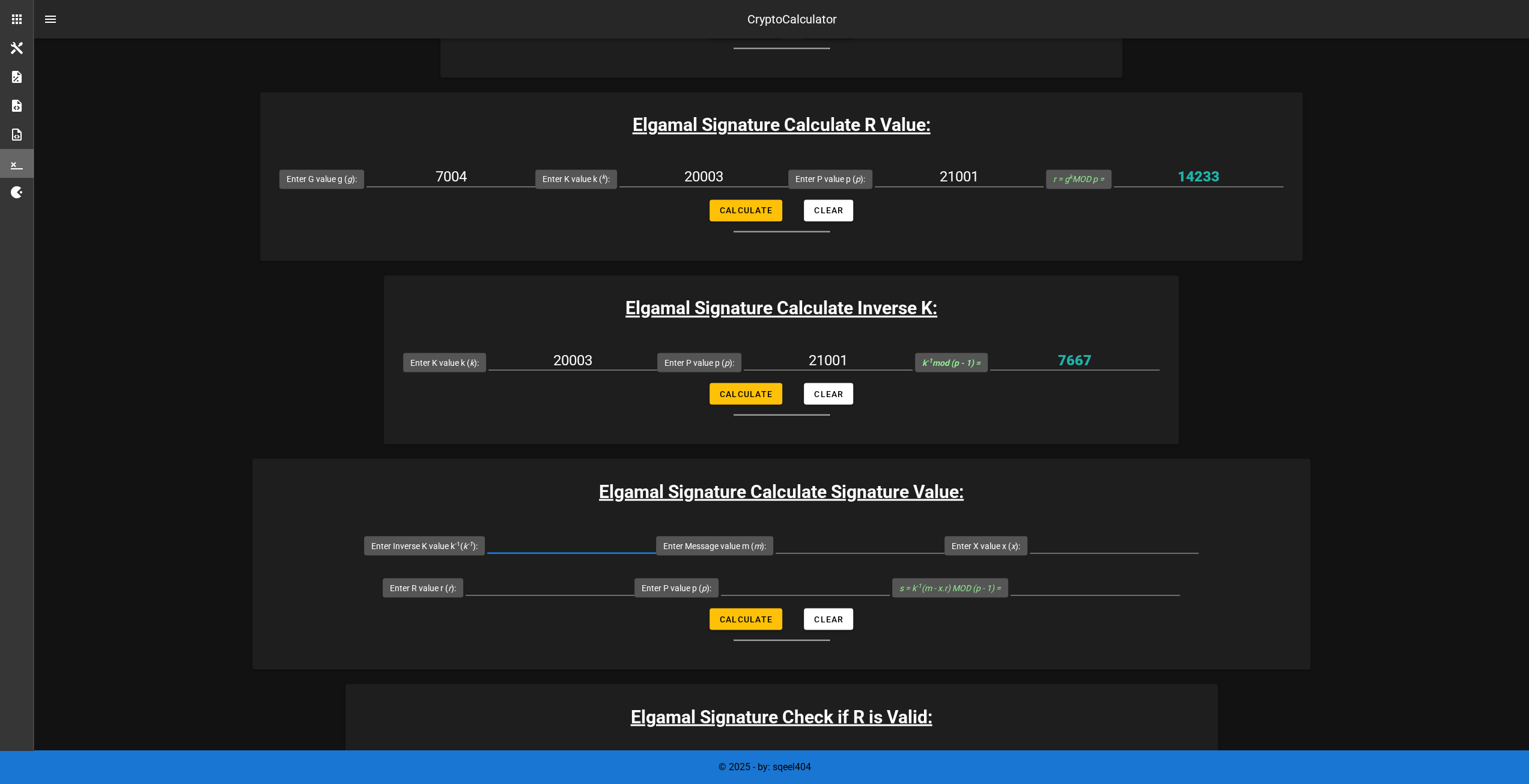
click at [547, 546] on input "Enter Inverse K value k -1 ( k -1 ):" at bounding box center [571, 543] width 169 height 19
type input "7667"
click at [855, 543] on input "Enter Message value m ( m ):" at bounding box center [860, 543] width 169 height 19
type input "2794598175"
click at [1104, 547] on input "Enter X value x ( x ):" at bounding box center [1114, 543] width 169 height 19
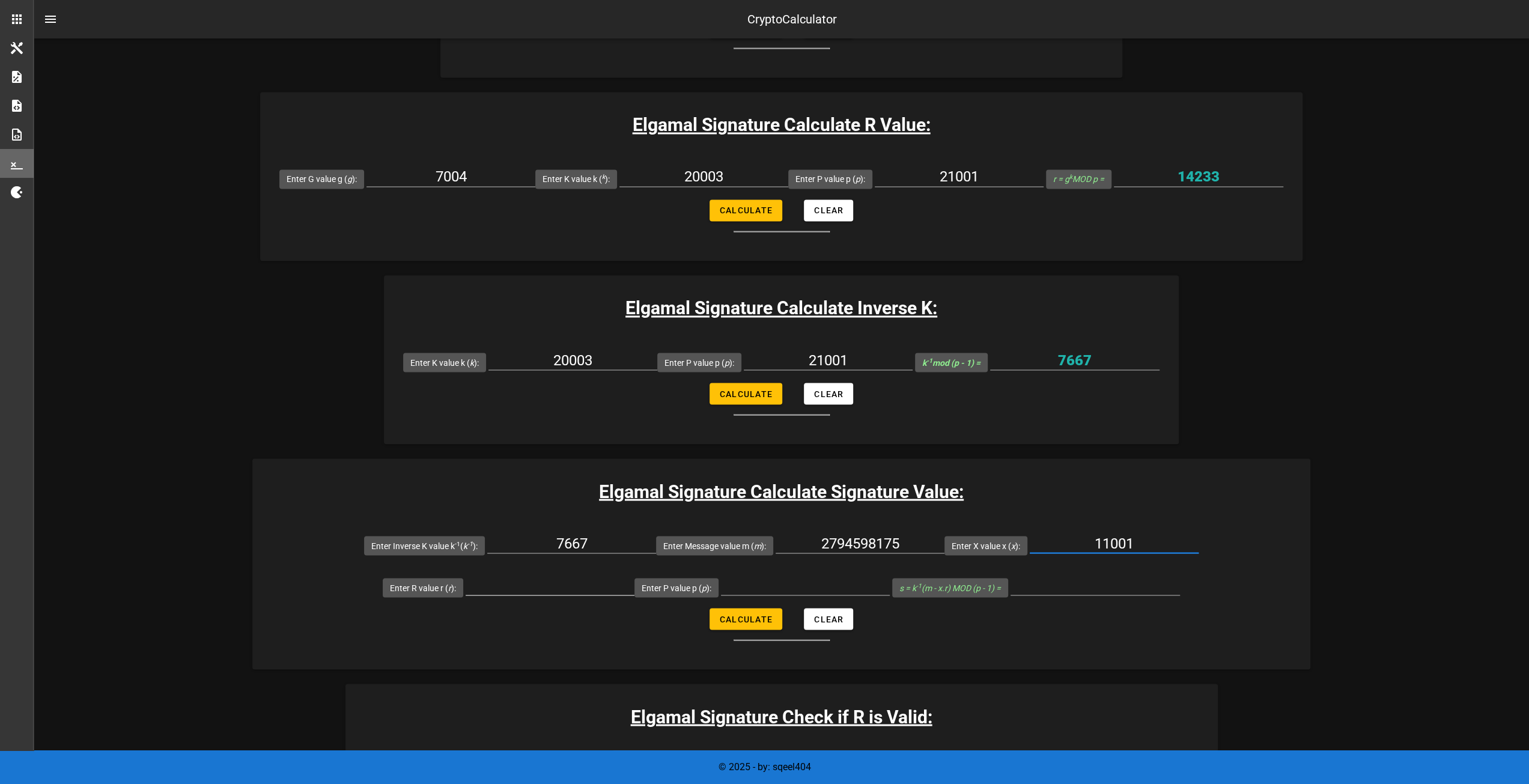
type input "11001"
click at [584, 577] on input "Enter R value r ( r ):" at bounding box center [550, 585] width 169 height 19
type input "14233"
click at [790, 585] on input "Enter P value p ( p ):" at bounding box center [805, 585] width 169 height 19
type input "21001"
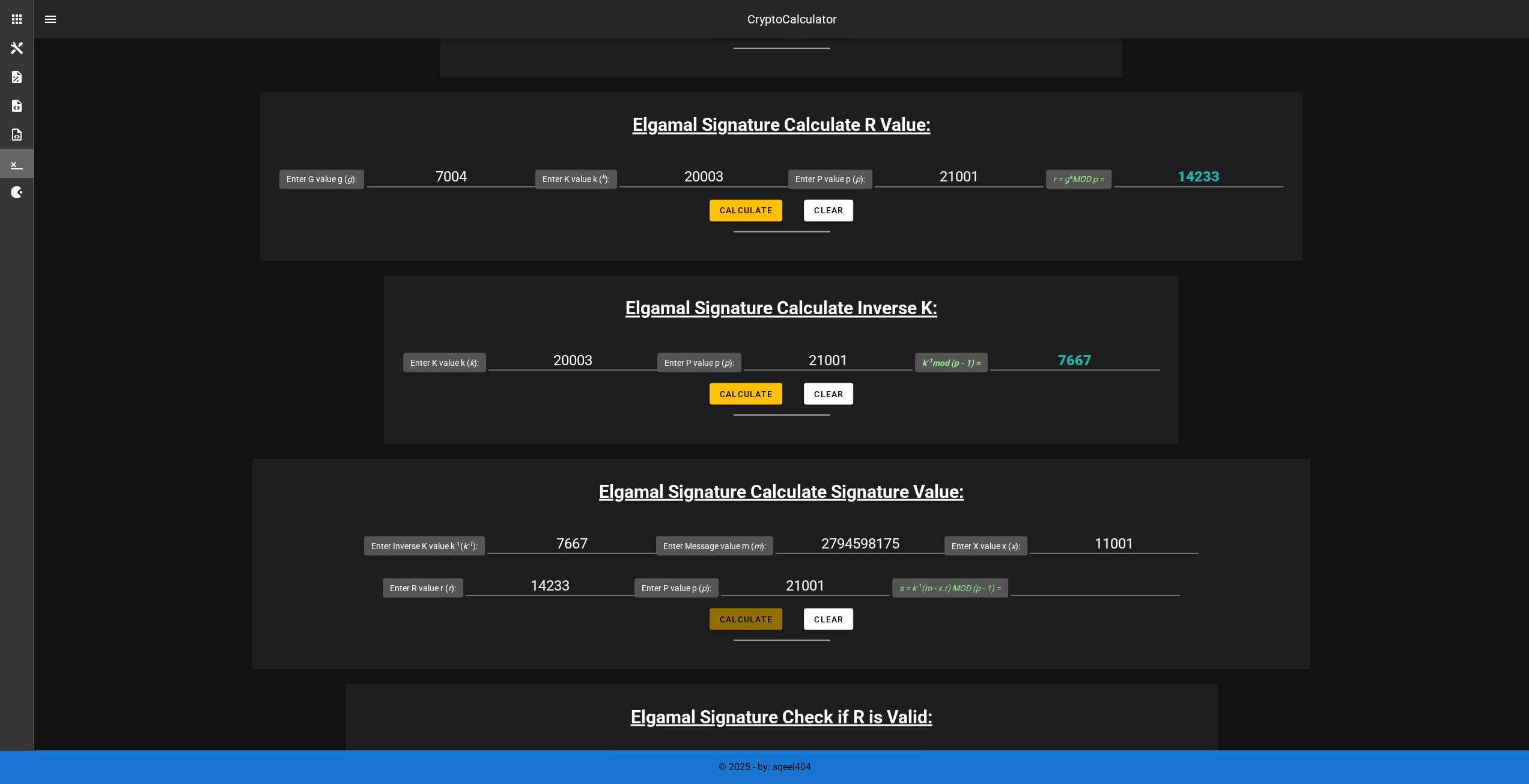
click at [746, 613] on span "Calculate" at bounding box center [746, 618] width 54 height 10
type input "19314"
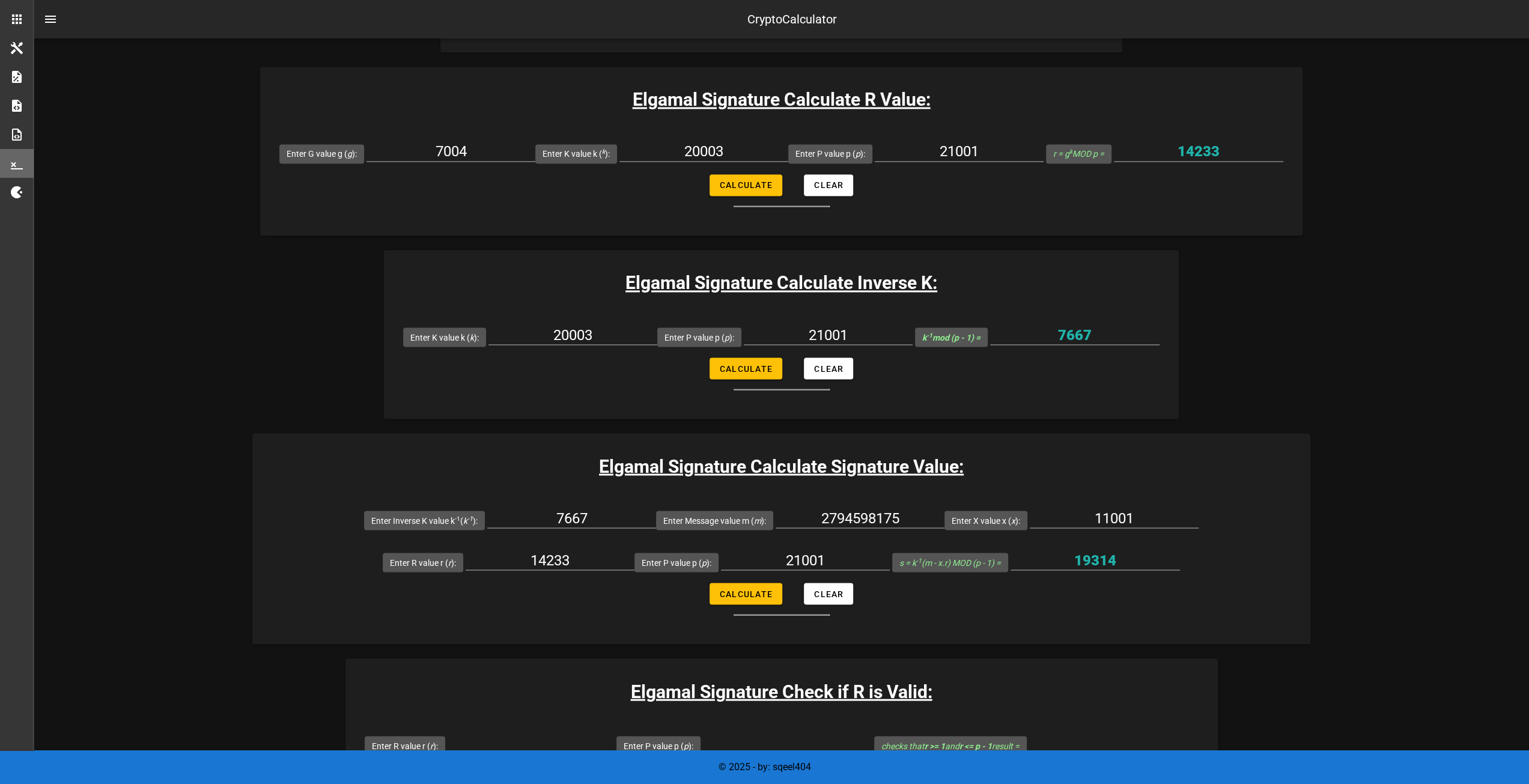
scroll to position [2139, 0]
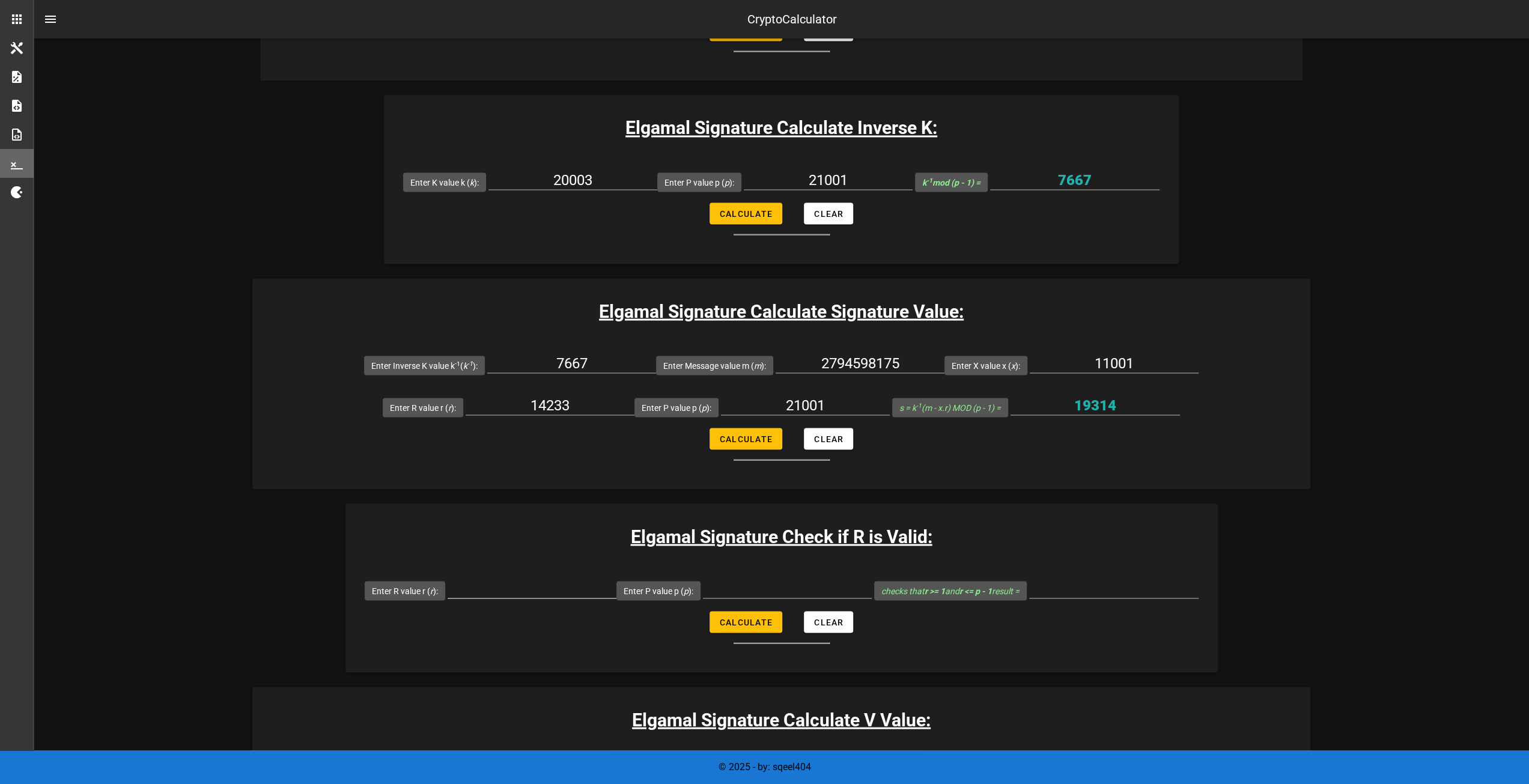
click at [539, 590] on input "Enter R value r ( r ):" at bounding box center [532, 588] width 169 height 19
click at [807, 589] on input "Enter P value p ( p ):" at bounding box center [787, 588] width 169 height 19
type input "21001"
click at [542, 585] on input "Enter R value r ( r ):" at bounding box center [532, 588] width 169 height 19
type input "14233"
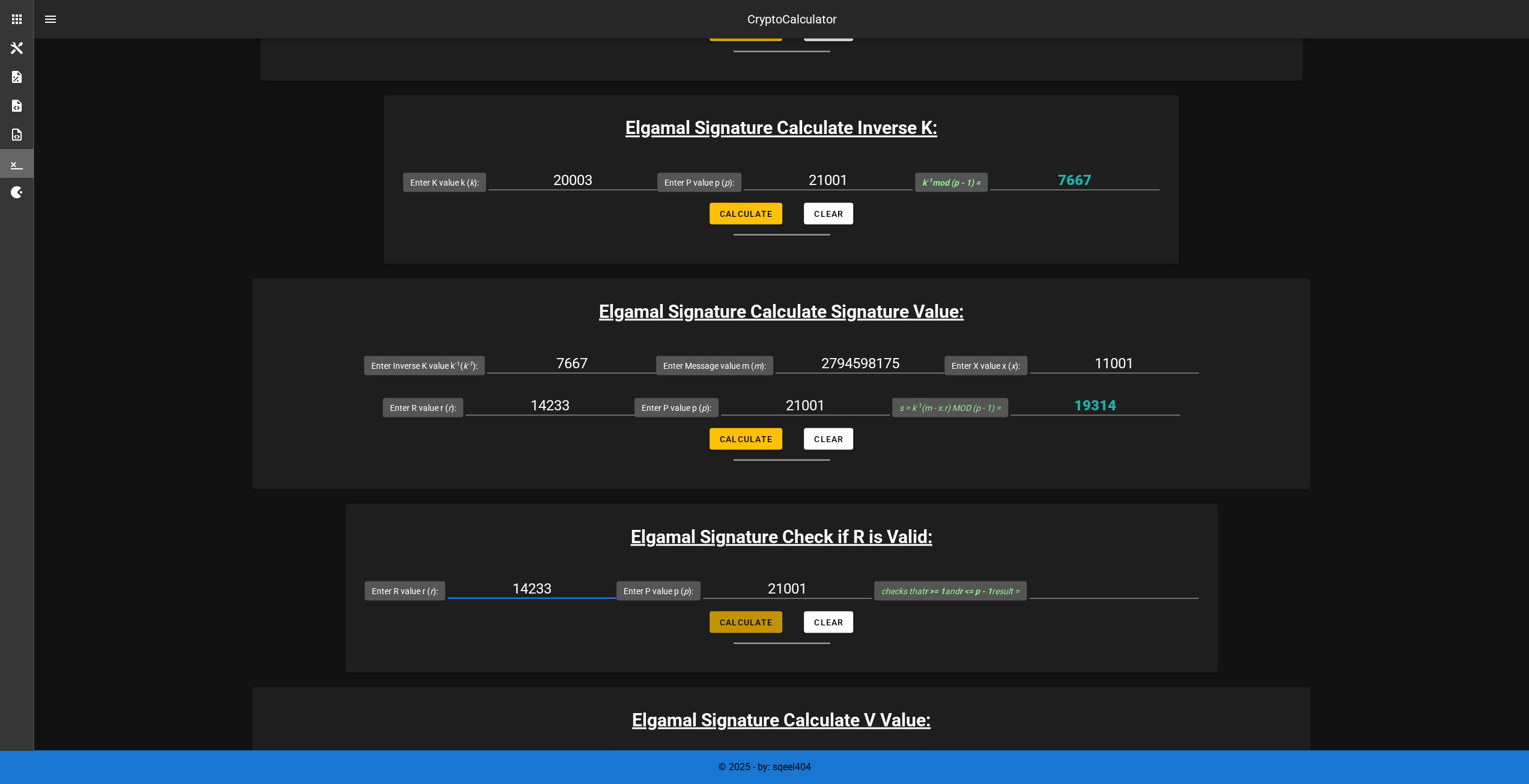
click at [751, 620] on span "Calculate" at bounding box center [746, 621] width 54 height 10
type input "true"
click at [594, 587] on input "14233" at bounding box center [532, 588] width 169 height 19
type input "14234"
click at [728, 619] on span "Calculate" at bounding box center [746, 621] width 54 height 10
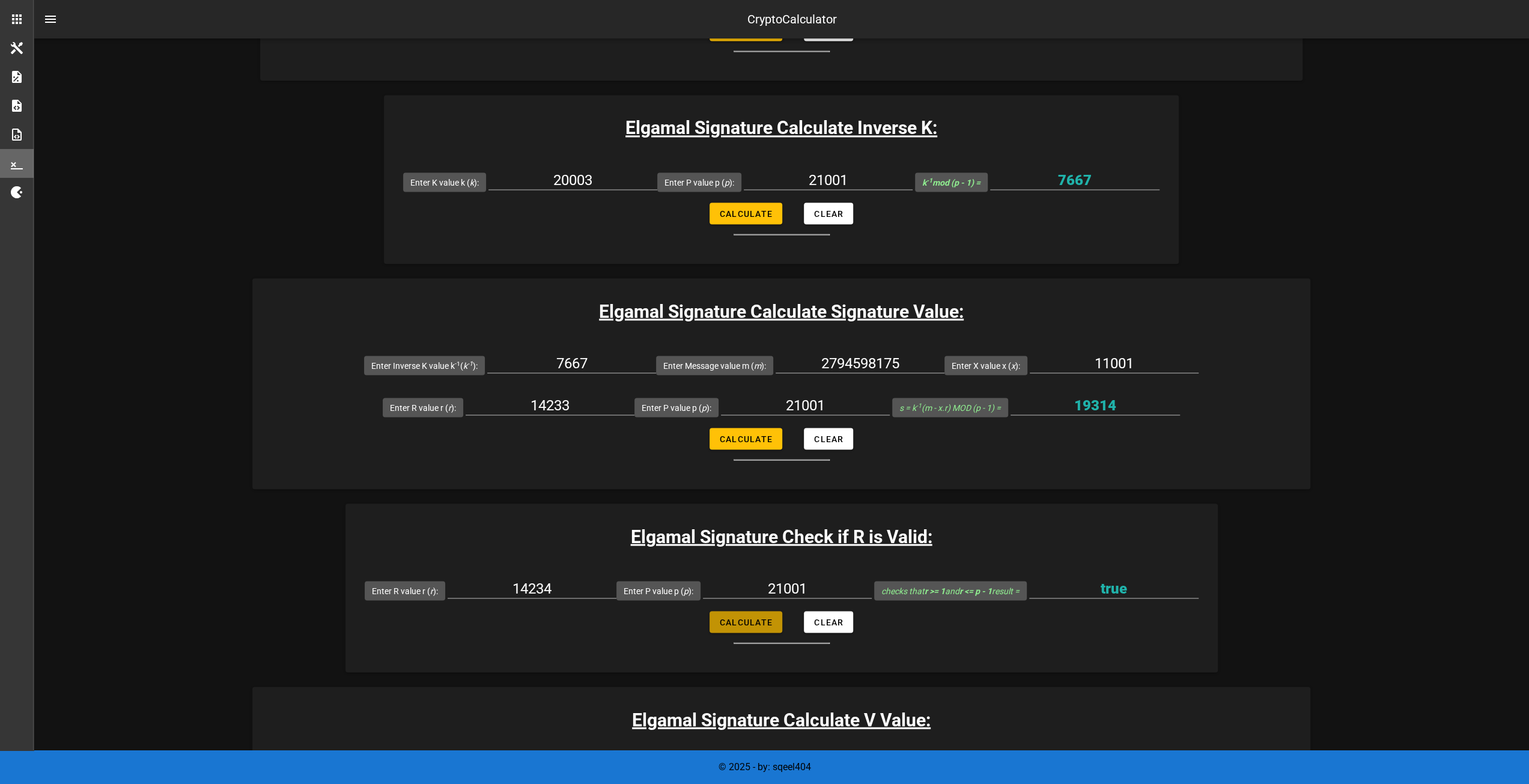
click at [753, 619] on span "Calculate" at bounding box center [746, 621] width 54 height 10
type input "true"
click at [569, 587] on input "14234" at bounding box center [532, 588] width 169 height 19
type input "14237"
click at [742, 623] on span "Calculate" at bounding box center [746, 621] width 54 height 10
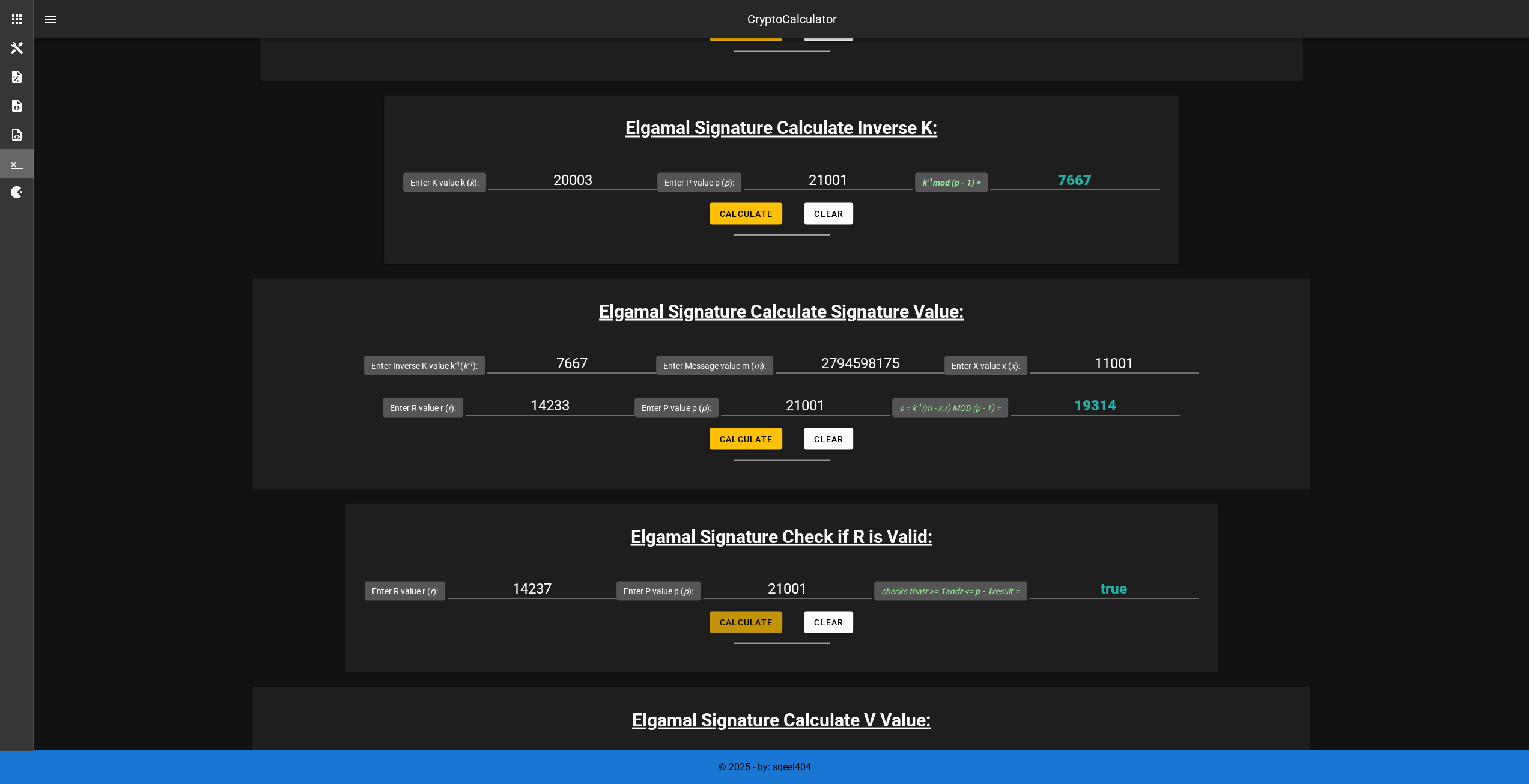
click at [746, 620] on span "Calculate" at bounding box center [746, 621] width 54 height 10
type input "true"
click at [580, 580] on input "14237" at bounding box center [532, 588] width 169 height 19
type input "14234"
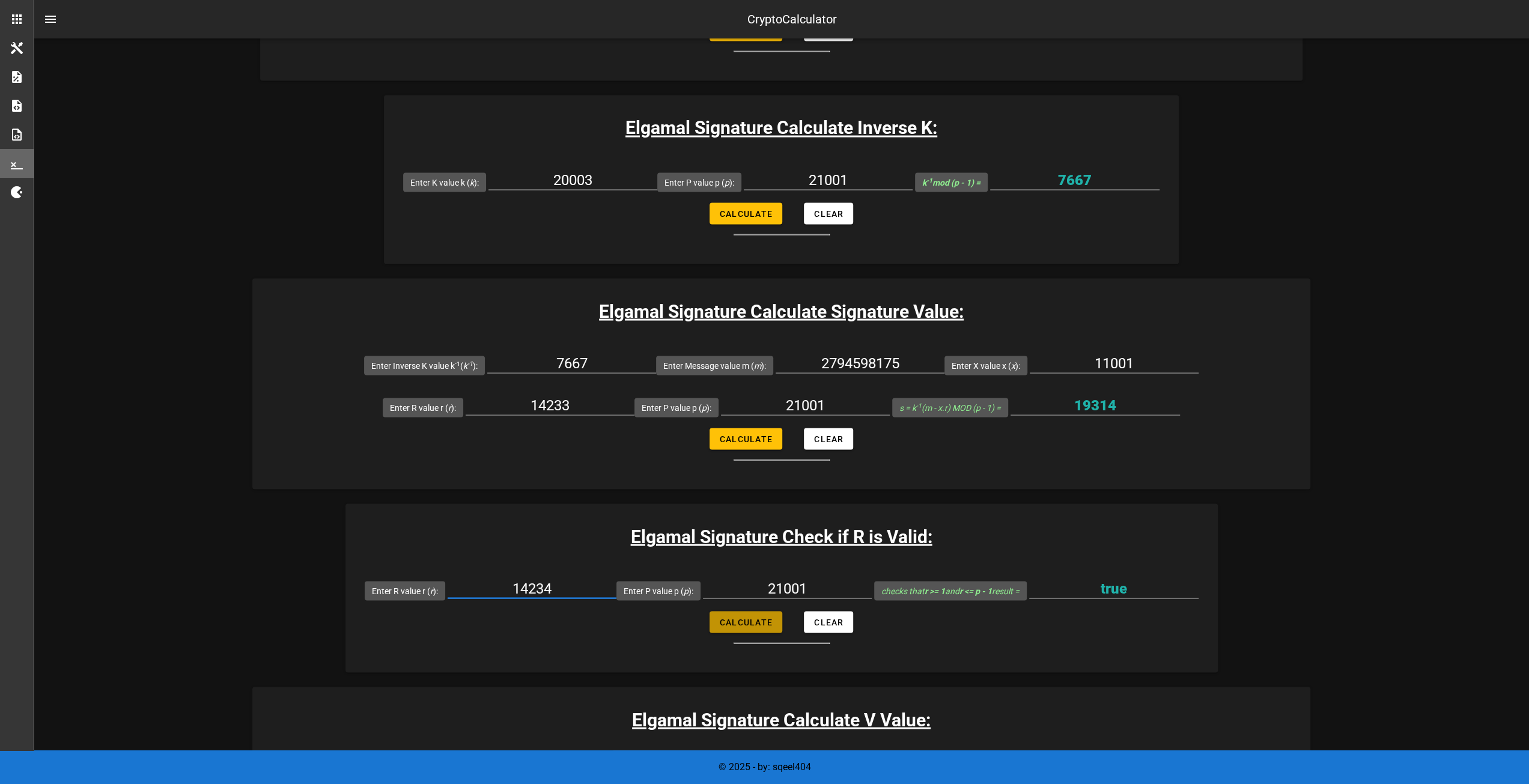
click at [727, 617] on span "Calculate" at bounding box center [746, 621] width 54 height 10
type input "true"
click at [739, 434] on span "Calculate" at bounding box center [746, 438] width 54 height 10
type input "19314"
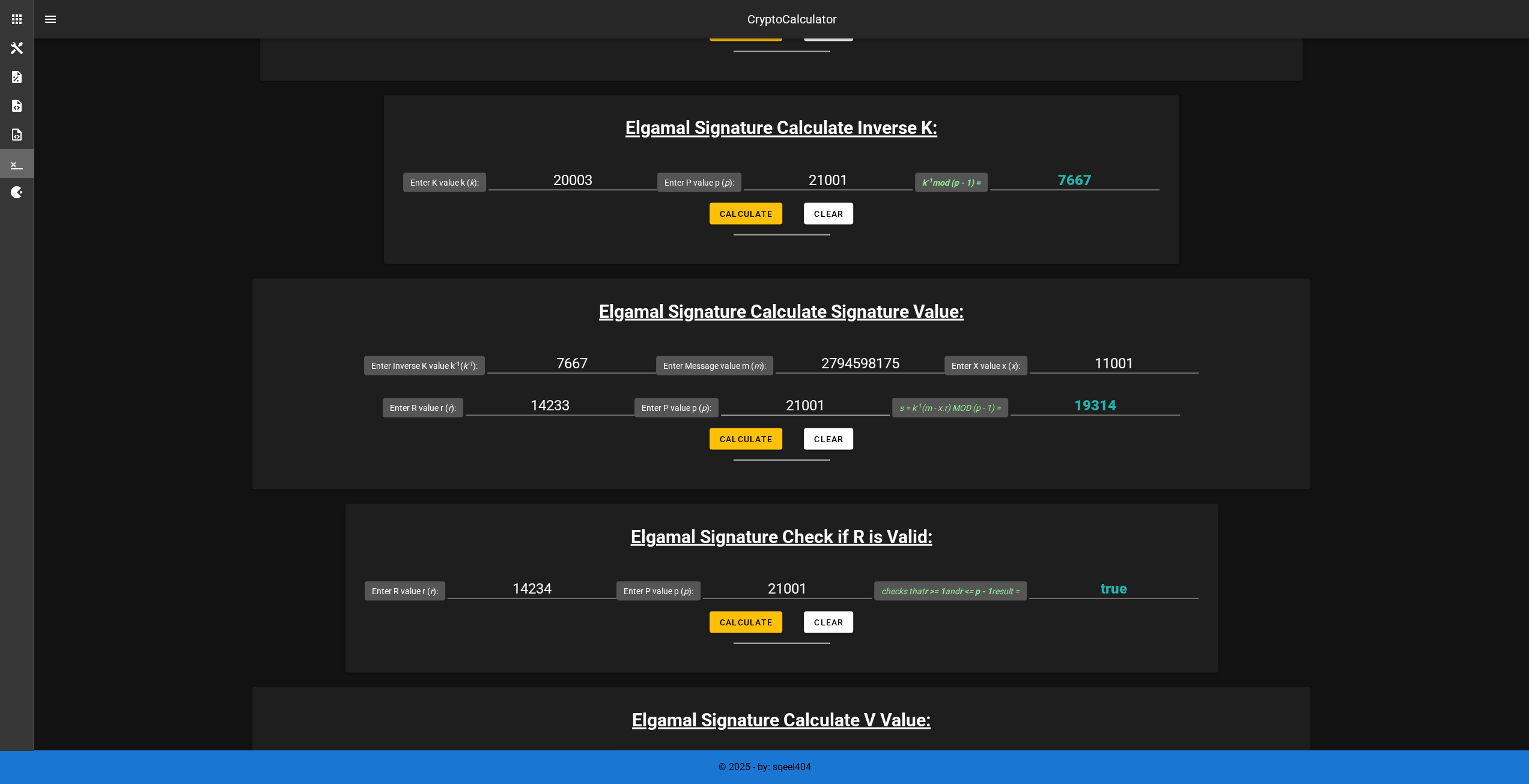
click at [824, 398] on input "21001" at bounding box center [805, 405] width 169 height 19
type input "21000"
click at [757, 438] on span "Calculate" at bounding box center [746, 438] width 54 height 10
type input "8063"
click at [846, 404] on input "21000" at bounding box center [805, 405] width 169 height 19
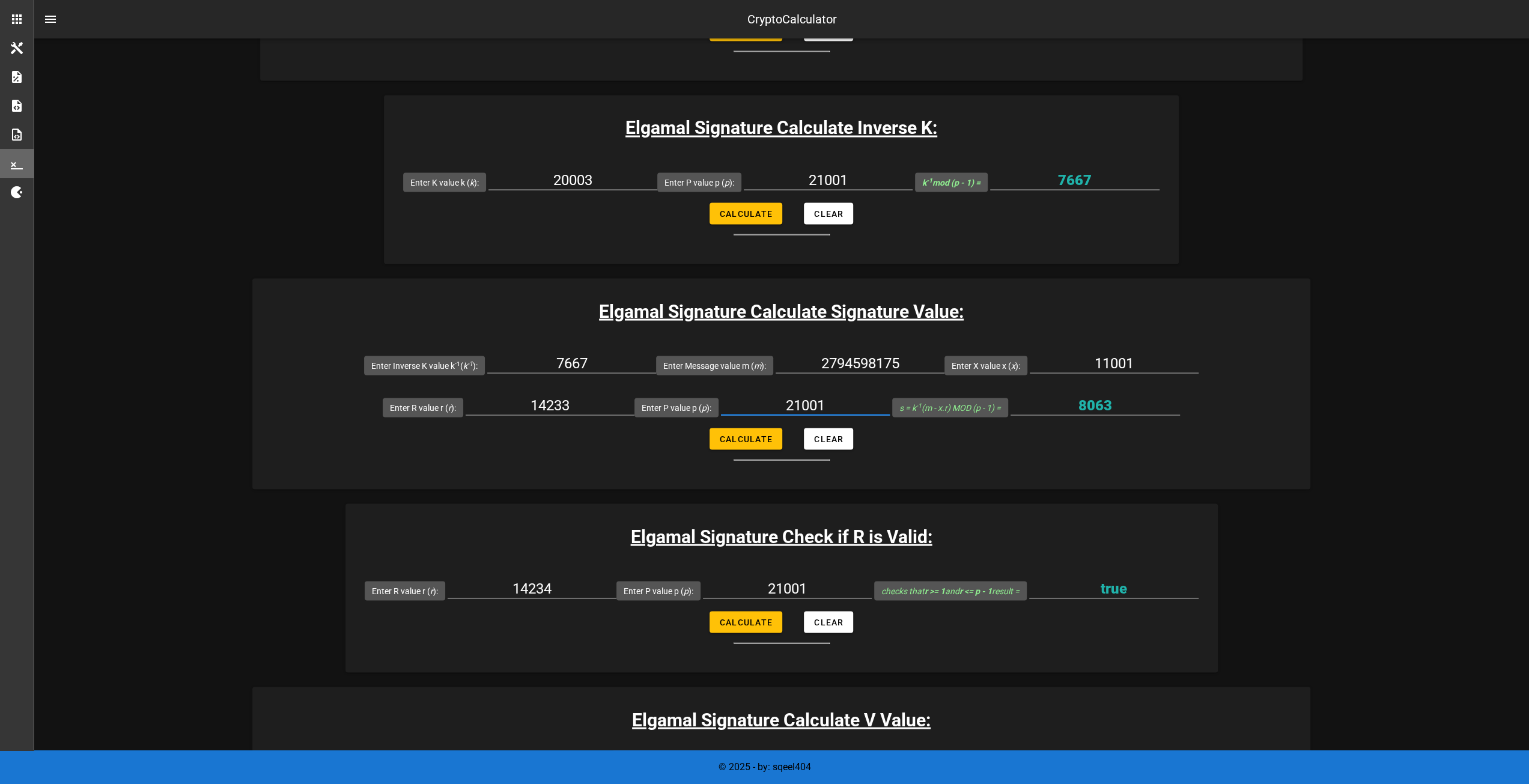
type input "21001"
click at [751, 442] on button "Calculate" at bounding box center [746, 438] width 73 height 22
type input "19314"
click at [752, 625] on button "Calculate" at bounding box center [746, 621] width 73 height 22
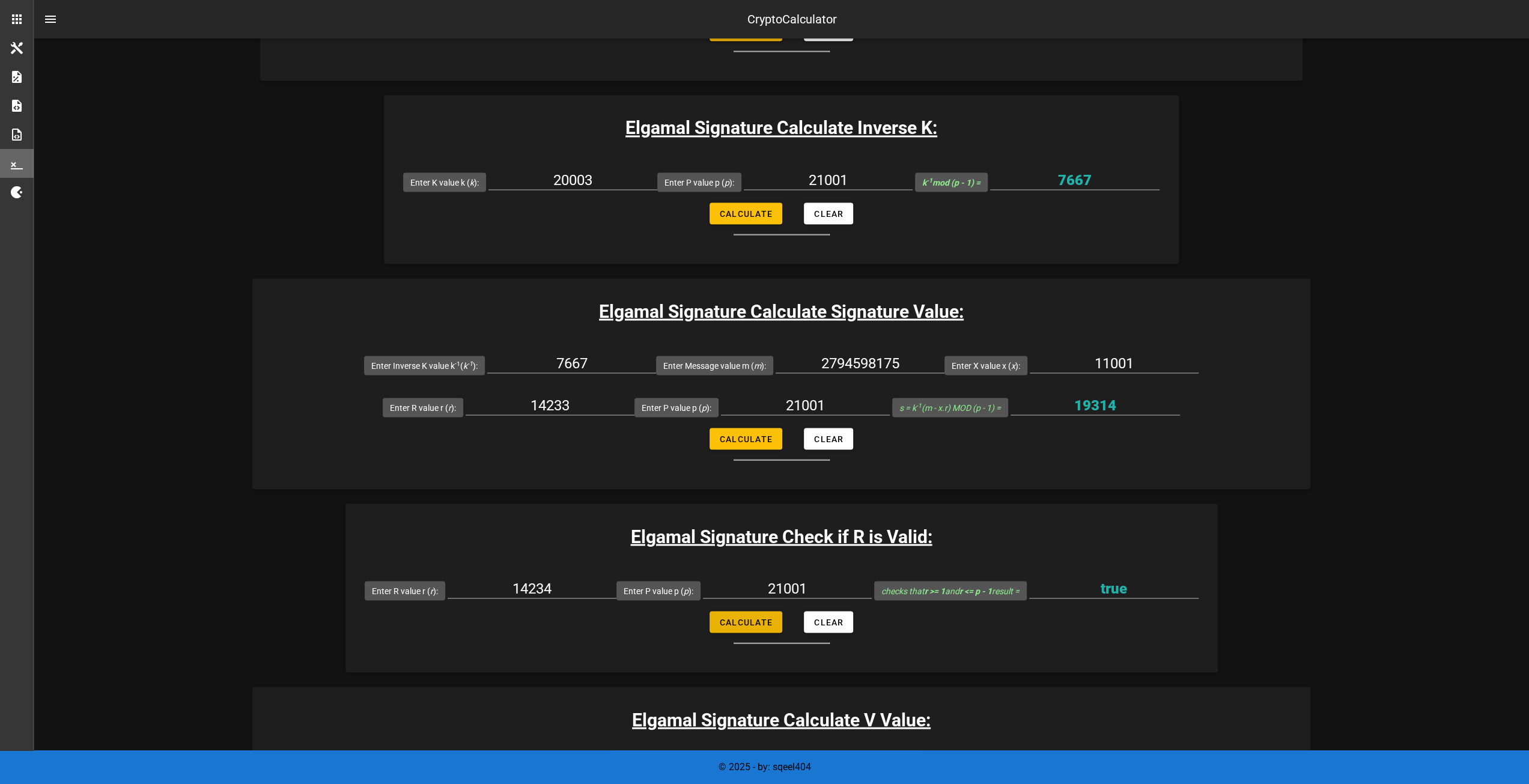
type input "true"
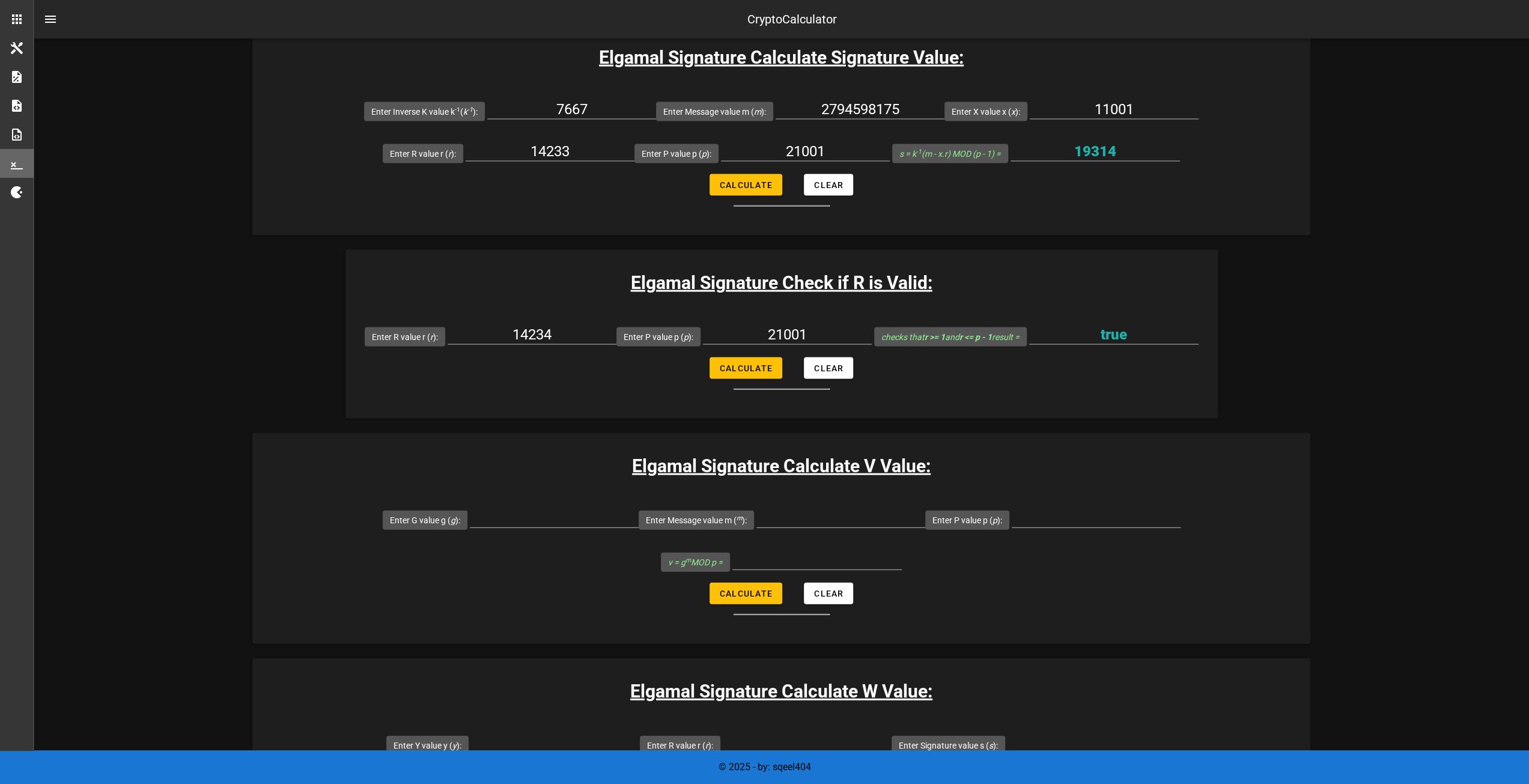
scroll to position [2379, 0]
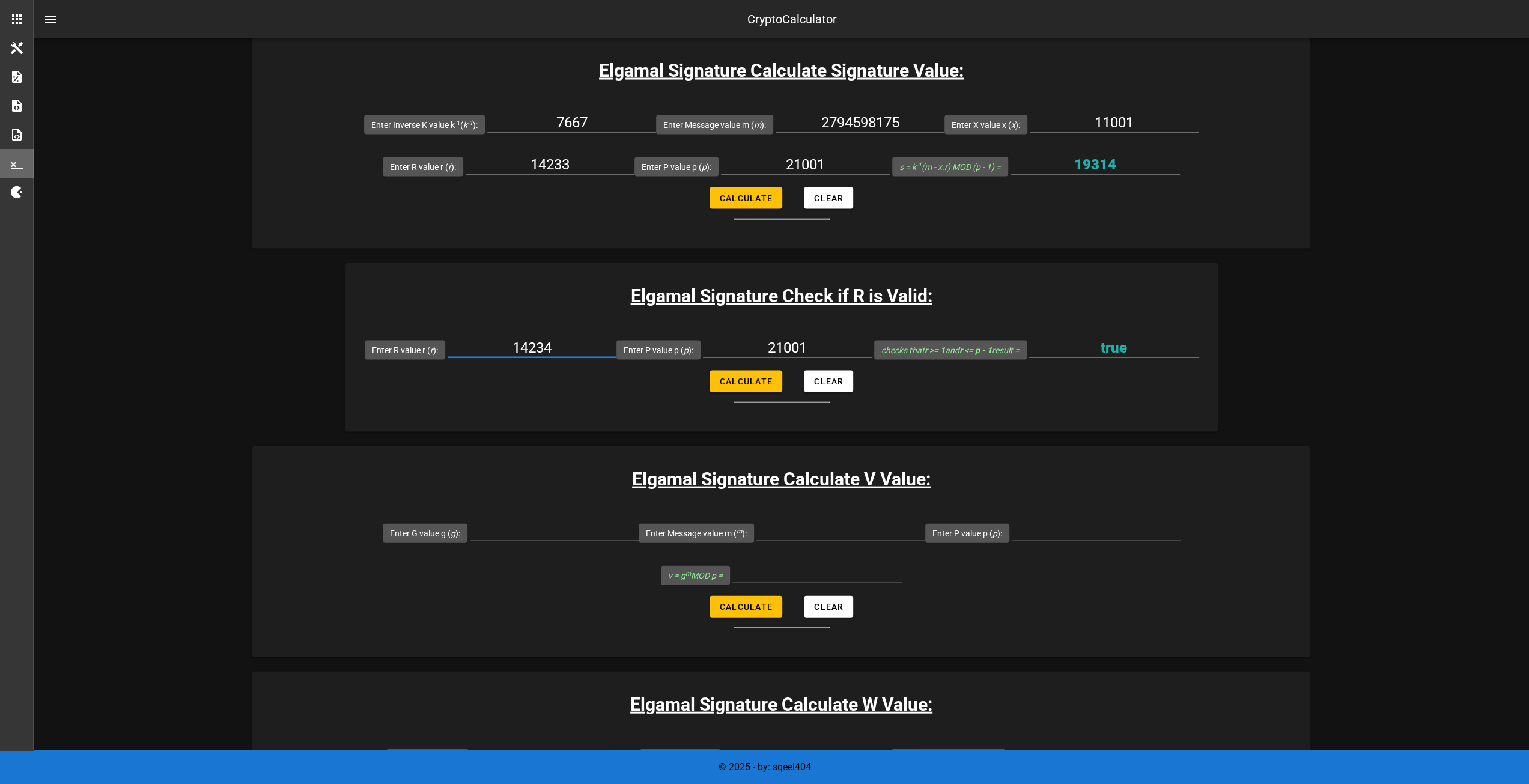
drag, startPoint x: 573, startPoint y: 340, endPoint x: 515, endPoint y: 334, distance: 58.3
click at [515, 334] on div "14234" at bounding box center [532, 350] width 169 height 40
click at [833, 377] on span "Clear" at bounding box center [828, 381] width 30 height 10
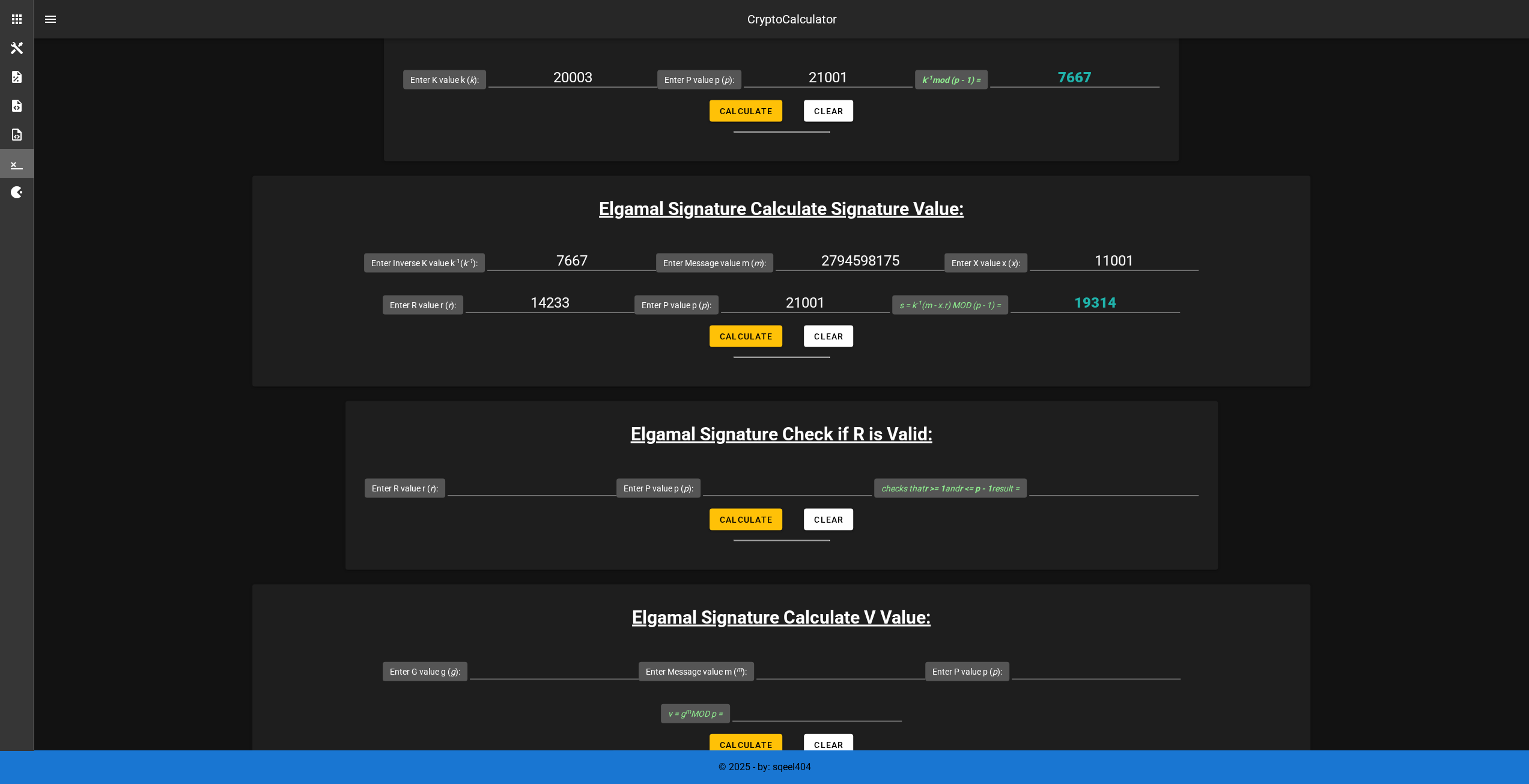
scroll to position [2199, 0]
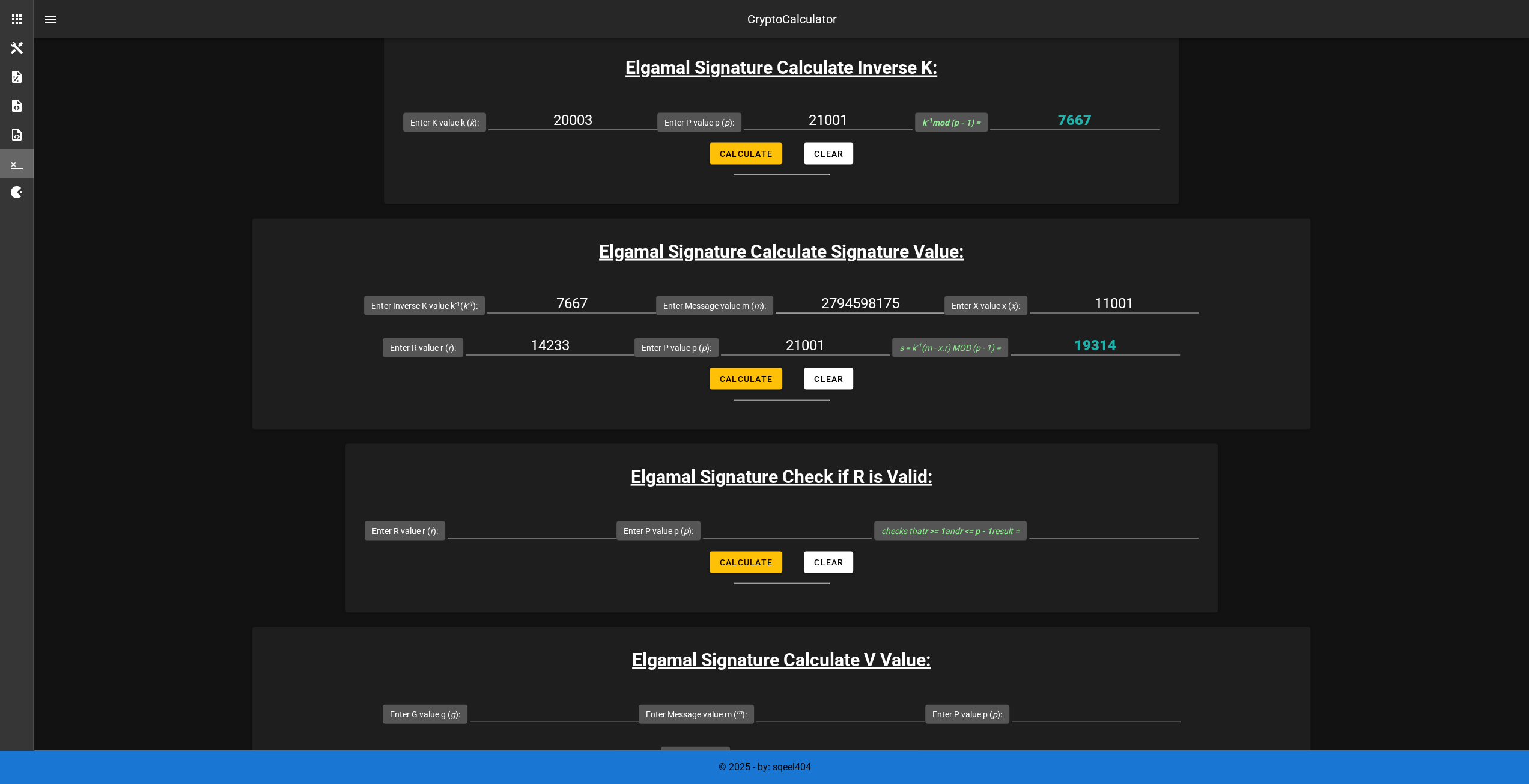
click at [878, 294] on input "2794598175" at bounding box center [860, 303] width 169 height 19
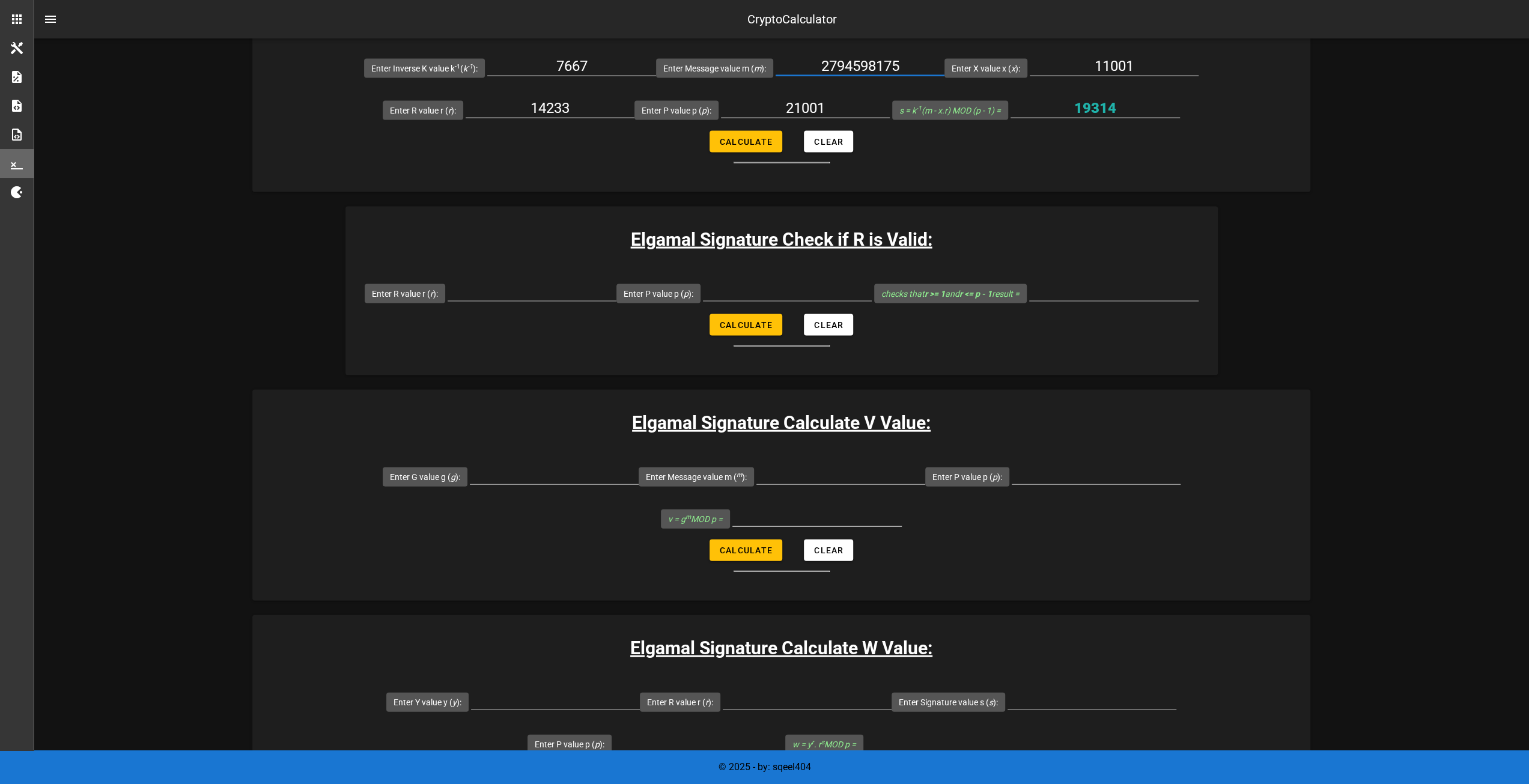
scroll to position [2439, 0]
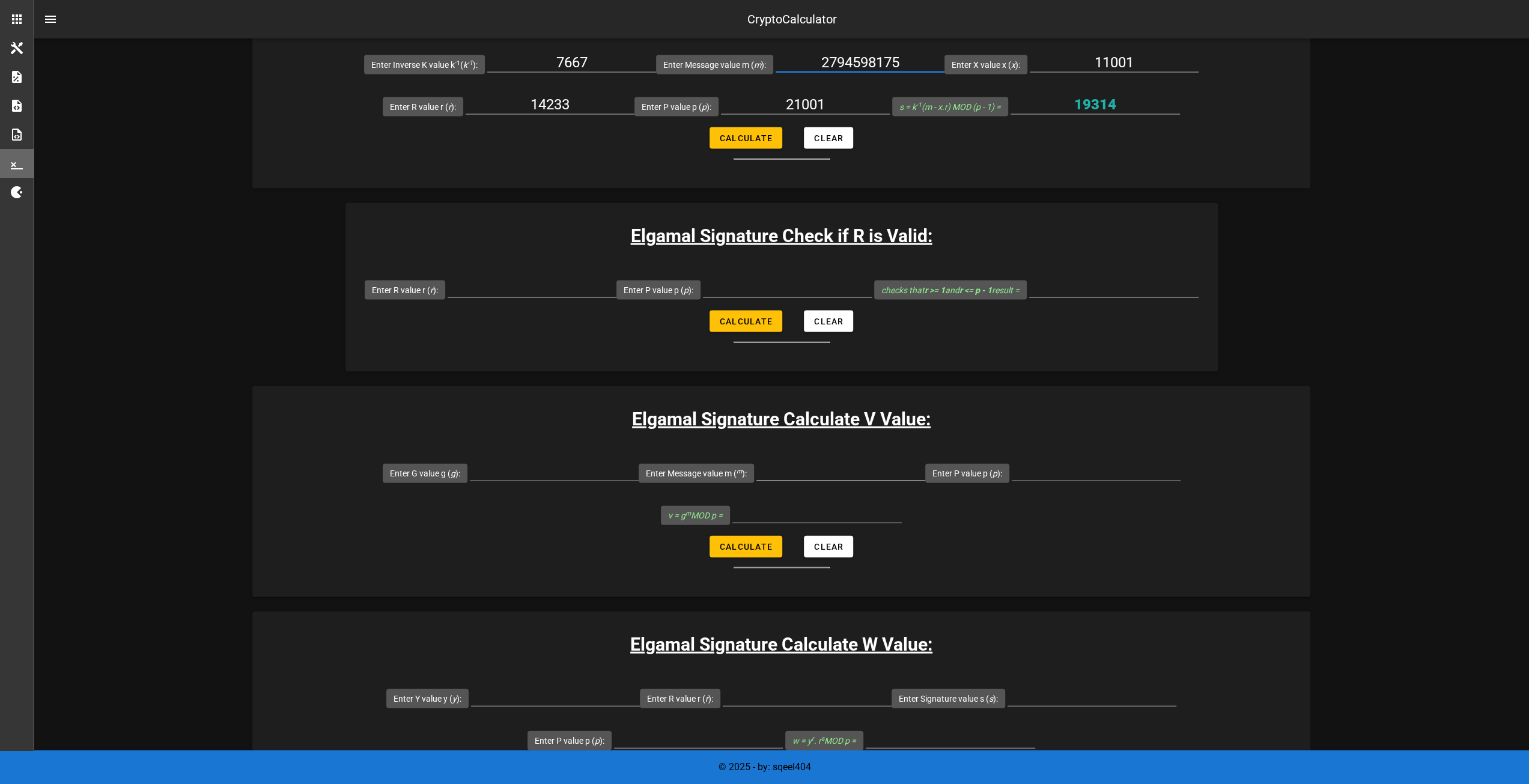
click at [803, 463] on input "Enter Message value m ( m ):" at bounding box center [841, 471] width 169 height 19
paste input "2794598175"
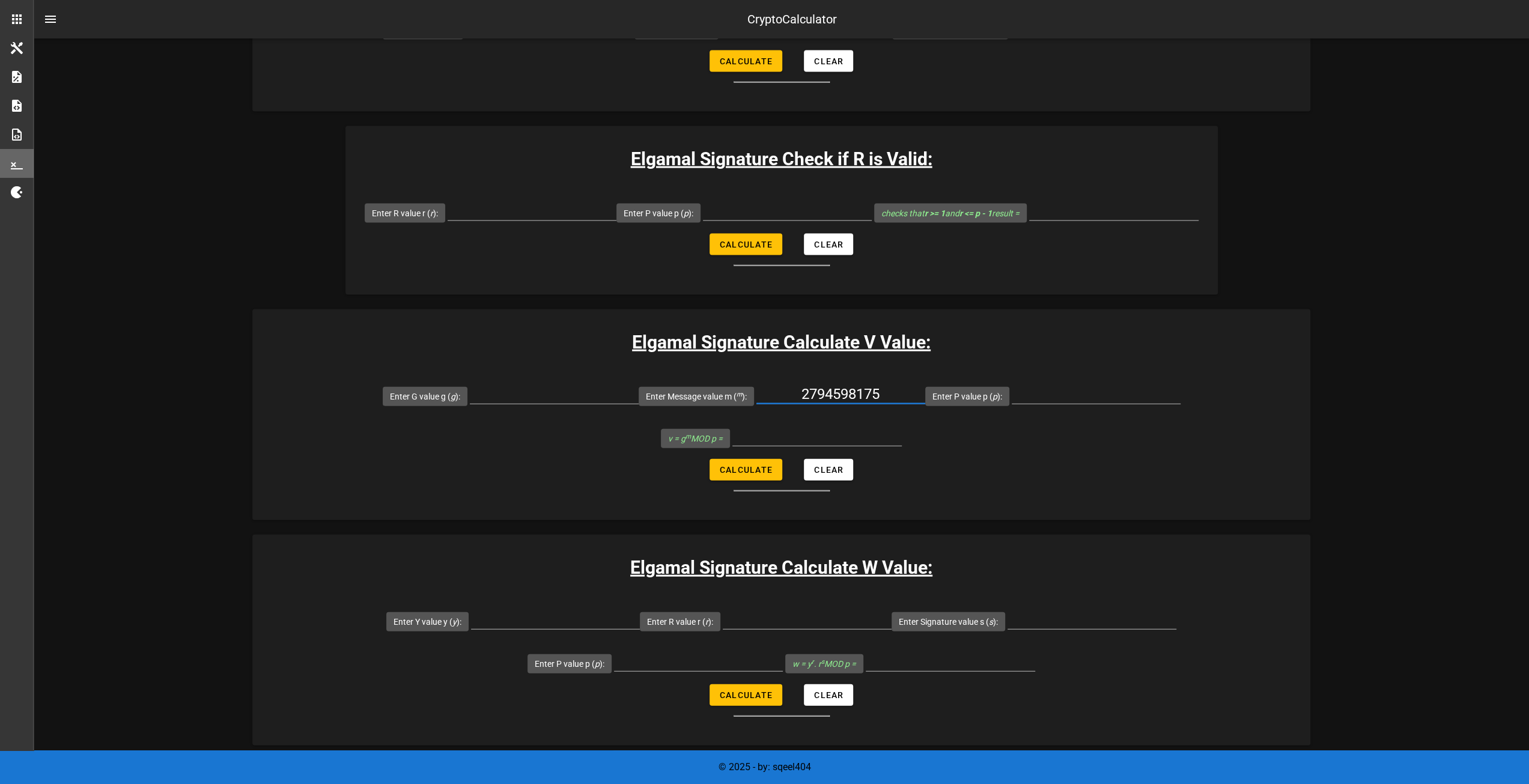
scroll to position [2559, 0]
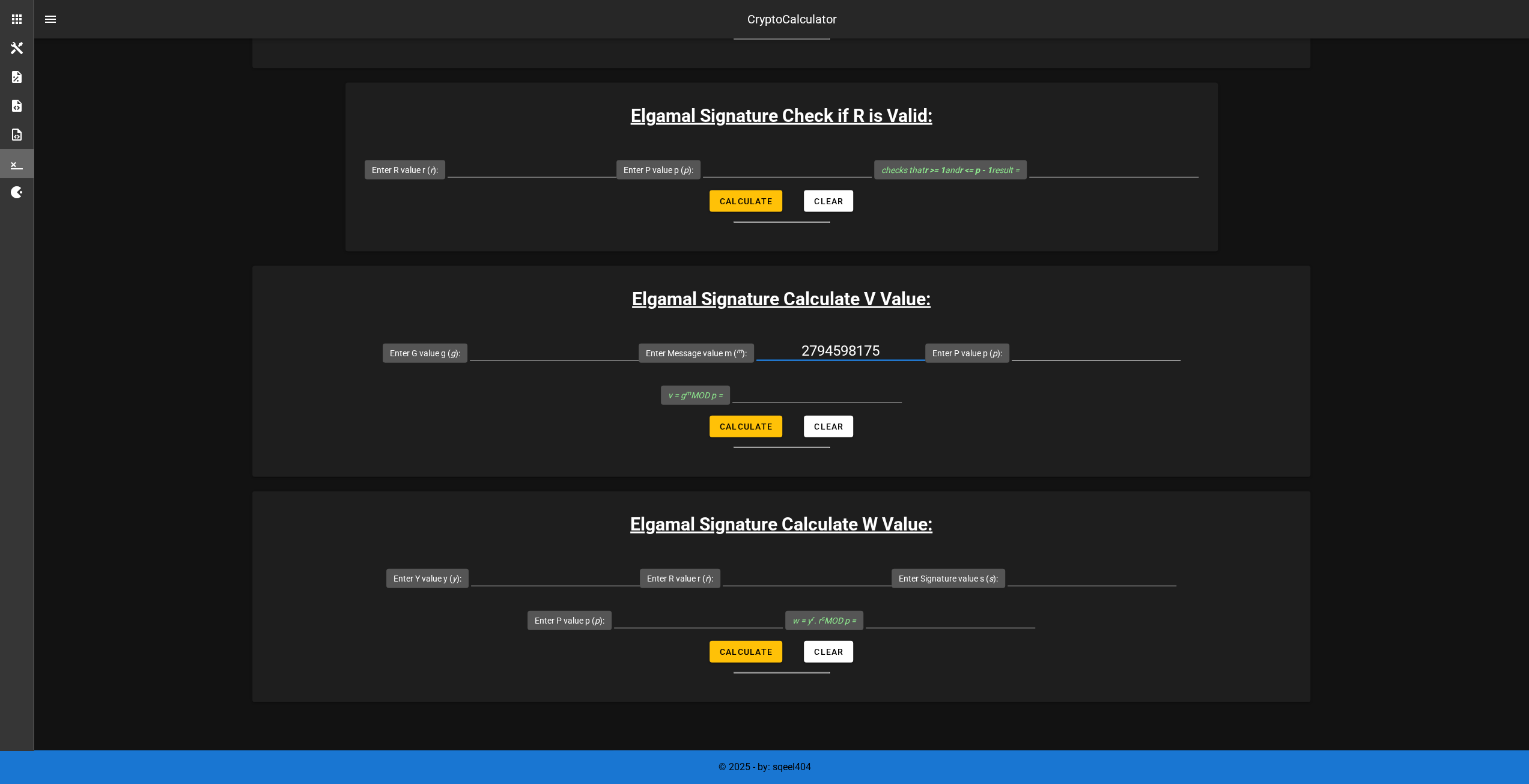
type input "2794598175"
click at [1048, 344] on input "Enter P value p ( p ):" at bounding box center [1096, 351] width 169 height 19
type input "21001"
click at [593, 353] on input "Enter G value g ( g ):" at bounding box center [555, 351] width 169 height 19
type input "7004"
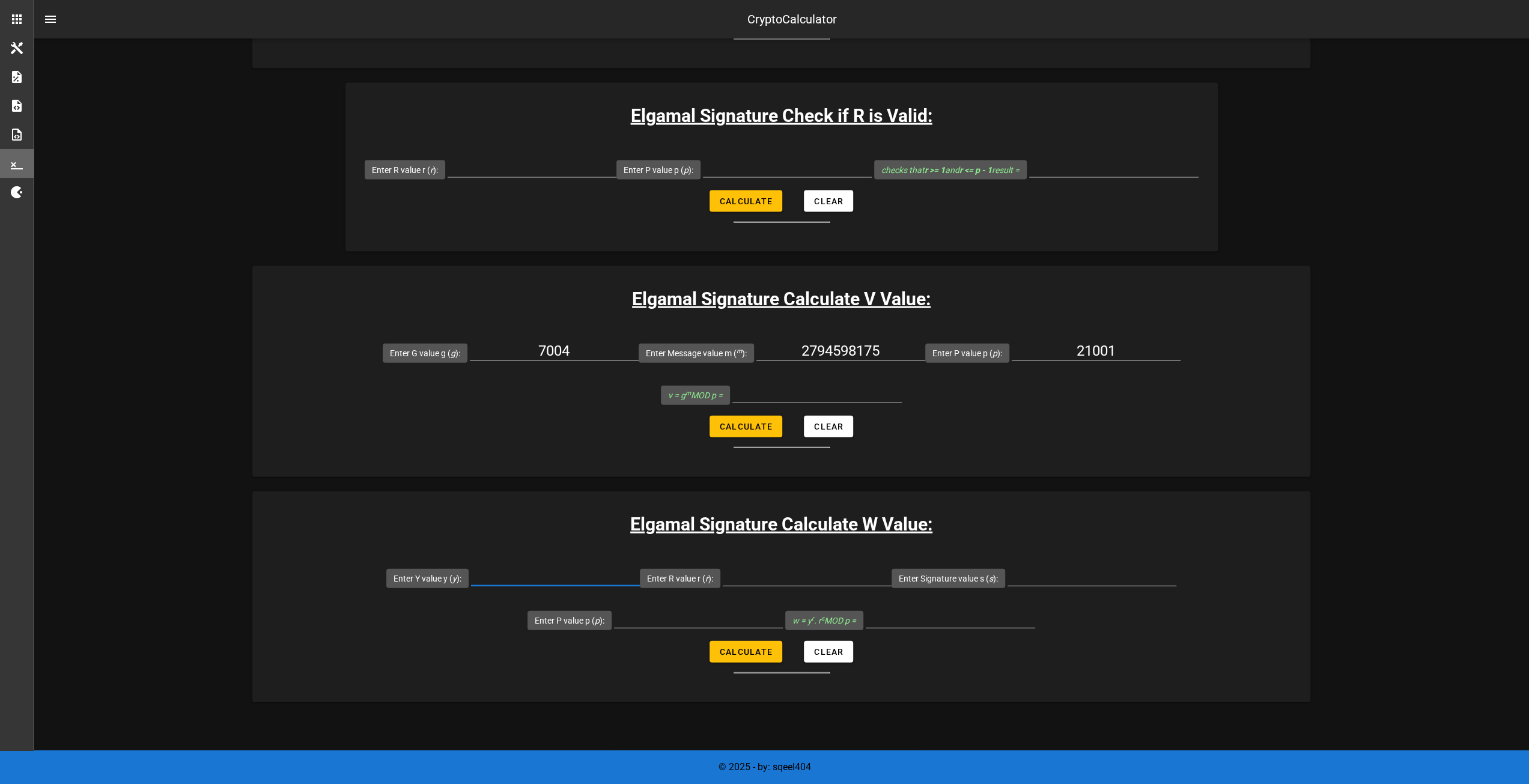
click at [471, 569] on input "Enter Y value y ( y ):" at bounding box center [555, 575] width 169 height 19
click at [471, 568] on input "21751" at bounding box center [555, 575] width 169 height 19
click at [471, 570] on input "21751" at bounding box center [555, 575] width 169 height 19
type input "21751"
click at [723, 571] on input "Enter R value r ( r ):" at bounding box center [807, 575] width 169 height 19
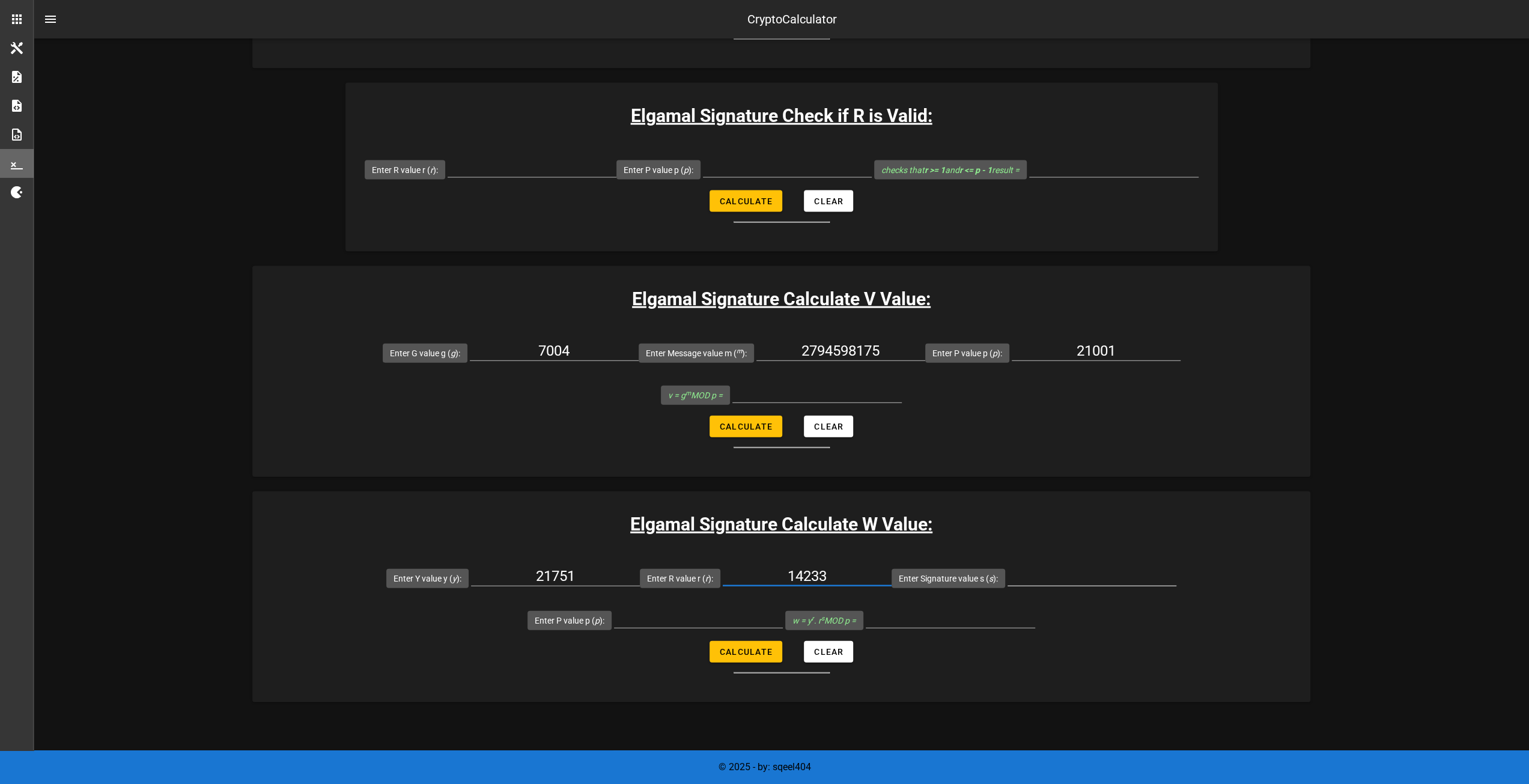
type input "14233"
click at [1007, 572] on input "Enter Signature value s ( s ):" at bounding box center [1092, 575] width 169 height 19
type input "19314"
click at [783, 608] on input "Enter P value p ( p ):" at bounding box center [698, 618] width 169 height 19
type input "21001"
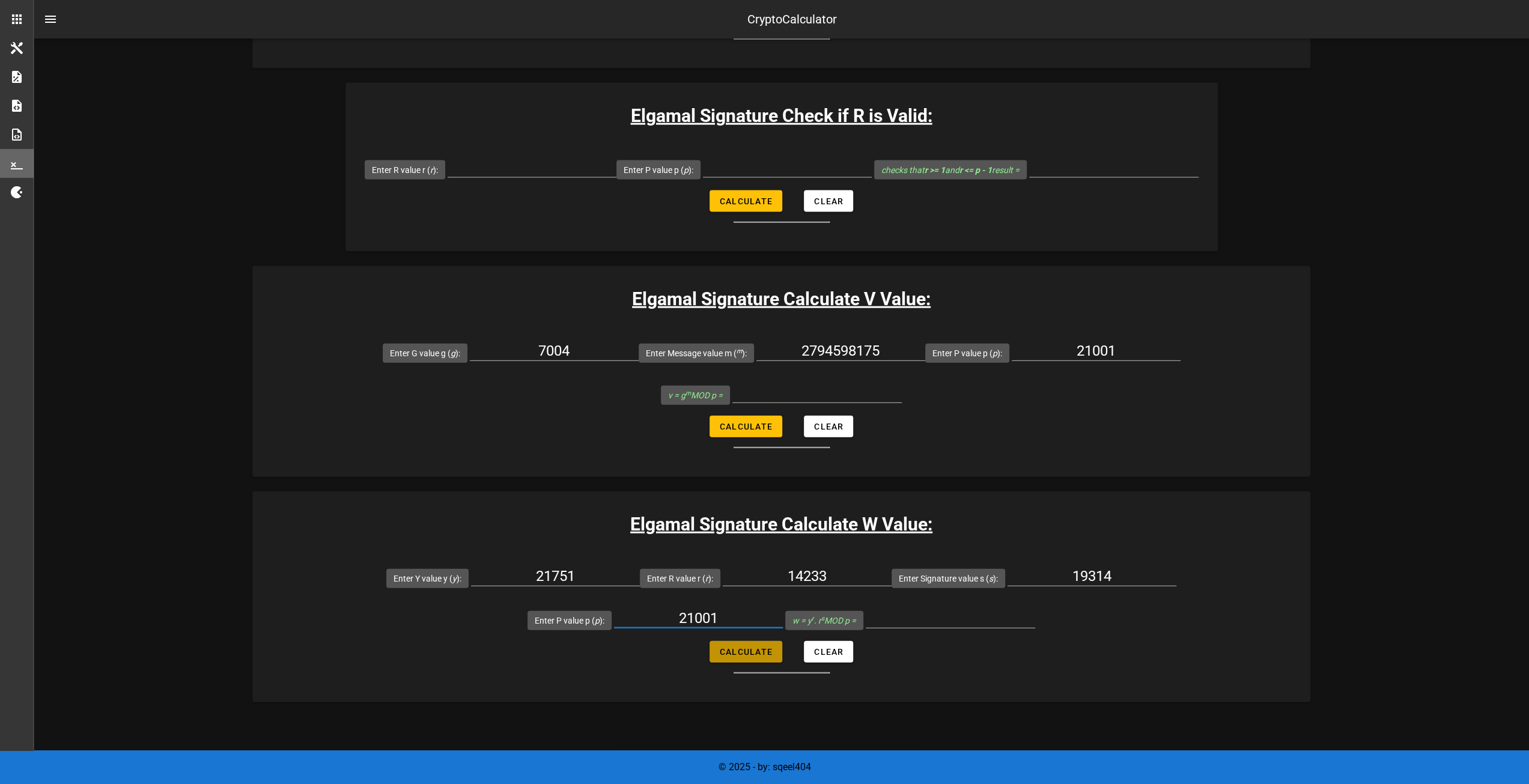
click at [752, 654] on button "Calculate" at bounding box center [746, 651] width 73 height 22
type input "12378"
click at [741, 421] on span "Calculate" at bounding box center [746, 426] width 54 height 10
click at [740, 429] on button "Calculate" at bounding box center [746, 426] width 73 height 22
type input "14639"
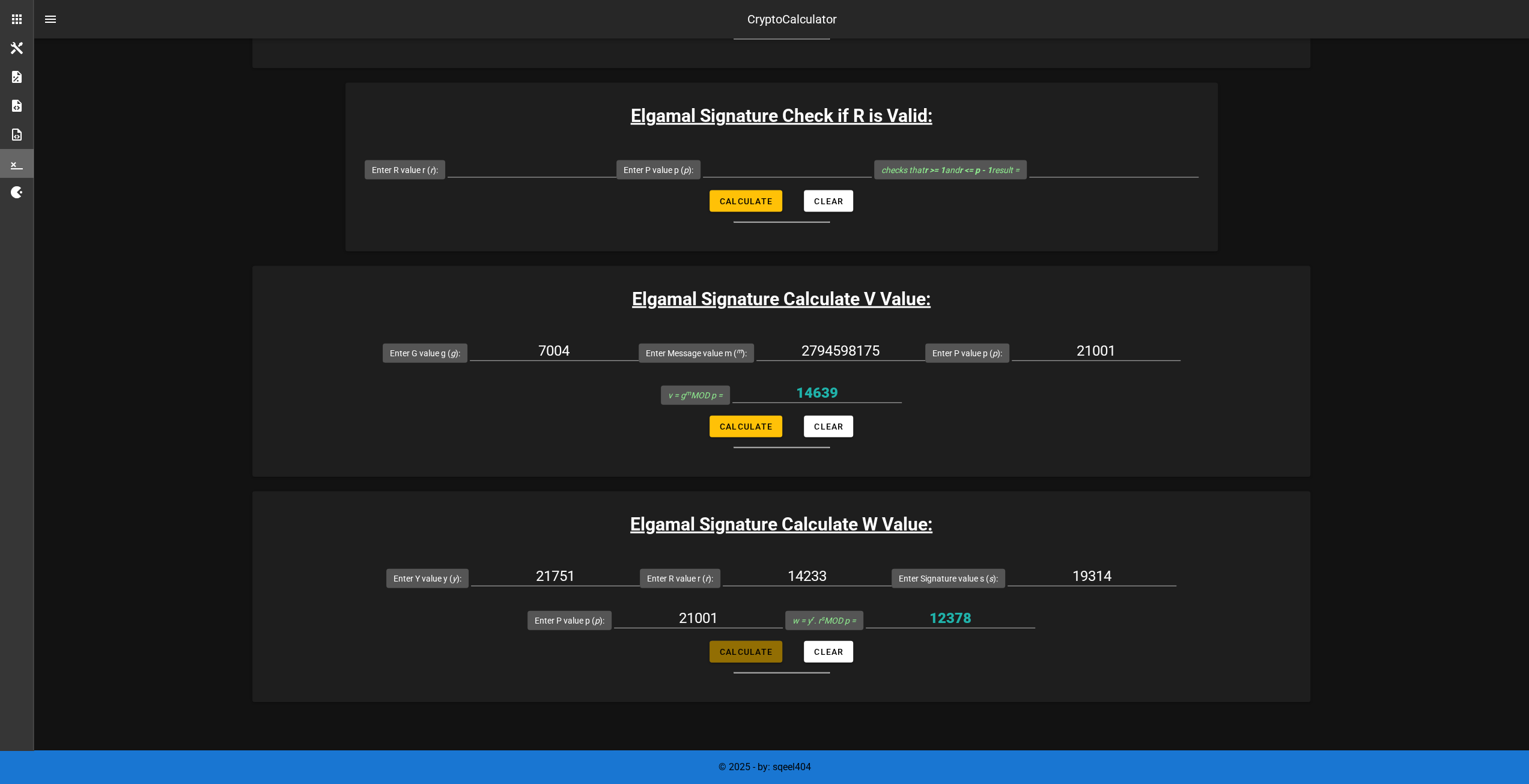
click at [760, 648] on span "Calculate" at bounding box center [746, 651] width 54 height 10
type input "12378"
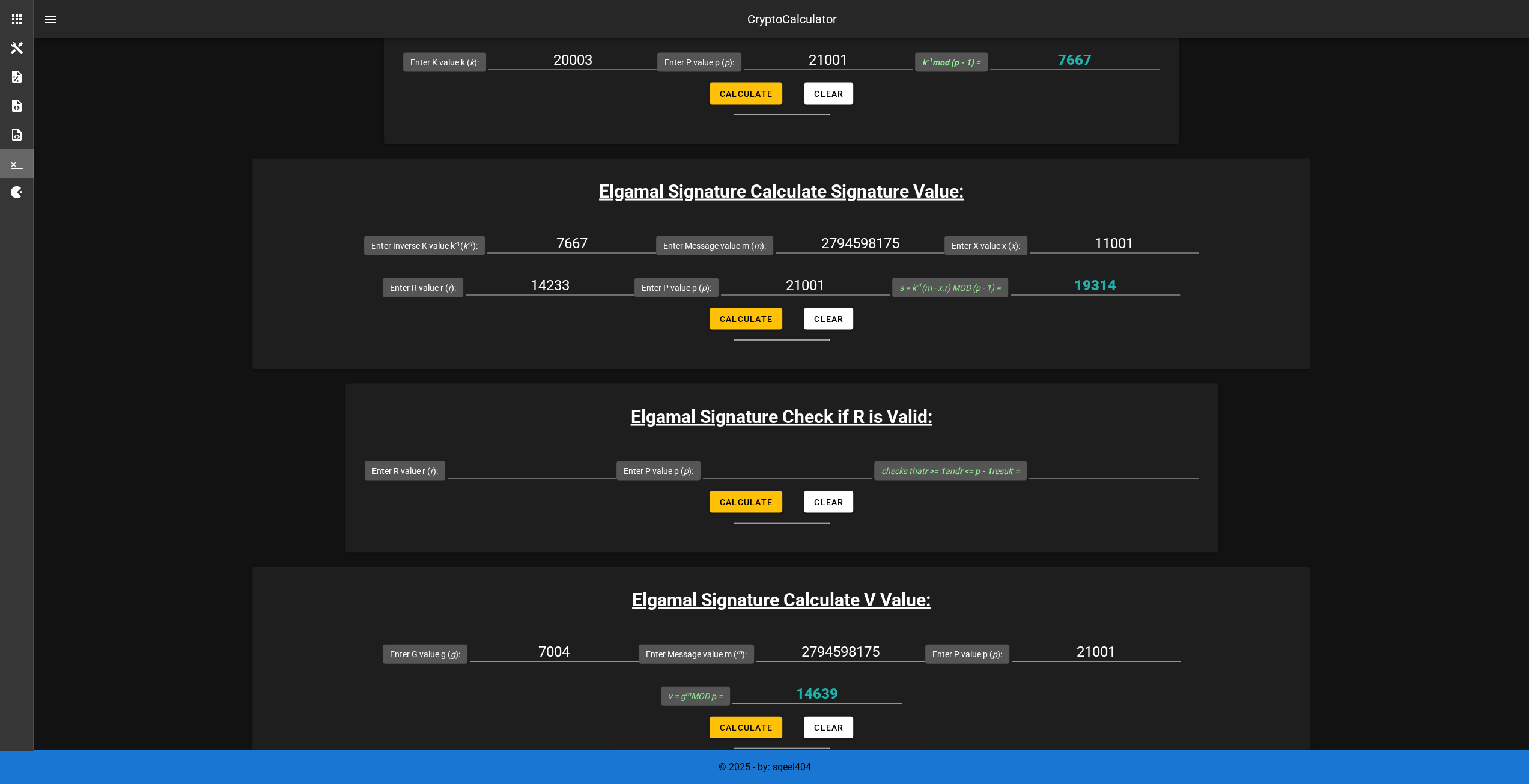
scroll to position [2619, 0]
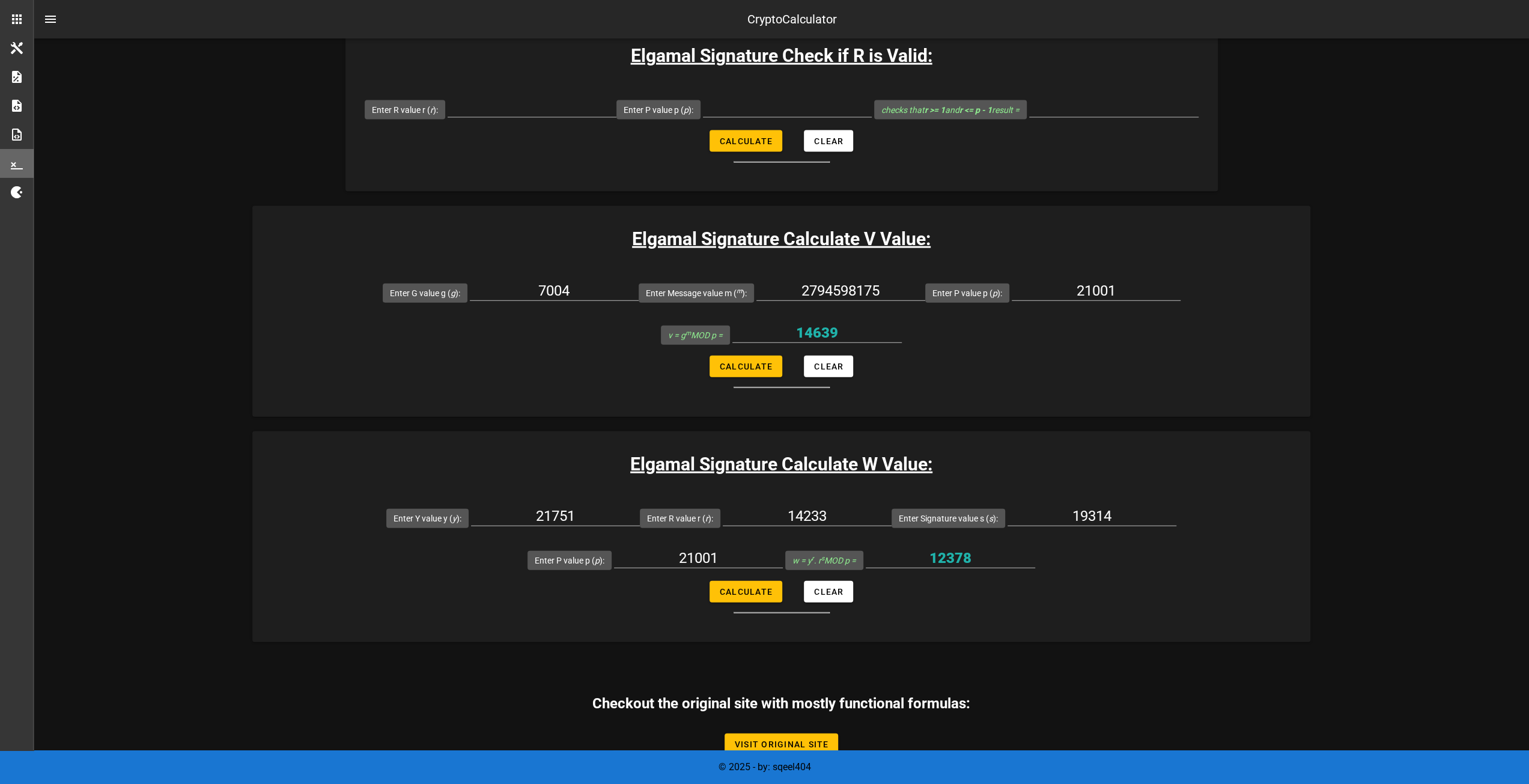
click at [530, 597] on form "Enter Y value y ( y ): 21751 Enter R value r ( r ): 14233 Enter Signature value…" at bounding box center [782, 554] width 1058 height 116
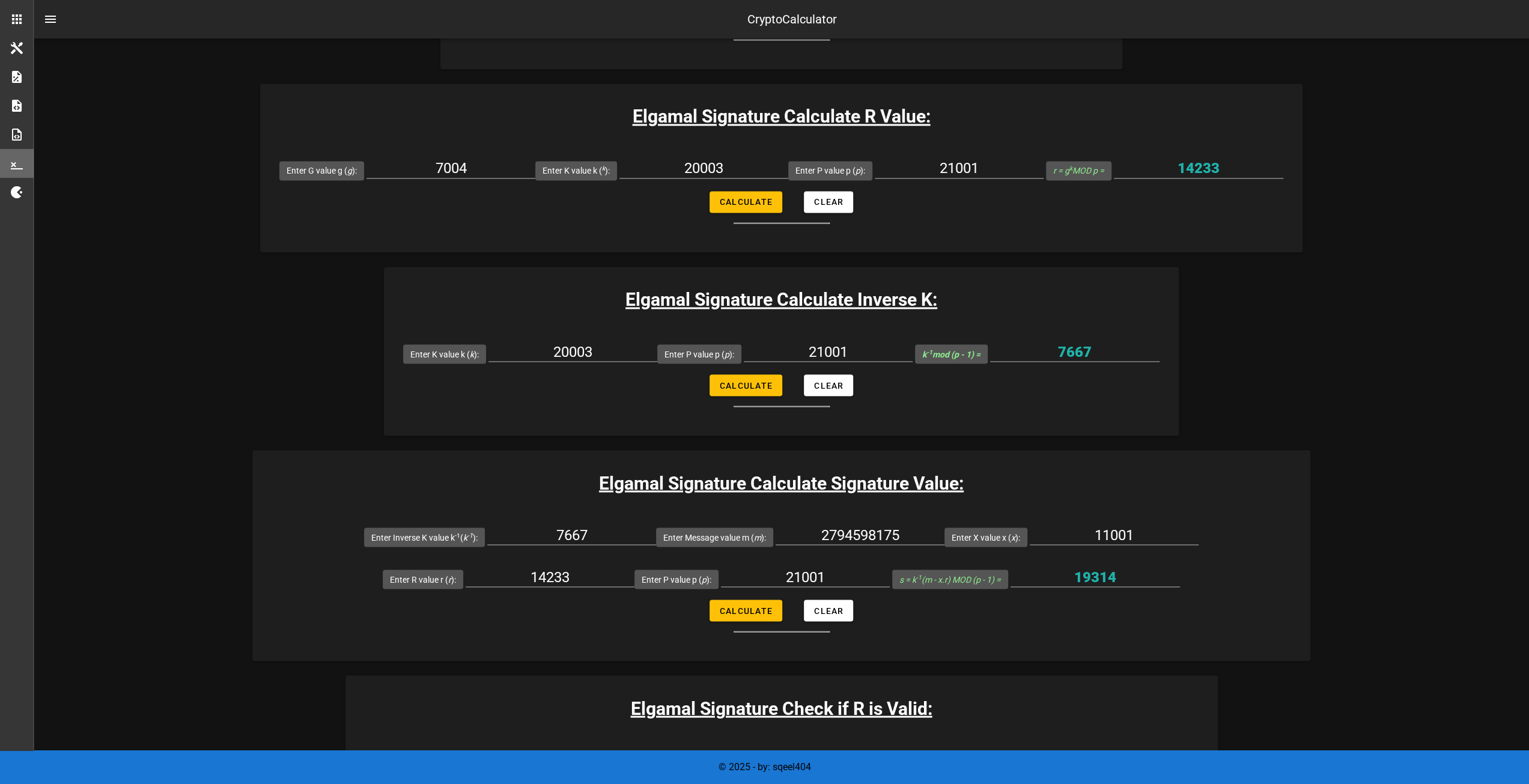
scroll to position [1959, 0]
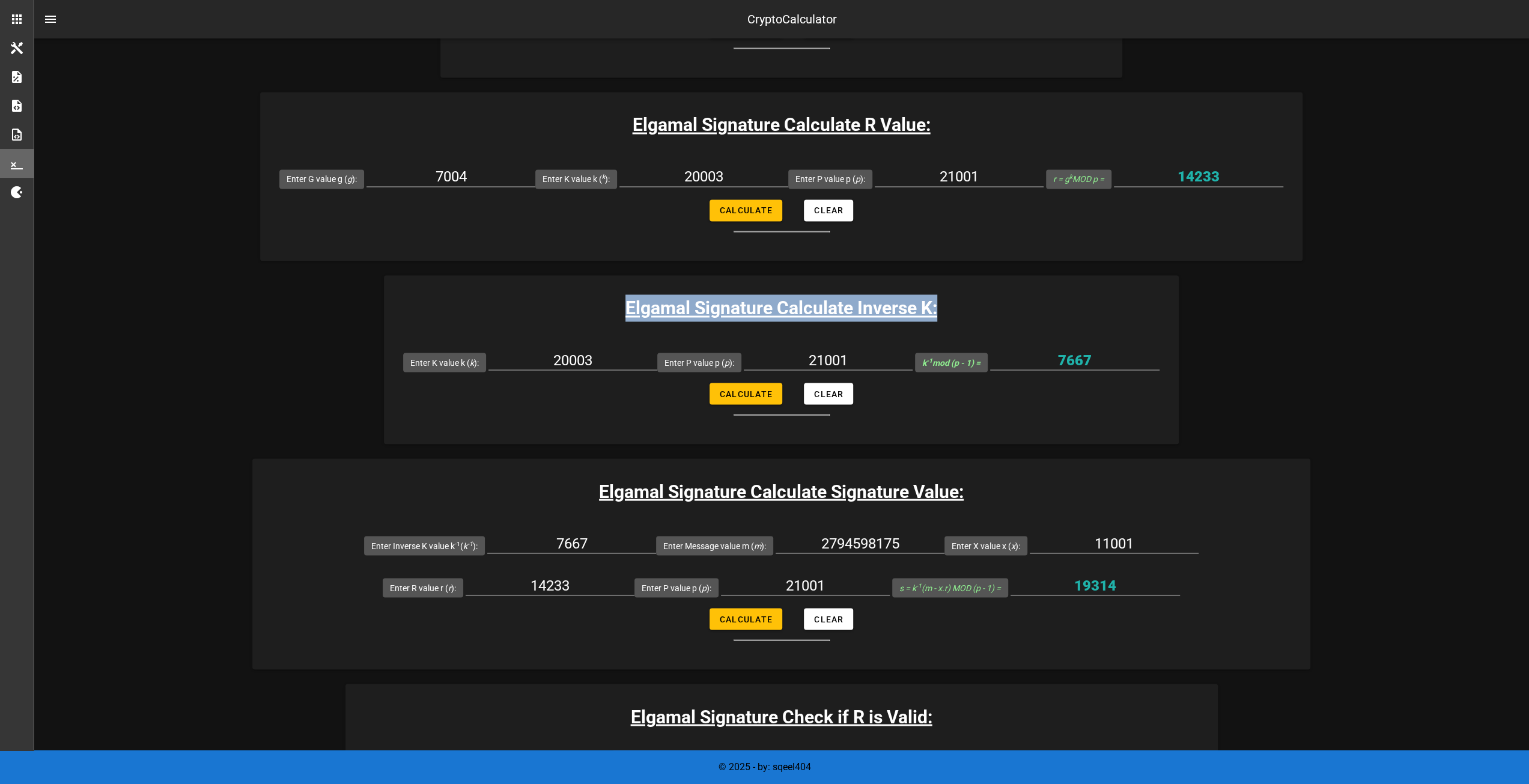
drag, startPoint x: 655, startPoint y: 300, endPoint x: 1018, endPoint y: 295, distance: 363.0
click at [1018, 294] on h3 "Elgamal Signature Calculate Inverse K:" at bounding box center [781, 307] width 795 height 27
click at [1018, 295] on h3 "Elgamal Signature Calculate Inverse K:" at bounding box center [781, 307] width 795 height 27
drag, startPoint x: 943, startPoint y: 309, endPoint x: 521, endPoint y: 297, distance: 422.2
click at [521, 297] on h3 "Elgamal Signature Calculate Inverse K:" at bounding box center [781, 307] width 795 height 27
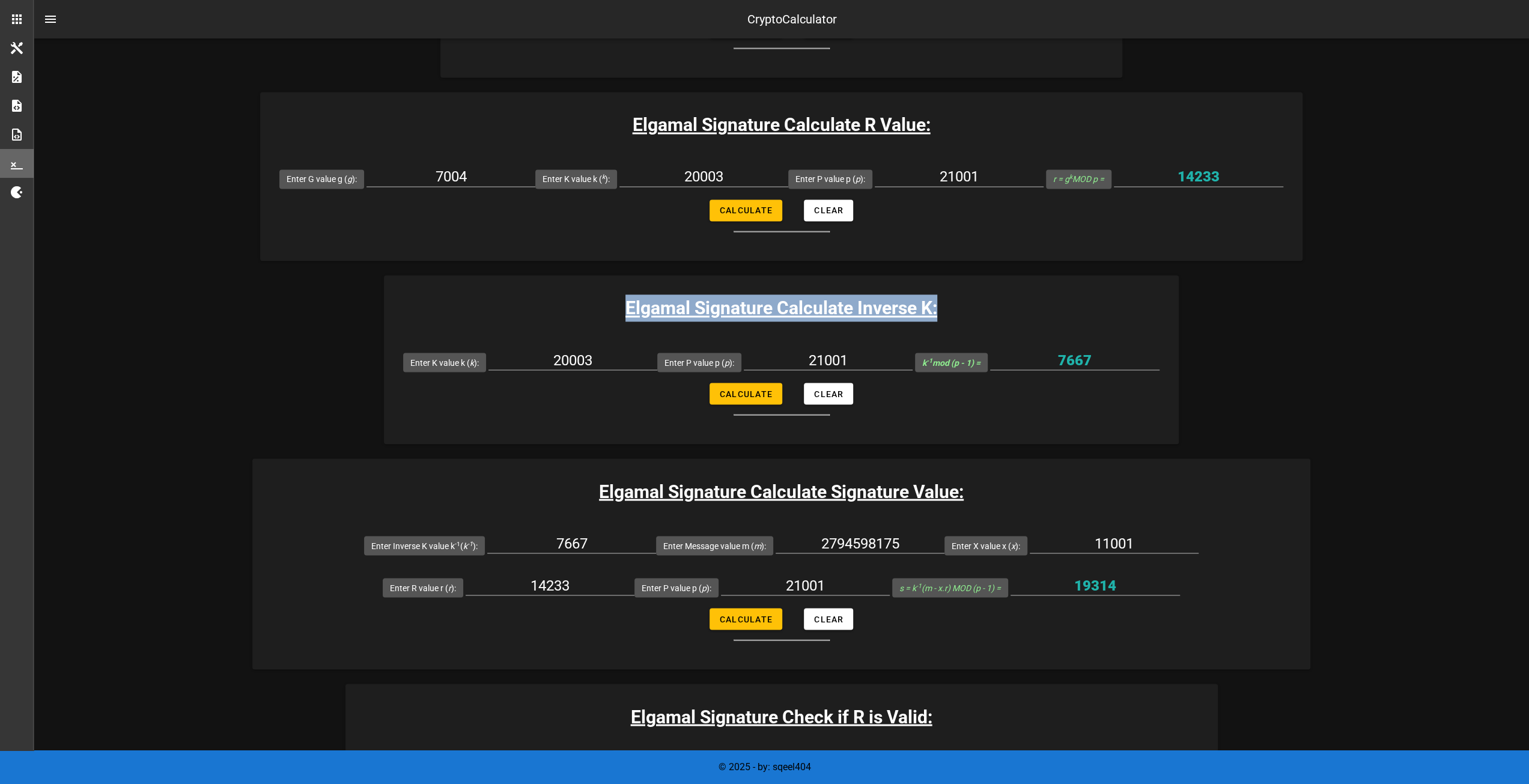
click at [521, 297] on h3 "Elgamal Signature Calculate Inverse K:" at bounding box center [781, 307] width 795 height 27
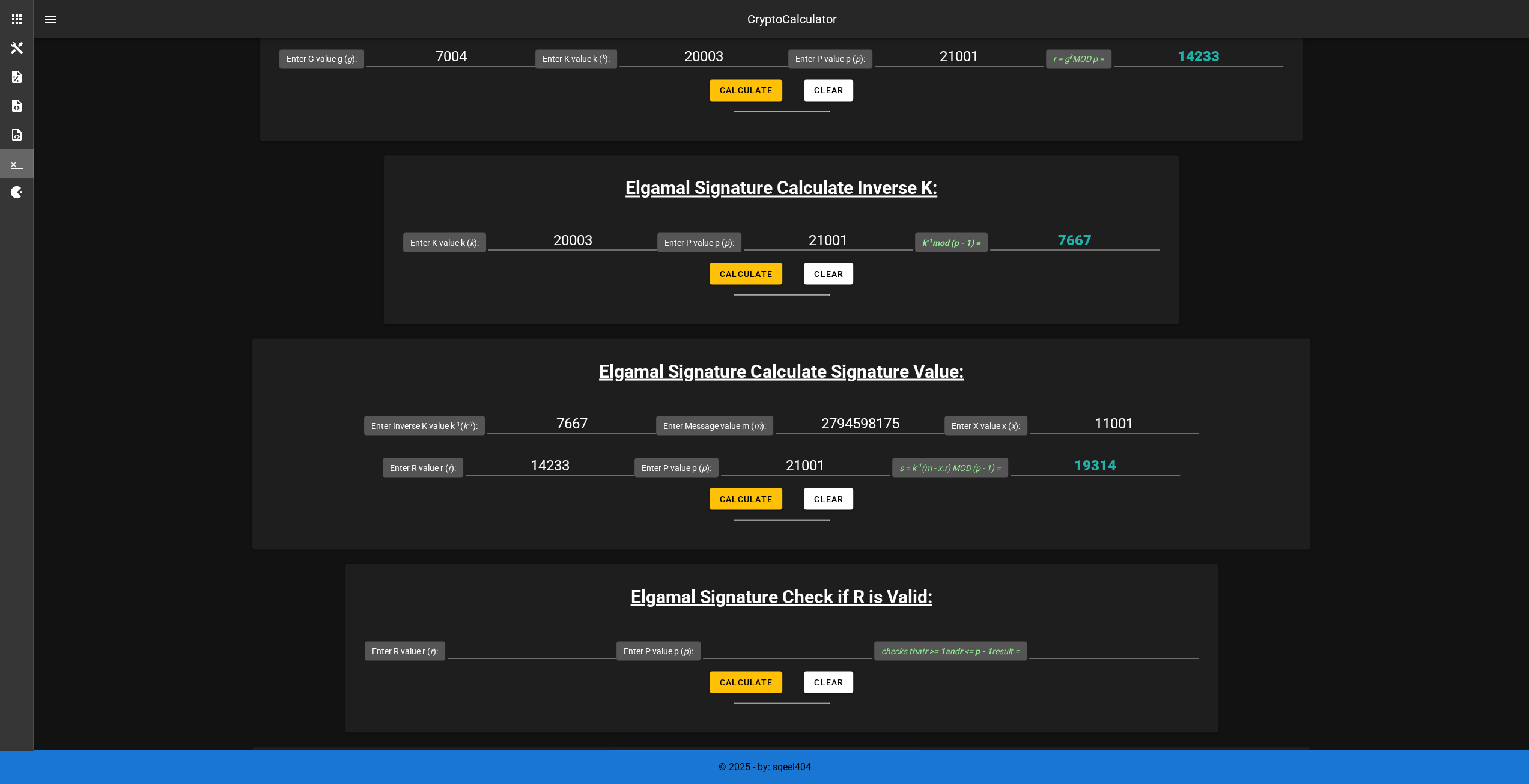
scroll to position [2139, 0]
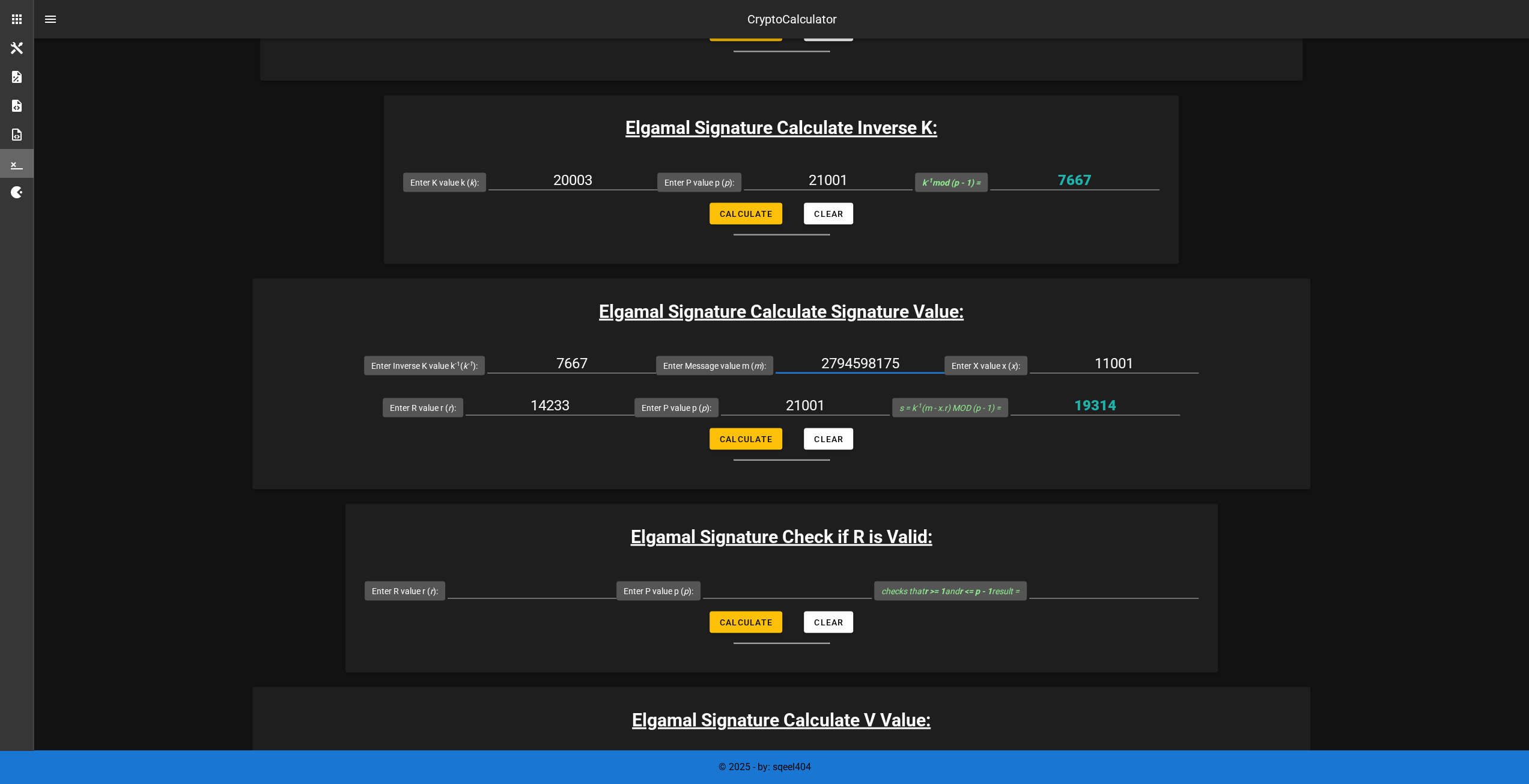
click at [862, 362] on input "2794598175" at bounding box center [860, 363] width 169 height 19
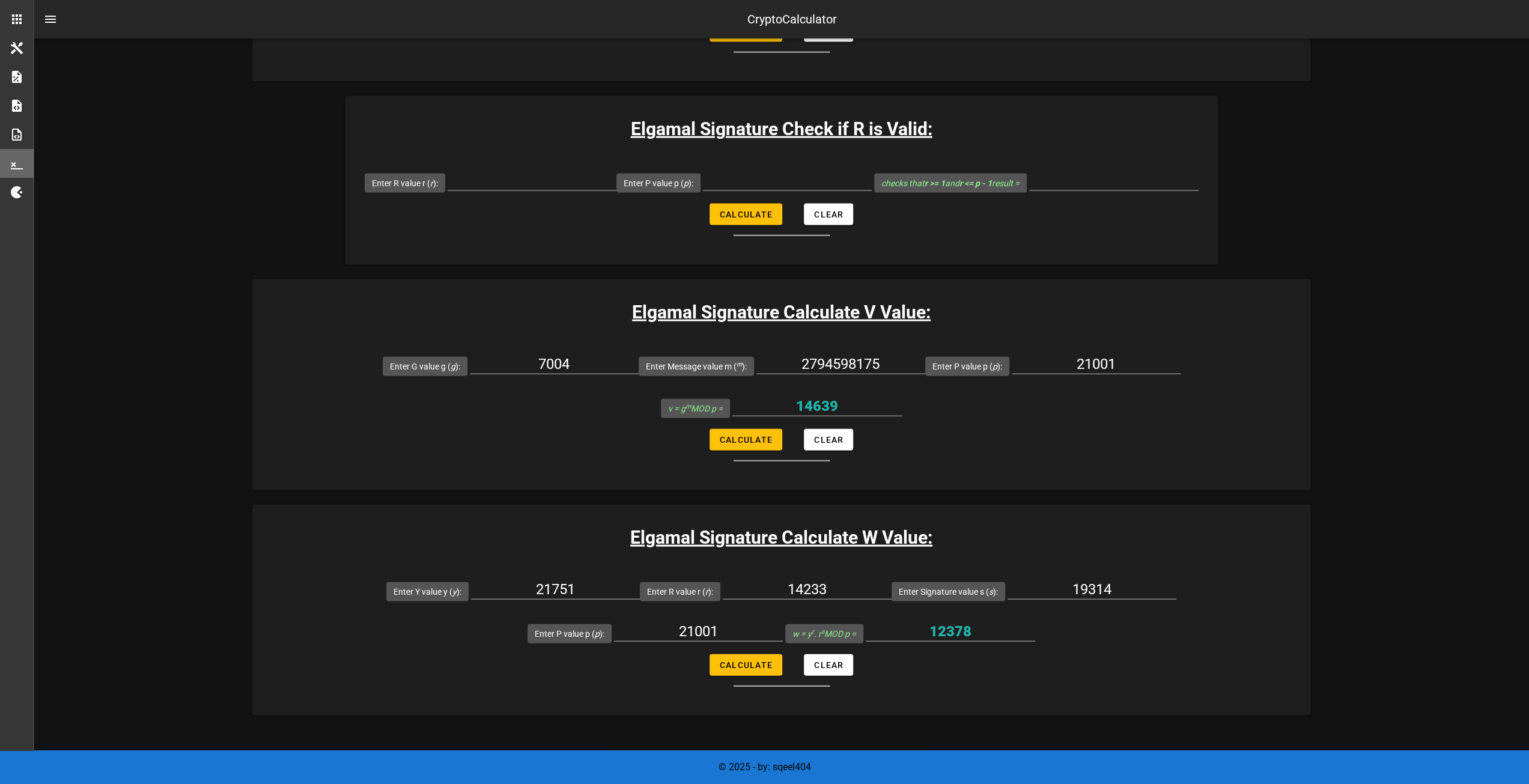
scroll to position [2619, 0]
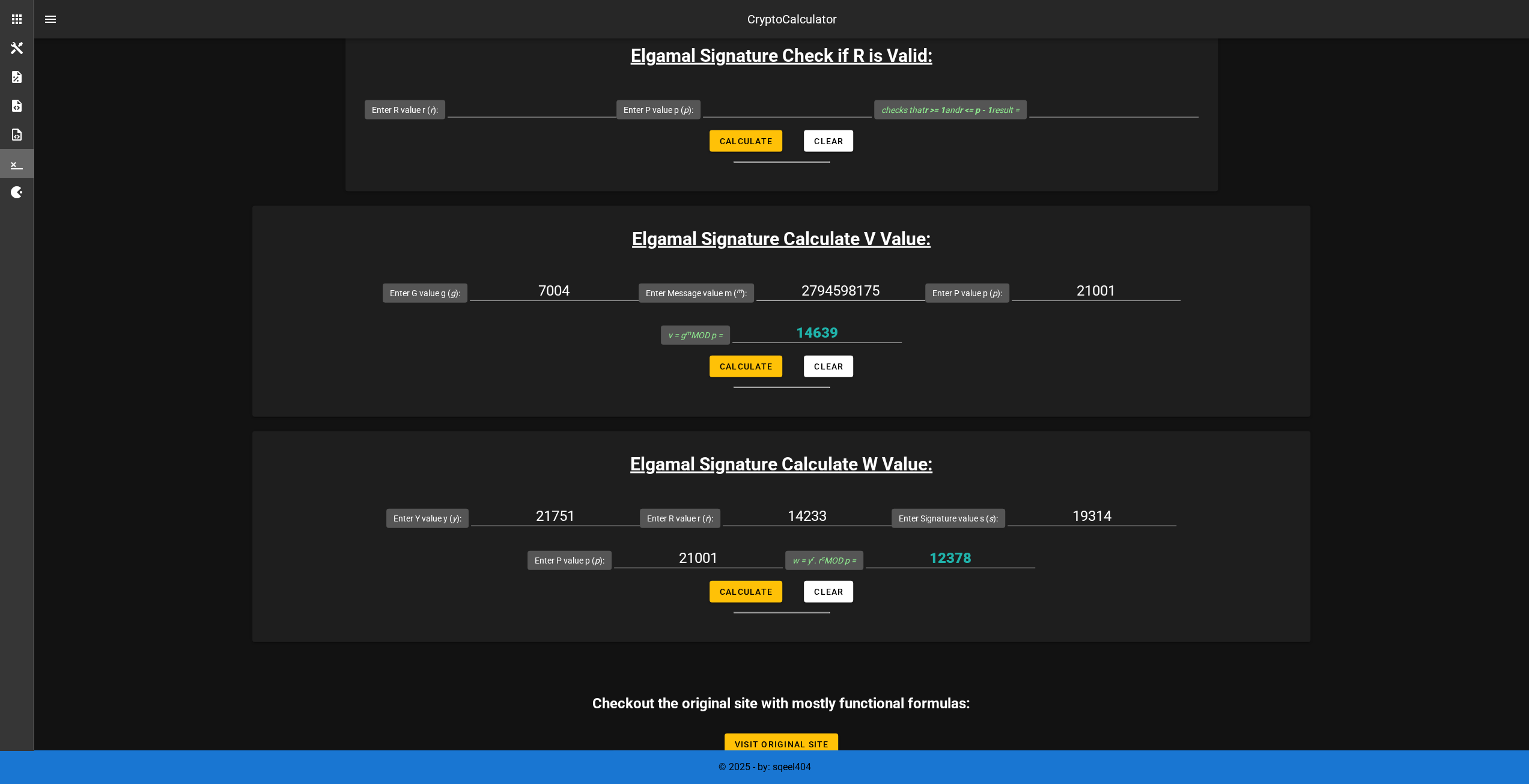
click at [844, 291] on input "2794598175" at bounding box center [841, 290] width 169 height 19
paste input "459060132"
type input "2459060132"
drag, startPoint x: 599, startPoint y: 290, endPoint x: 542, endPoint y: 287, distance: 57.1
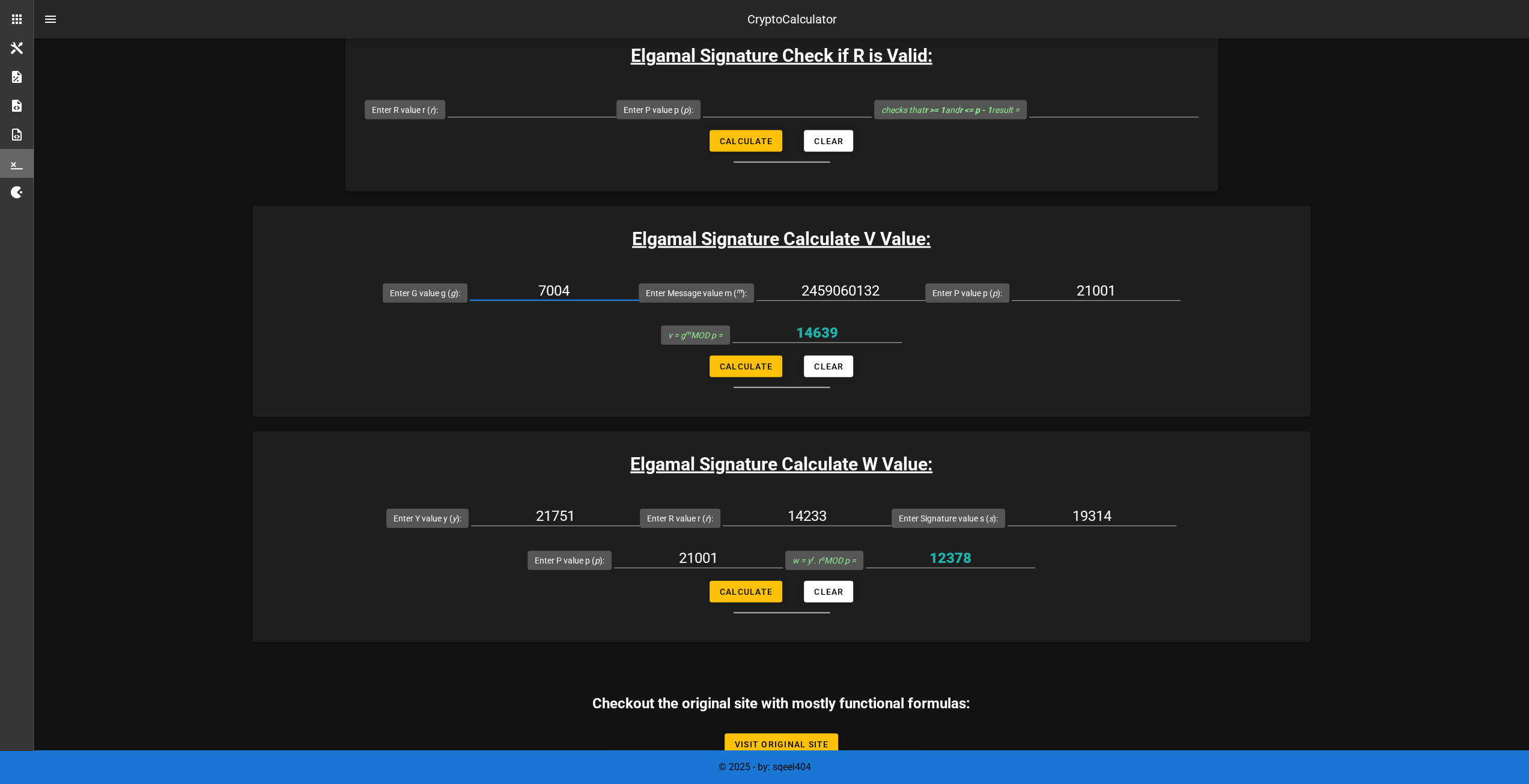
click at [542, 287] on input "7004" at bounding box center [555, 290] width 169 height 19
type input "1122"
drag, startPoint x: 1115, startPoint y: 289, endPoint x: 1011, endPoint y: 282, distance: 104.2
click at [1011, 282] on div "Enter P value p ( p ): 21001" at bounding box center [1053, 292] width 255 height 42
type input "22111"
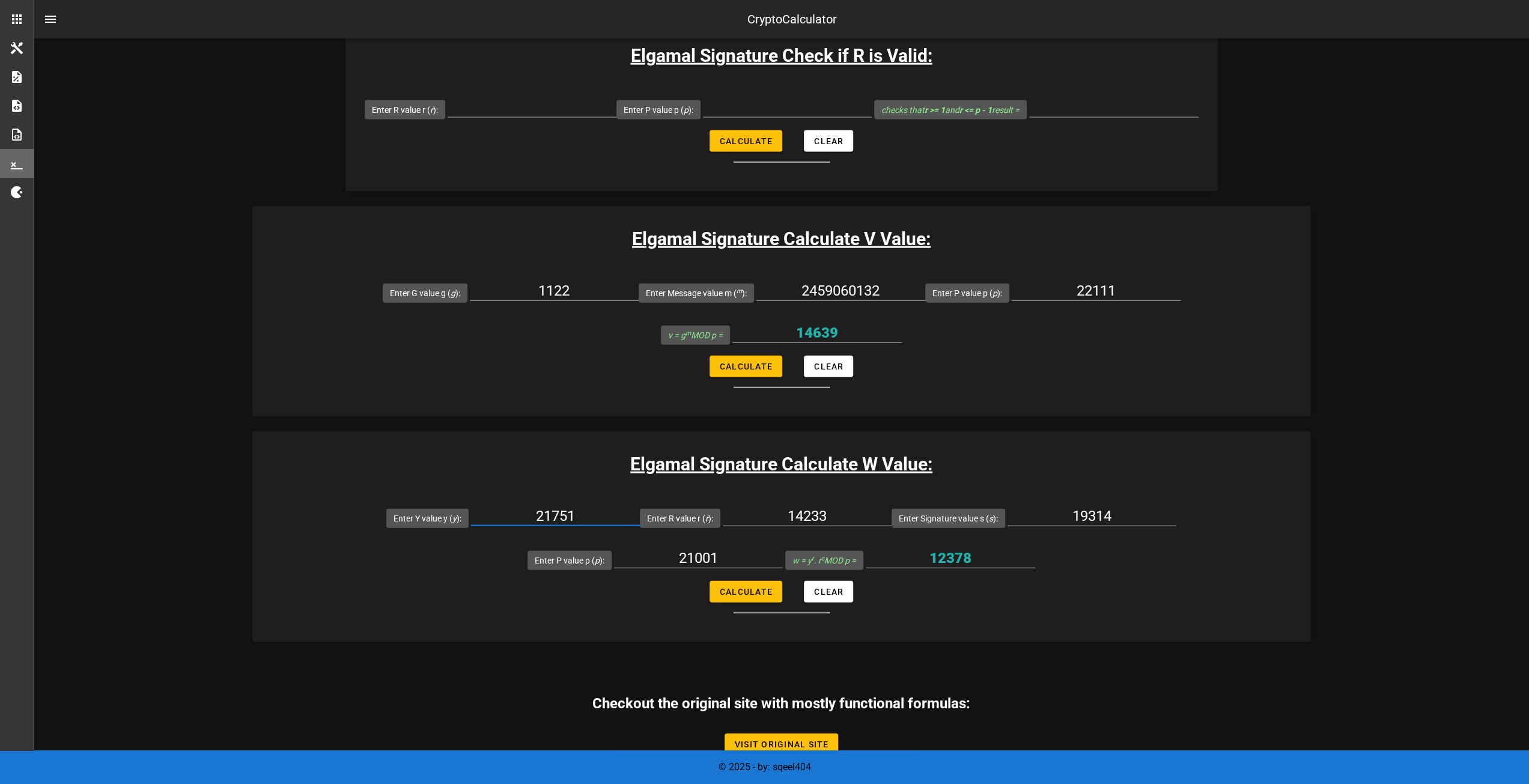
drag, startPoint x: 467, startPoint y: 515, endPoint x: 292, endPoint y: 495, distance: 176.1
click at [386, 496] on div "Enter Y value y ( y ): 21751" at bounding box center [513, 517] width 254 height 42
type input "9569"
drag, startPoint x: 681, startPoint y: 509, endPoint x: 638, endPoint y: 509, distance: 43.0
click at [723, 509] on input "14233" at bounding box center [807, 516] width 169 height 19
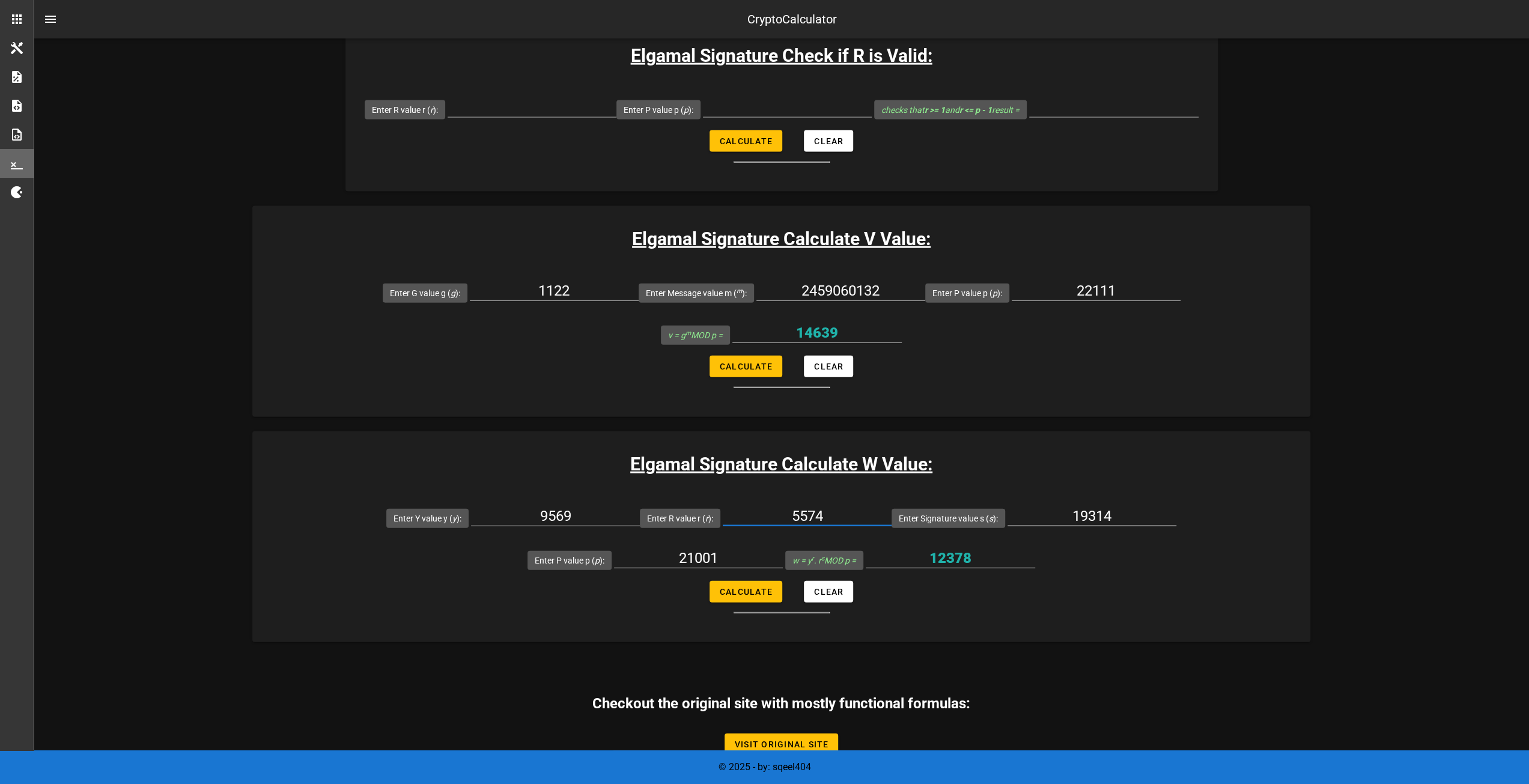
type input "5574"
drag, startPoint x: 996, startPoint y: 509, endPoint x: 909, endPoint y: 506, distance: 87.1
click at [1007, 506] on input "19314" at bounding box center [1092, 516] width 169 height 19
type input "19812"
drag, startPoint x: 1244, startPoint y: 517, endPoint x: 1126, endPoint y: 517, distance: 118.0
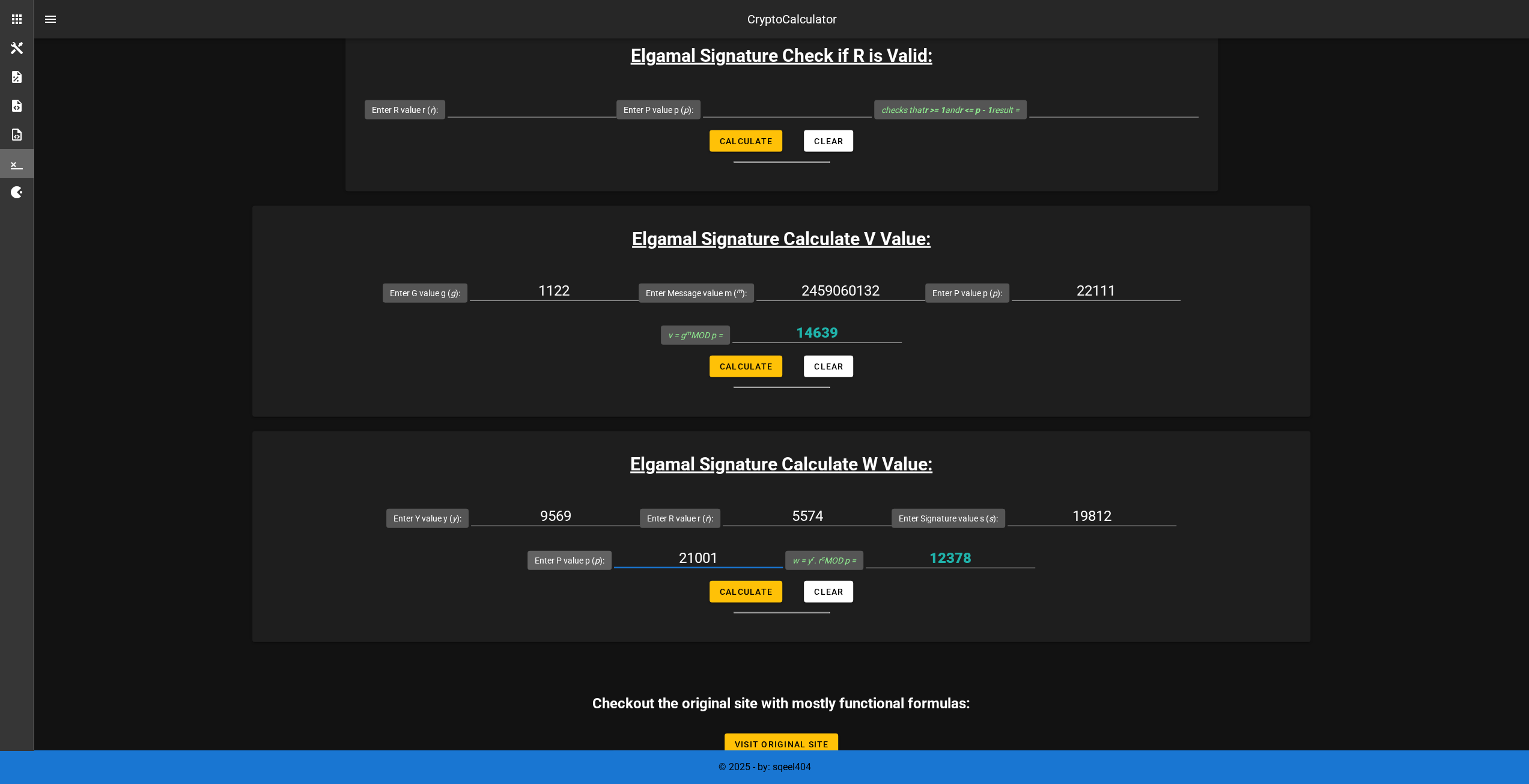
click at [783, 539] on div "Enter P value p ( p ): 21001" at bounding box center [655, 560] width 255 height 42
type input "22111"
click at [740, 365] on span "Calculate" at bounding box center [746, 366] width 54 height 10
type input "20643"
click at [753, 587] on span "Calculate" at bounding box center [746, 591] width 54 height 10
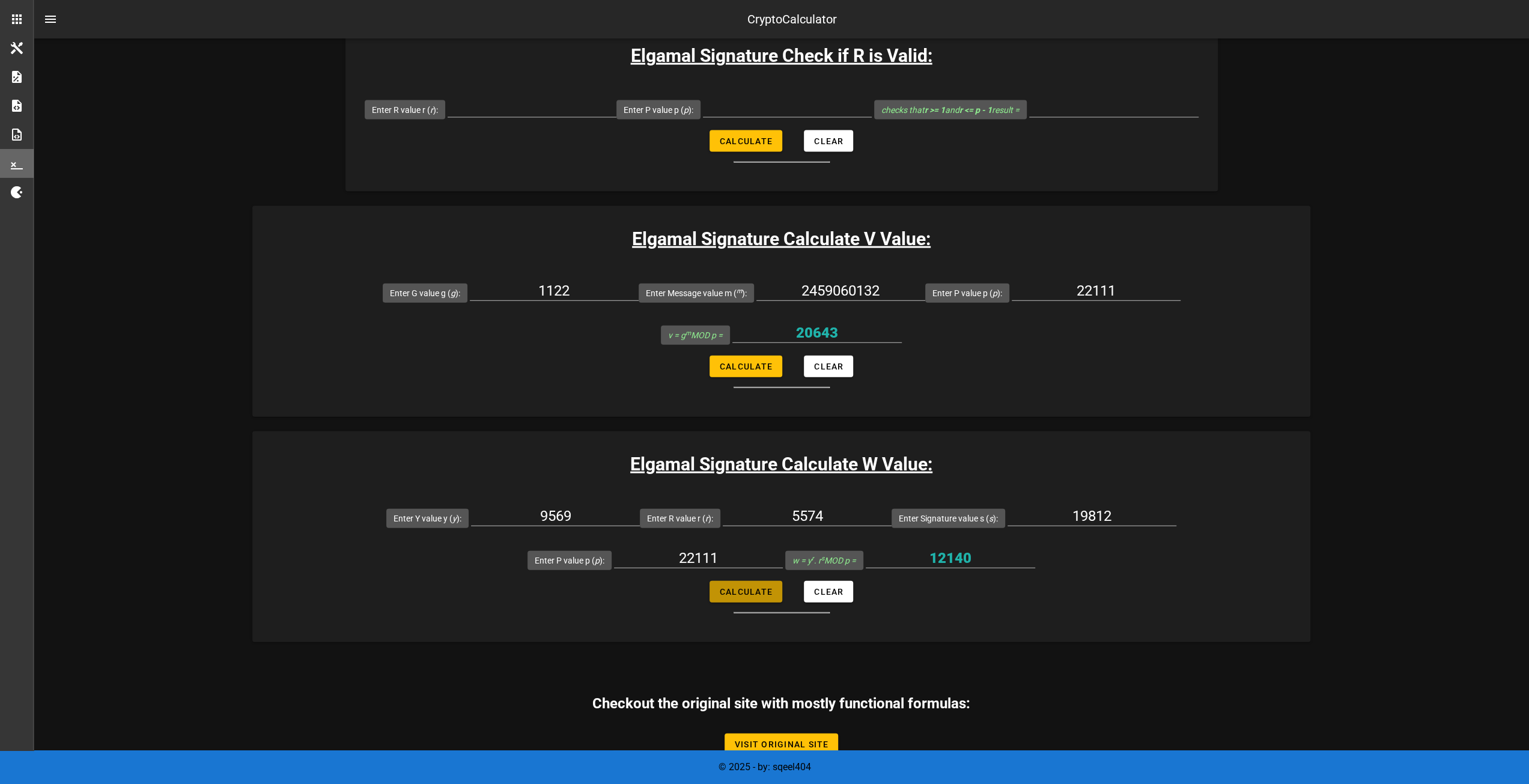
click at [752, 590] on span "Calculate" at bounding box center [746, 591] width 54 height 10
click at [720, 591] on span "Calculate" at bounding box center [746, 591] width 54 height 10
type input "12140"
click at [728, 368] on span "Calculate" at bounding box center [746, 366] width 54 height 10
click at [735, 362] on span "Calculate" at bounding box center [746, 366] width 54 height 10
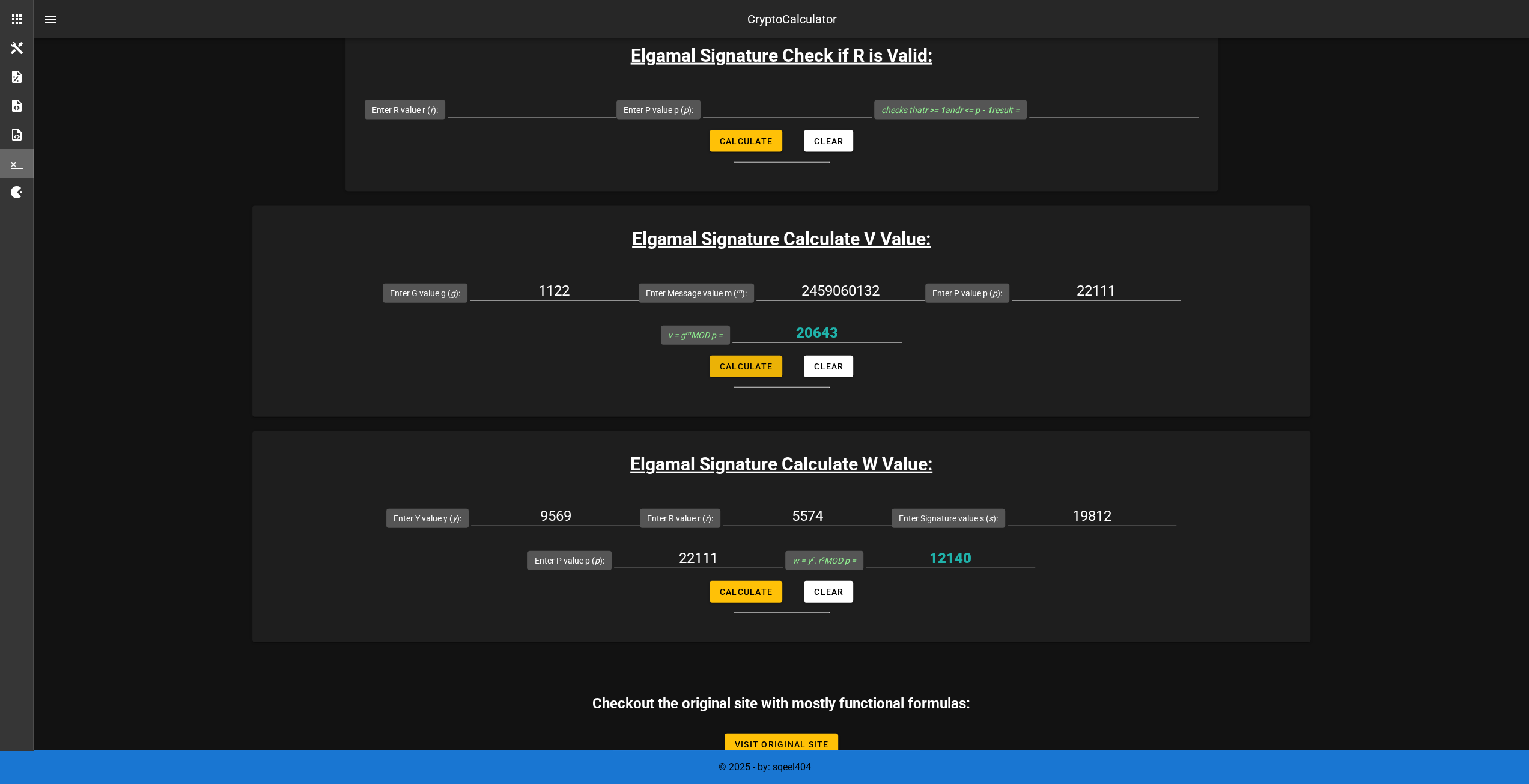
type input "20643"
click at [758, 590] on span "Calculate" at bounding box center [746, 591] width 54 height 10
click at [757, 590] on span "Calculate" at bounding box center [746, 591] width 54 height 10
type input "12140"
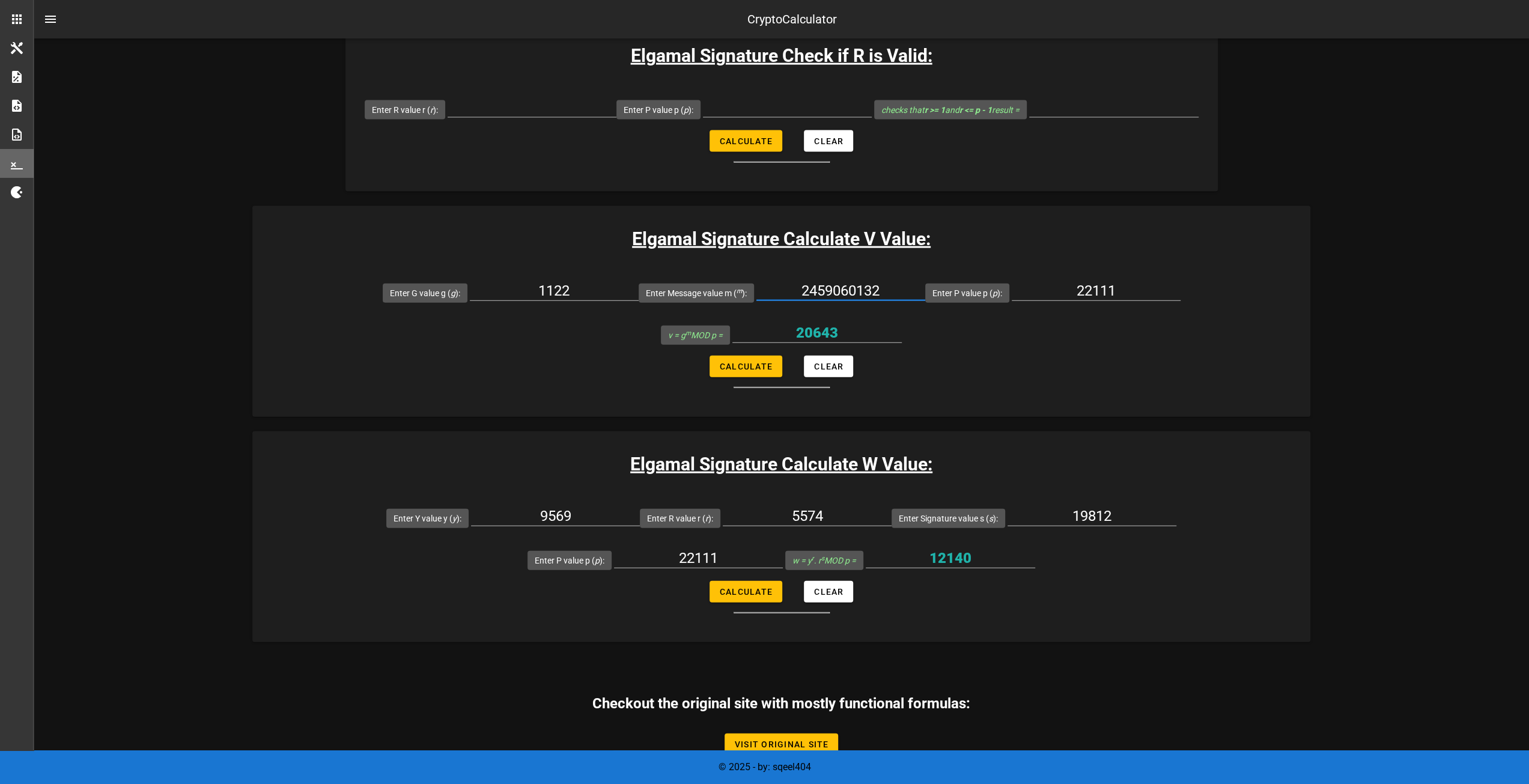
click at [897, 286] on input "2459060132" at bounding box center [841, 290] width 169 height 19
click at [755, 370] on form "Enter G value g ( g ): 1122 Enter Message value m ( m ): 2459060132a Enter P va…" at bounding box center [782, 329] width 1058 height 116
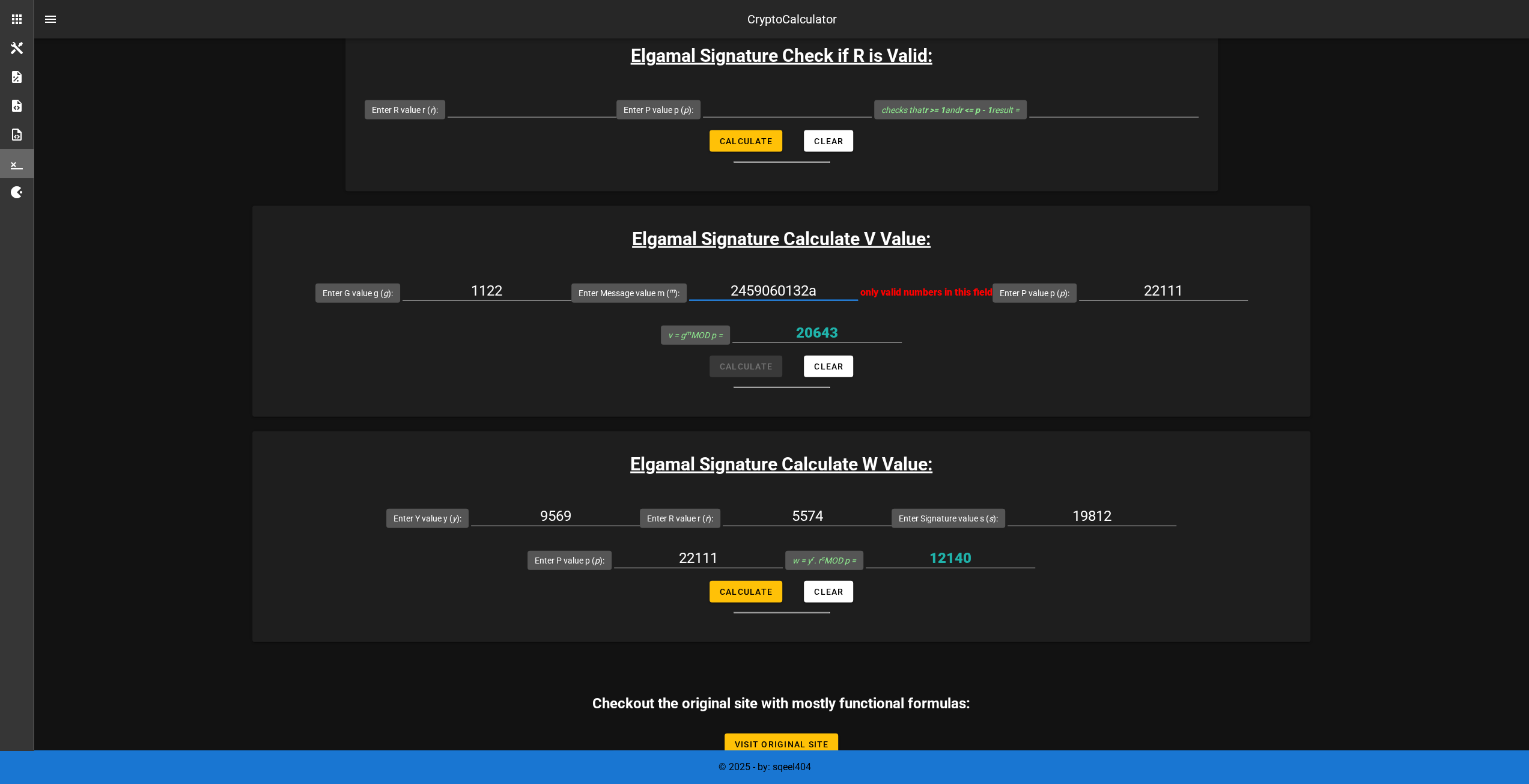
click at [821, 288] on input "2459060132a" at bounding box center [774, 290] width 169 height 19
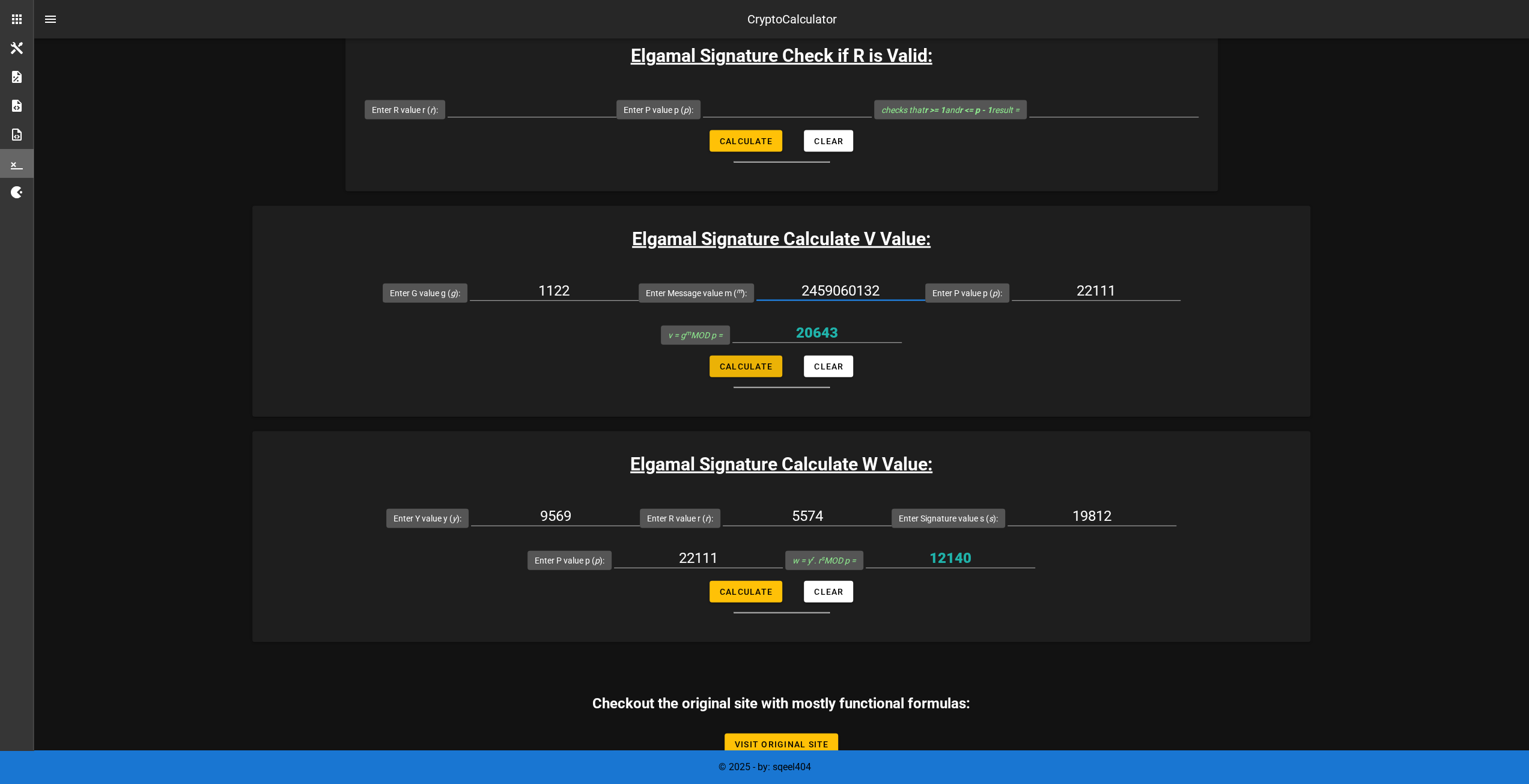
type input "2459060132"
click at [762, 368] on span "Calculate" at bounding box center [746, 366] width 54 height 10
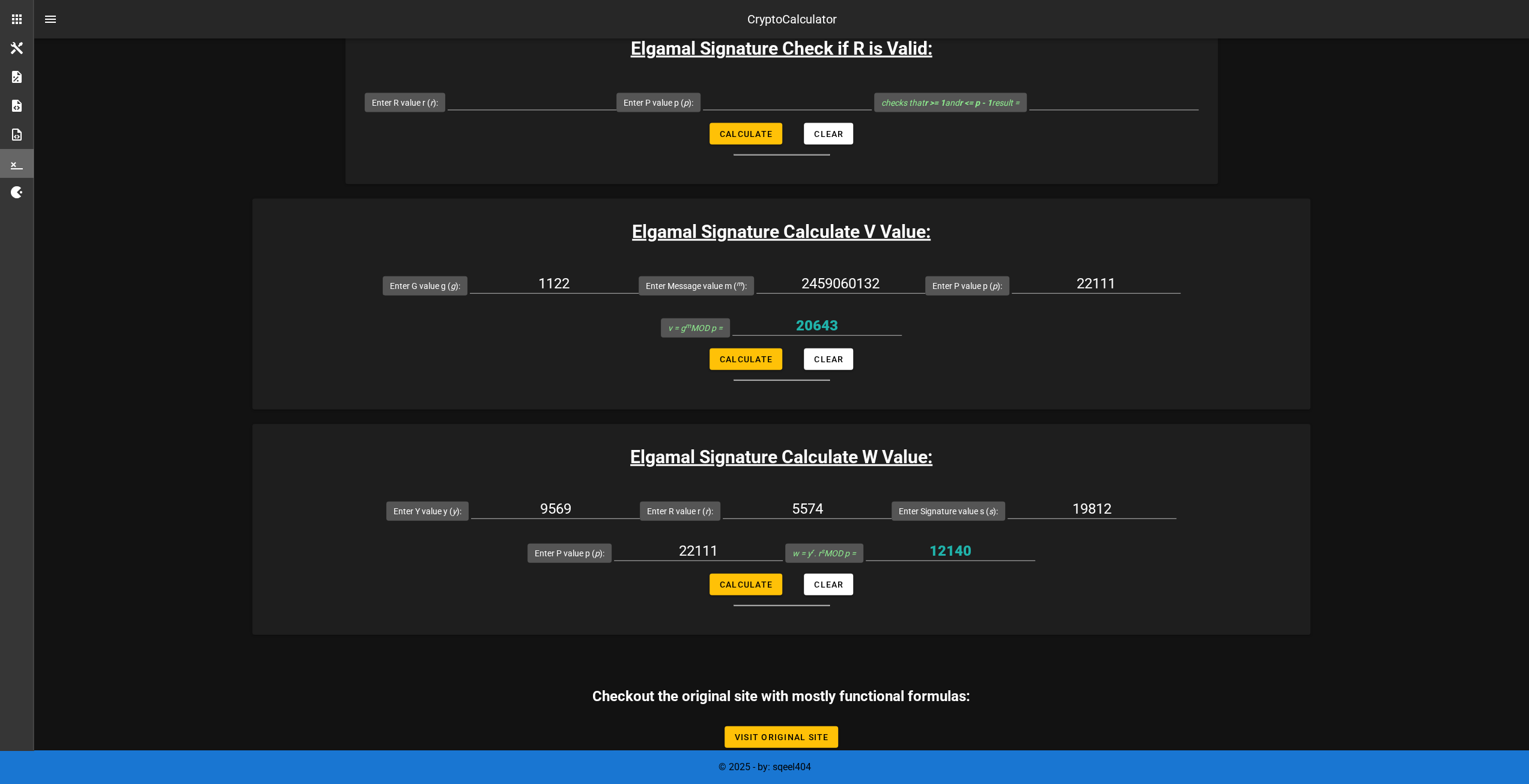
scroll to position [2646, 0]
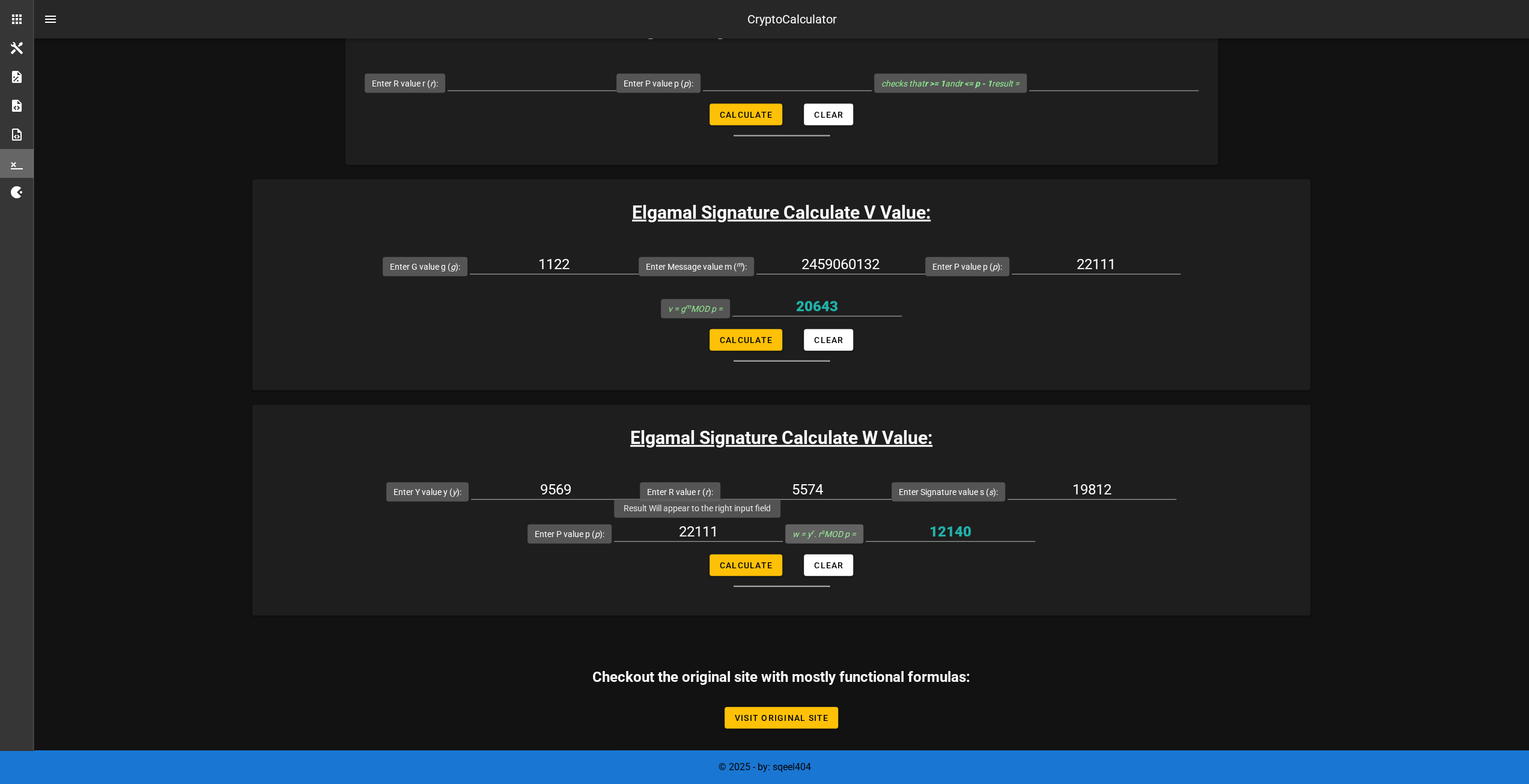
click at [792, 529] on icon "w = y r . r s MOD p =" at bounding box center [824, 533] width 63 height 10
click at [865, 529] on input "12140" at bounding box center [950, 531] width 169 height 19
click at [865, 525] on input "12140" at bounding box center [950, 531] width 169 height 19
click at [879, 532] on input "12140" at bounding box center [950, 531] width 169 height 19
click at [1001, 582] on form "Enter Y value y ( y ): 9569 Enter R value r ( r ): 5574 Enter Signature value s…" at bounding box center [782, 528] width 1058 height 116
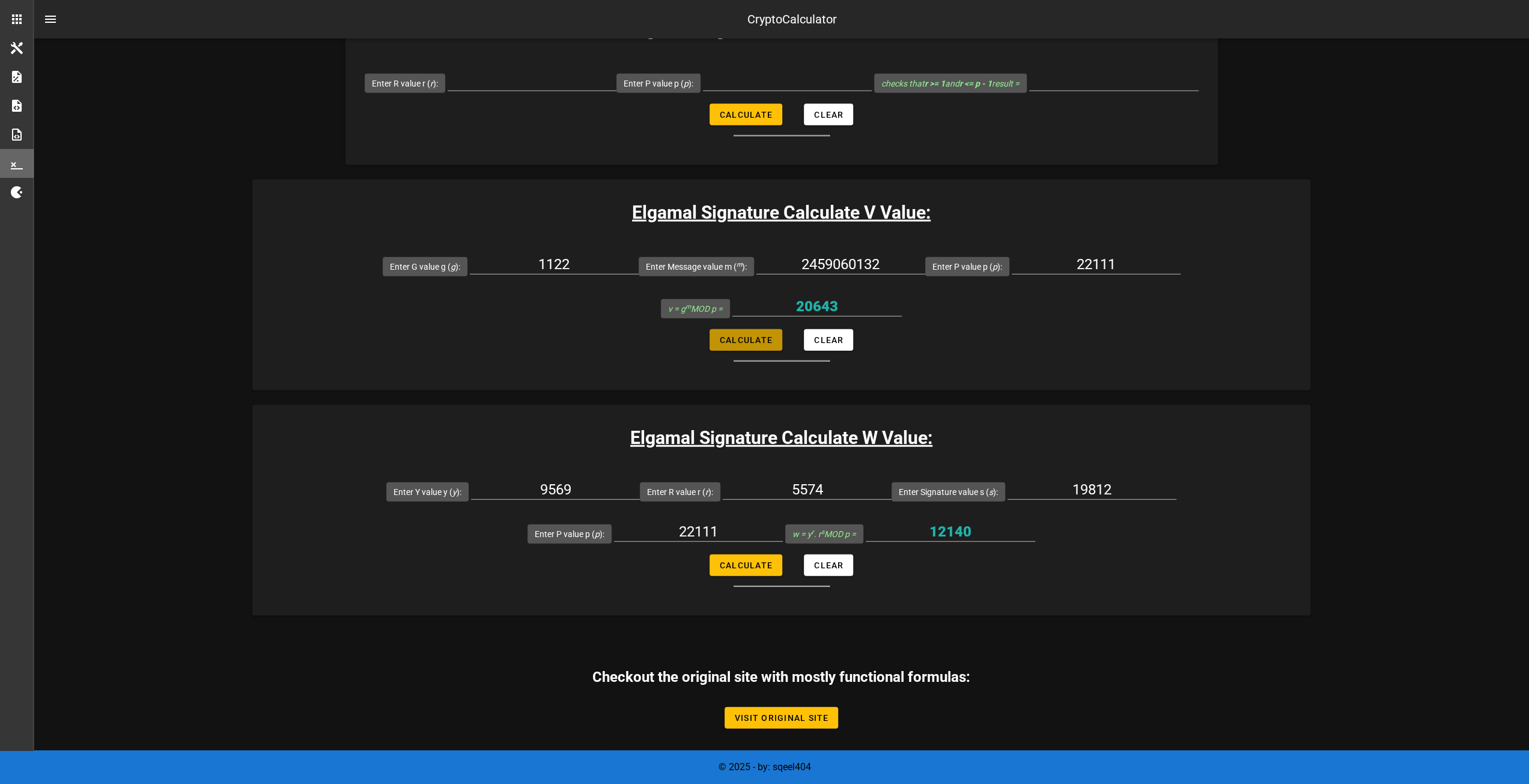
click at [761, 343] on button "Calculate" at bounding box center [746, 340] width 73 height 22
type input "20643"
click at [761, 566] on button "Calculate" at bounding box center [746, 565] width 73 height 22
type input "12140"
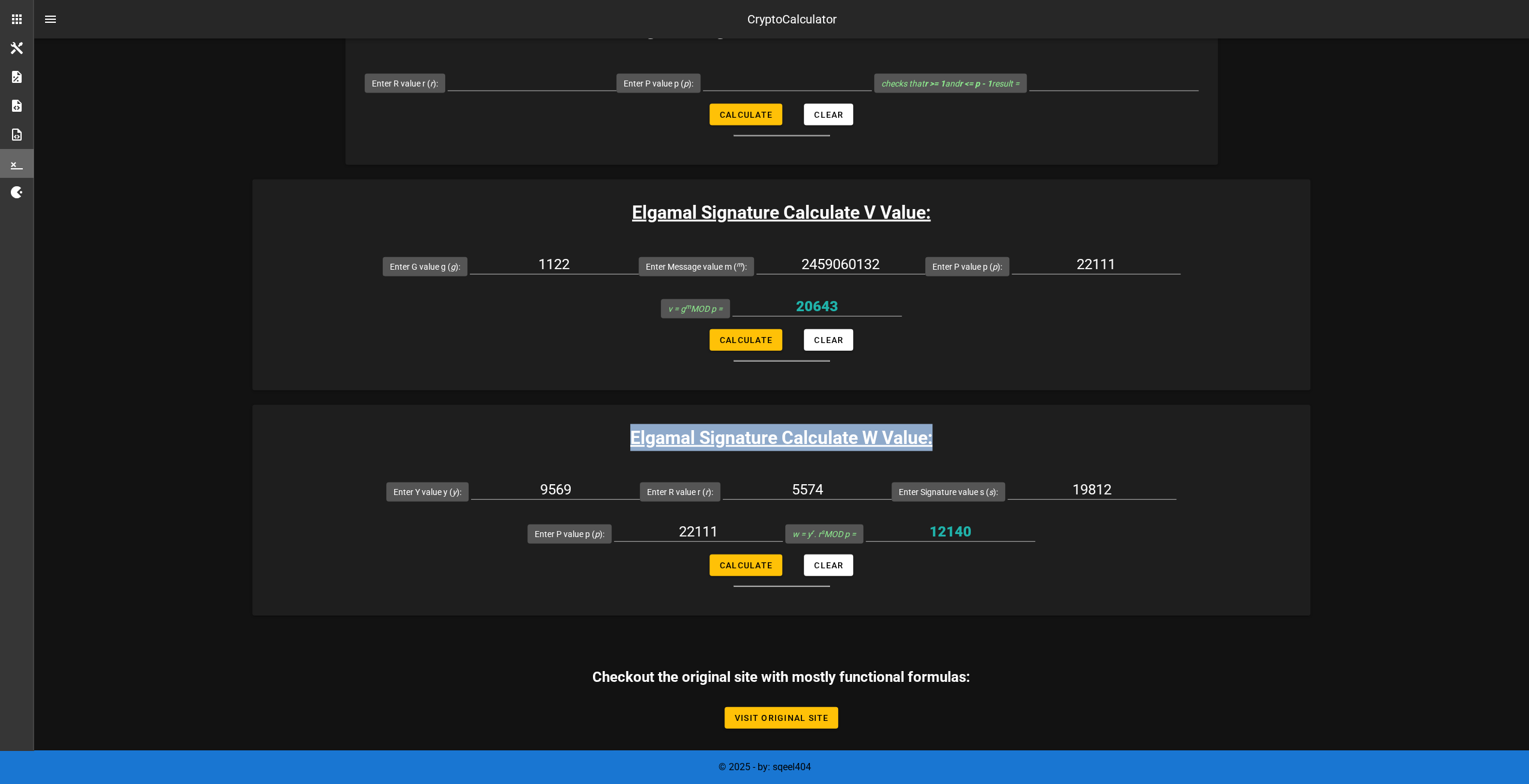
drag, startPoint x: 941, startPoint y: 434, endPoint x: 599, endPoint y: 433, distance: 342.0
click at [599, 433] on h3 "Elgamal Signature Calculate W Value:" at bounding box center [782, 437] width 1058 height 27
drag, startPoint x: 629, startPoint y: 434, endPoint x: 932, endPoint y: 436, distance: 303.0
click at [932, 436] on h3 "Elgamal Signature Calculate W Value:" at bounding box center [782, 437] width 1058 height 27
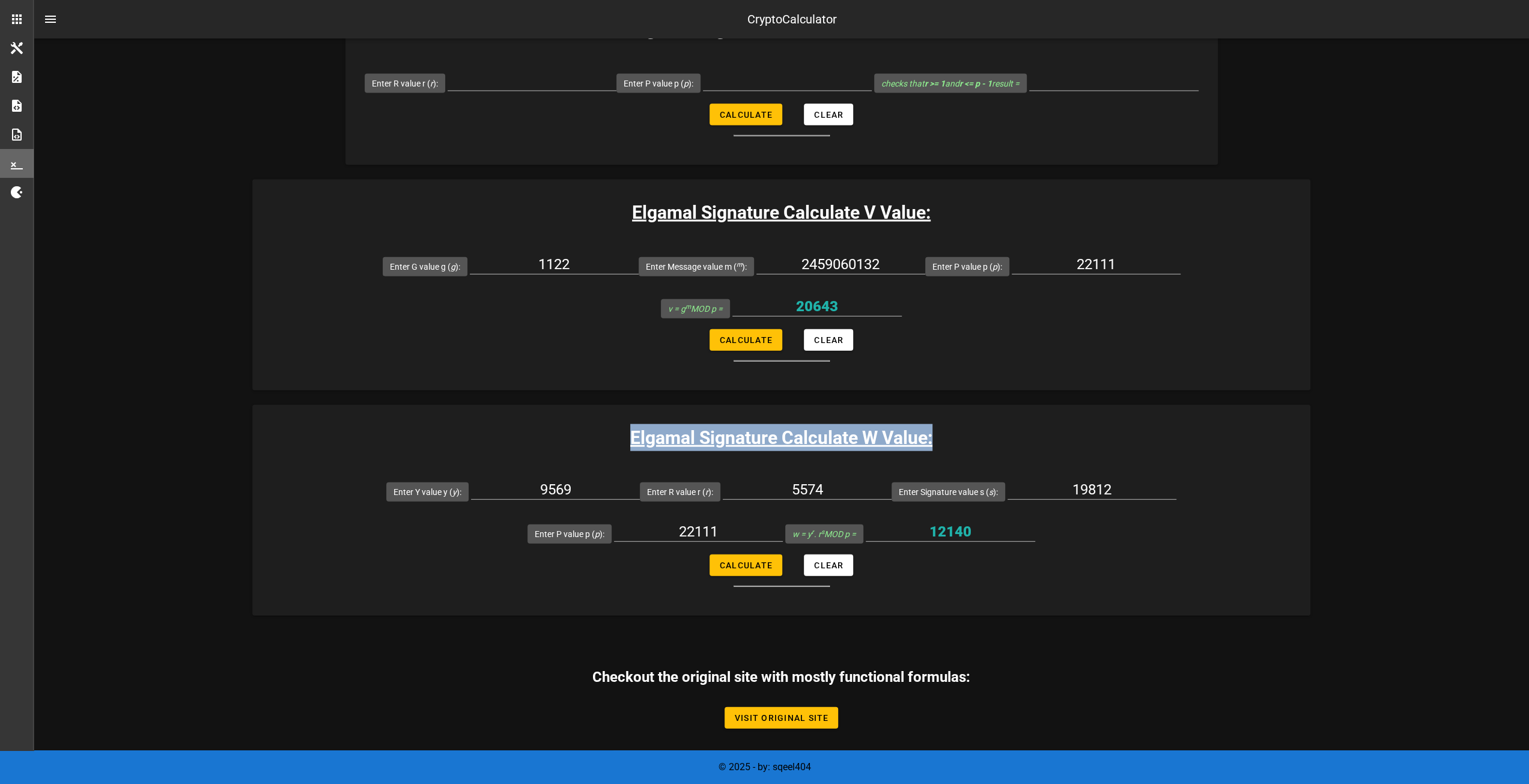
click at [932, 436] on h3 "Elgamal Signature Calculate W Value:" at bounding box center [782, 437] width 1058 height 27
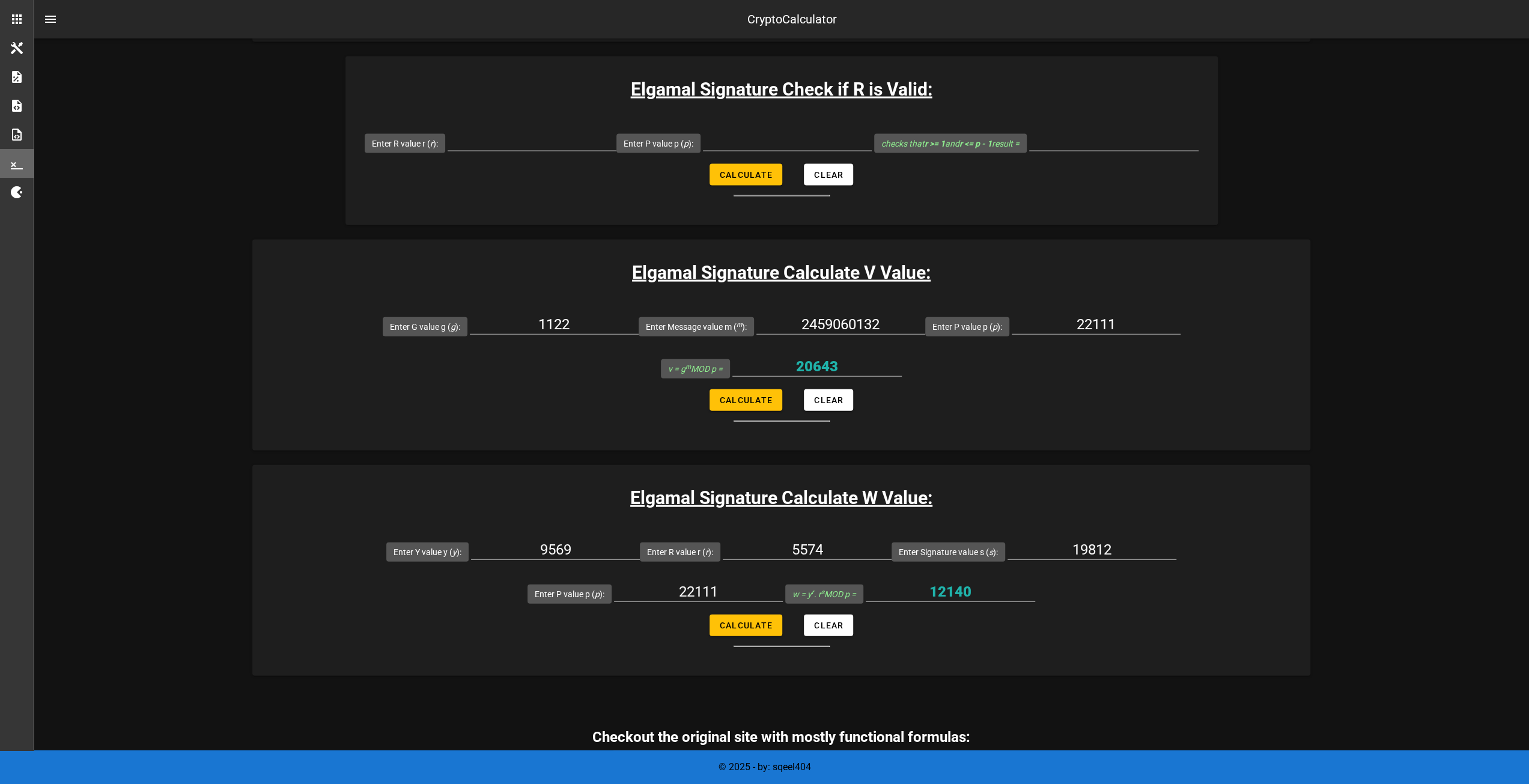
drag, startPoint x: 671, startPoint y: 545, endPoint x: 712, endPoint y: 543, distance: 41.0
click at [723, 543] on input "5574" at bounding box center [807, 549] width 169 height 19
click at [976, 608] on form "Enter Y value y ( y ): 9569 Enter R value r ( r ): 5574 Enter Signature value s…" at bounding box center [782, 589] width 1058 height 116
click at [865, 587] on input "12140" at bounding box center [950, 591] width 169 height 19
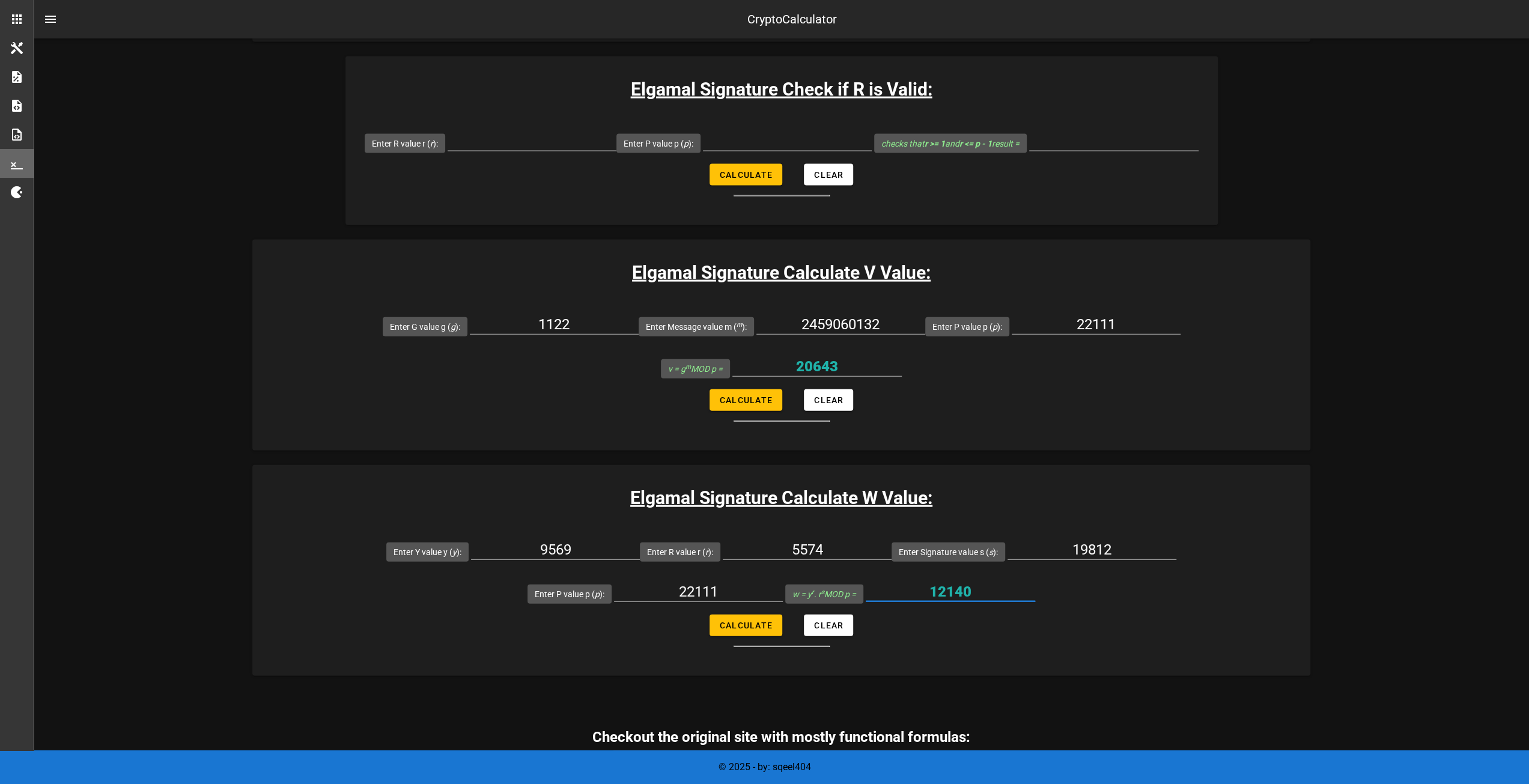
click at [468, 607] on form "Enter Y value y ( y ): 9569 Enter R value r ( r ): 5574 Enter Signature value s…" at bounding box center [782, 589] width 1058 height 116
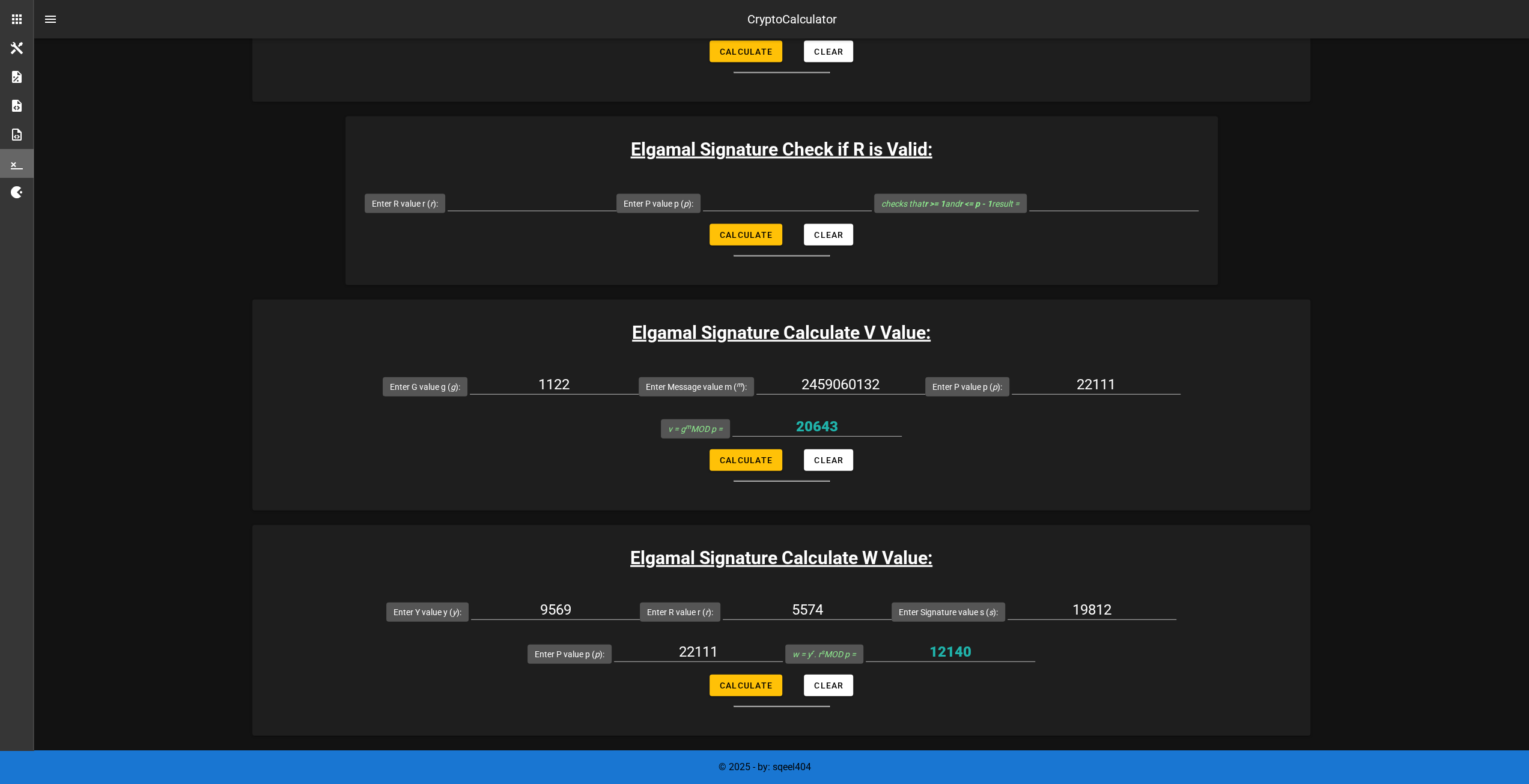
click at [528, 641] on form "Enter Y value y ( y ): 9569 Enter R value r ( r ): 5574 Enter Signature value s…" at bounding box center [782, 648] width 1058 height 116
click at [621, 659] on form "Enter Y value y ( y ): 9569 Enter R value r ( r ): 5574 Enter Signature value s…" at bounding box center [782, 648] width 1058 height 116
